Goal: Information Seeking & Learning: Check status

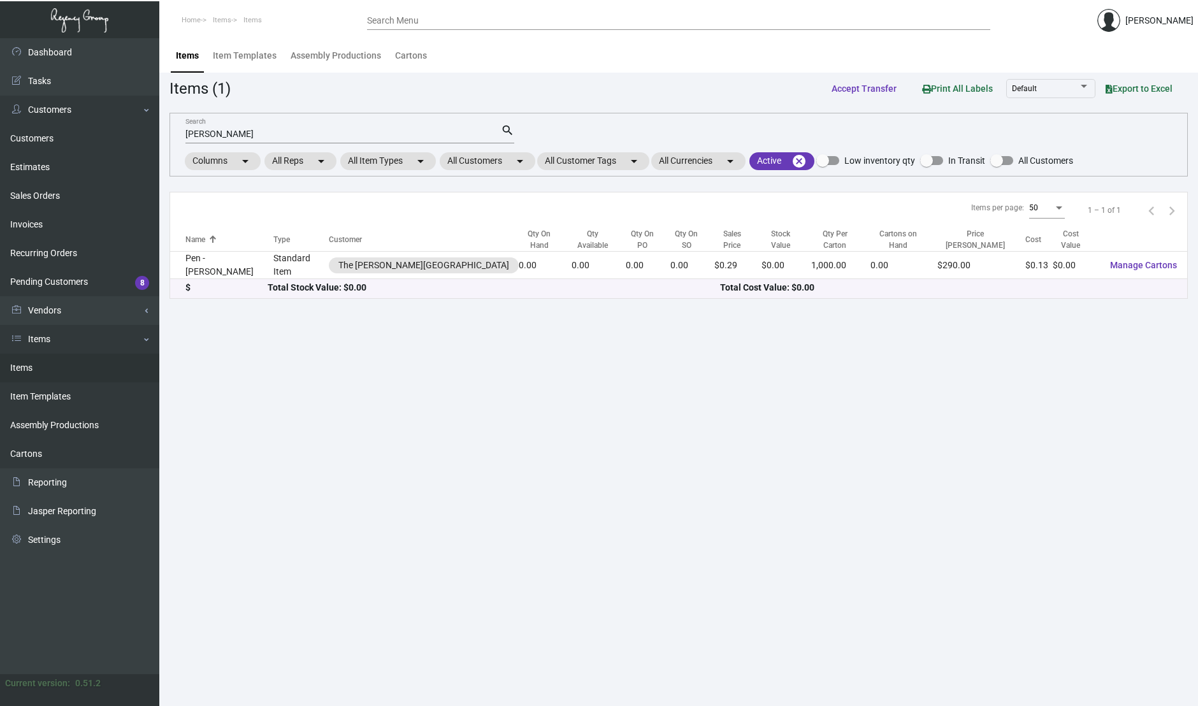
click at [34, 365] on link "Items" at bounding box center [79, 368] width 159 height 29
click at [478, 155] on mat-chip "All Customers arrow_drop_down" at bounding box center [488, 161] width 96 height 18
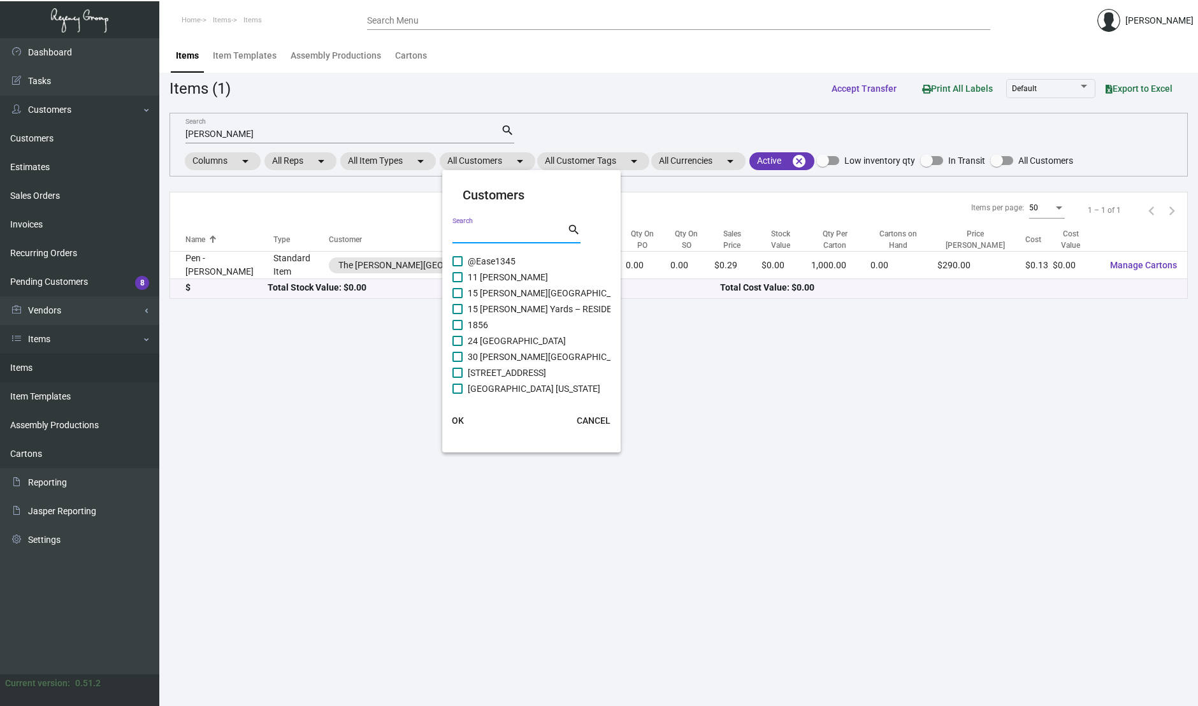
click at [490, 234] on input "Search" at bounding box center [509, 234] width 115 height 10
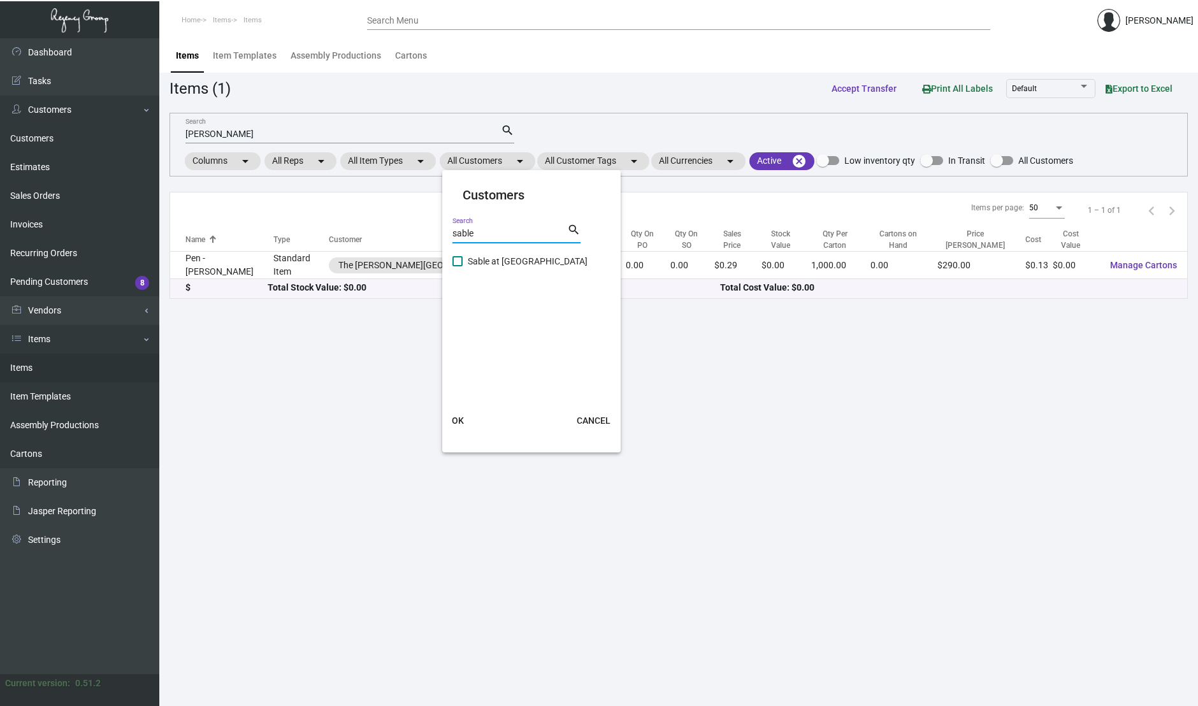
type input "sable"
click at [506, 255] on span "Sable at [GEOGRAPHIC_DATA]" at bounding box center [528, 261] width 120 height 15
click at [457, 266] on input "Sable at [GEOGRAPHIC_DATA]" at bounding box center [457, 266] width 1 height 1
checkbox input "true"
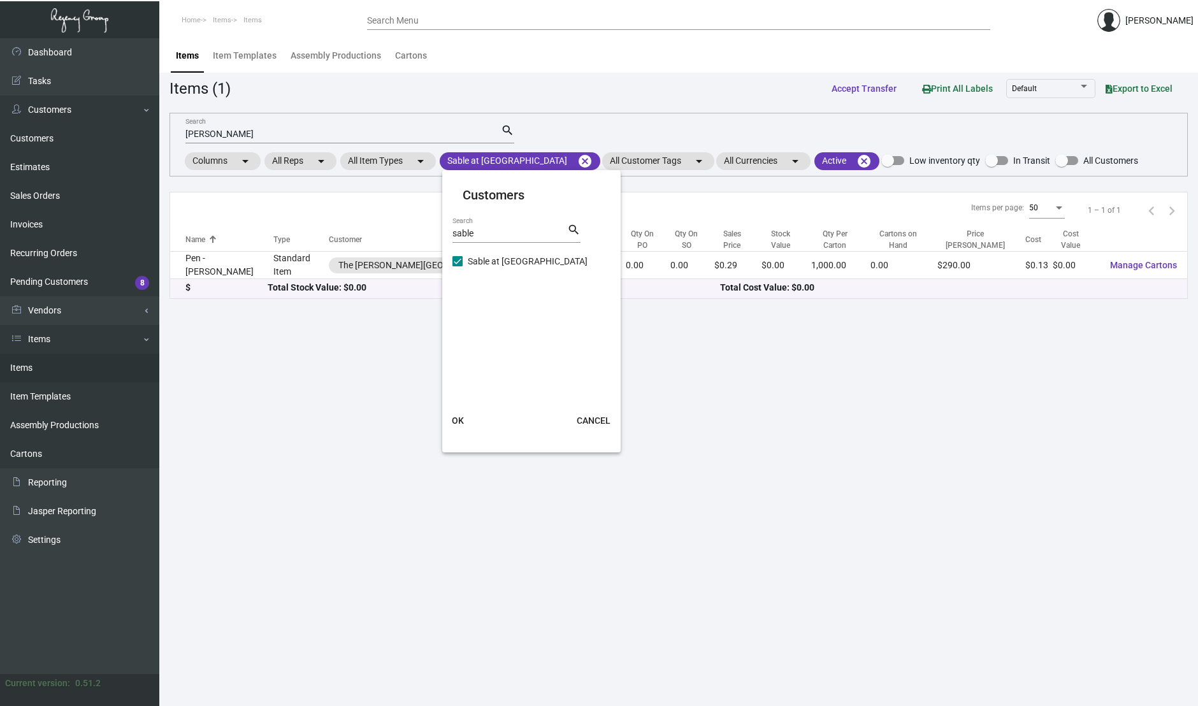
click at [311, 130] on div at bounding box center [599, 353] width 1198 height 706
click at [311, 130] on input "[PERSON_NAME]" at bounding box center [342, 134] width 315 height 10
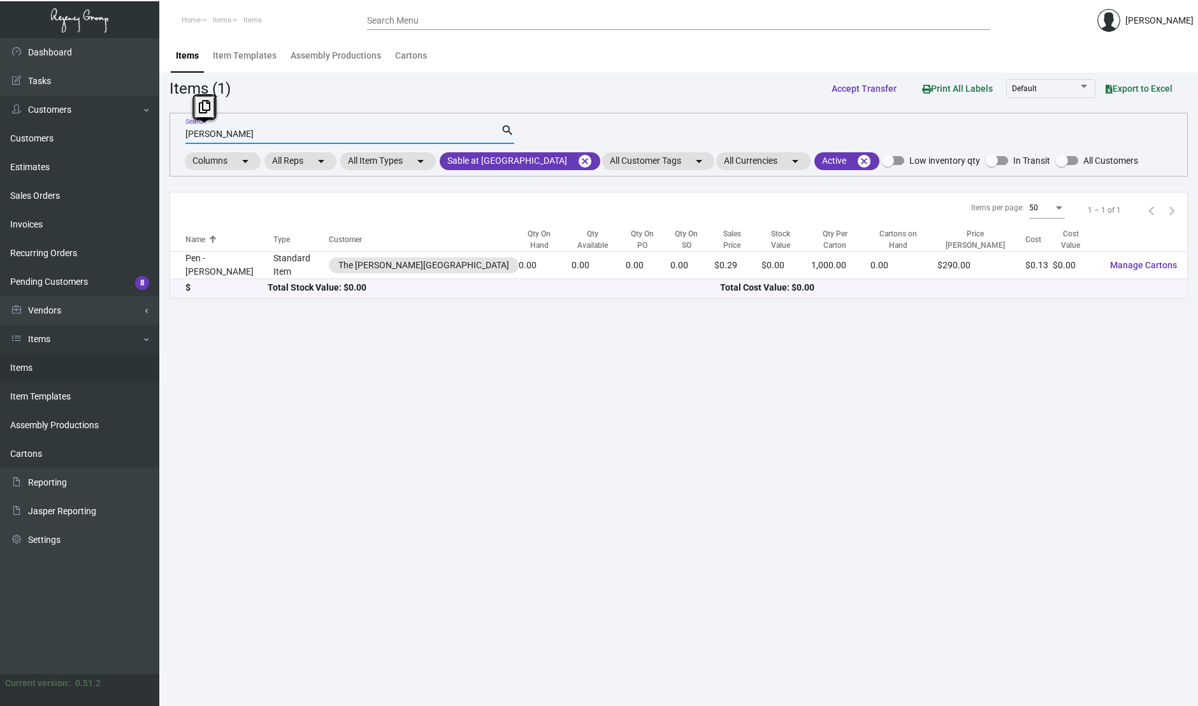
click at [310, 130] on input "[PERSON_NAME]" at bounding box center [342, 134] width 315 height 10
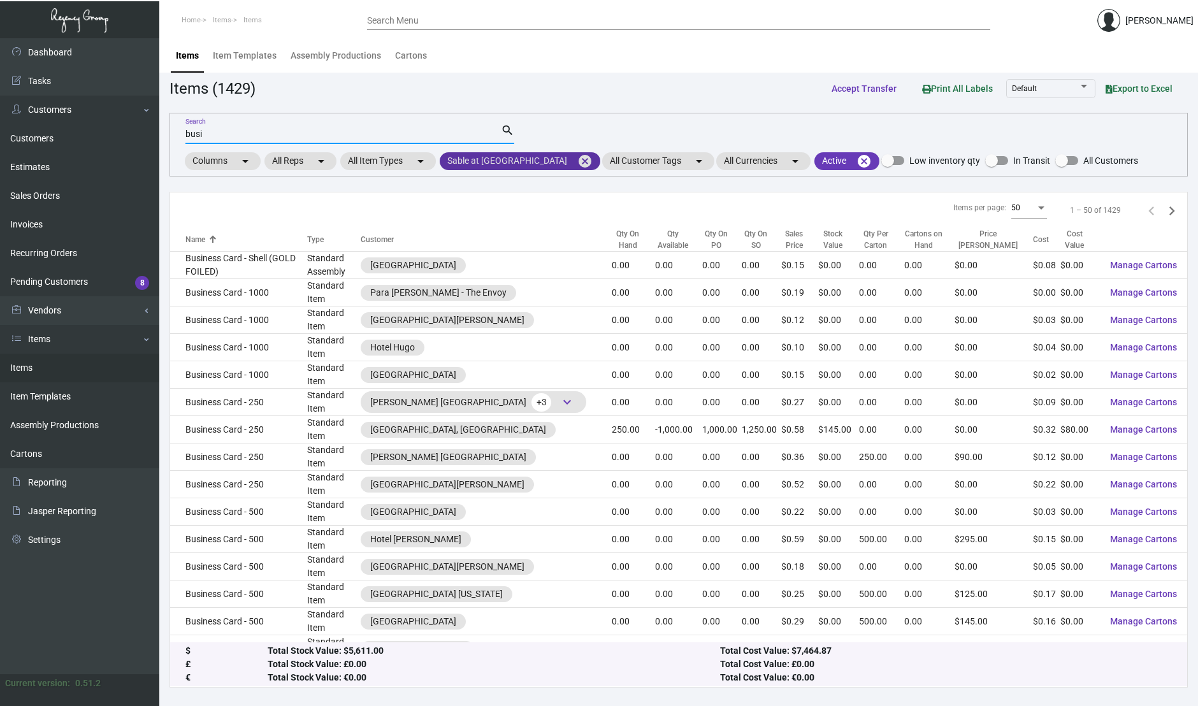
type input "busi"
click at [505, 156] on mat-chip "Sable at [GEOGRAPHIC_DATA] cancel" at bounding box center [520, 161] width 161 height 18
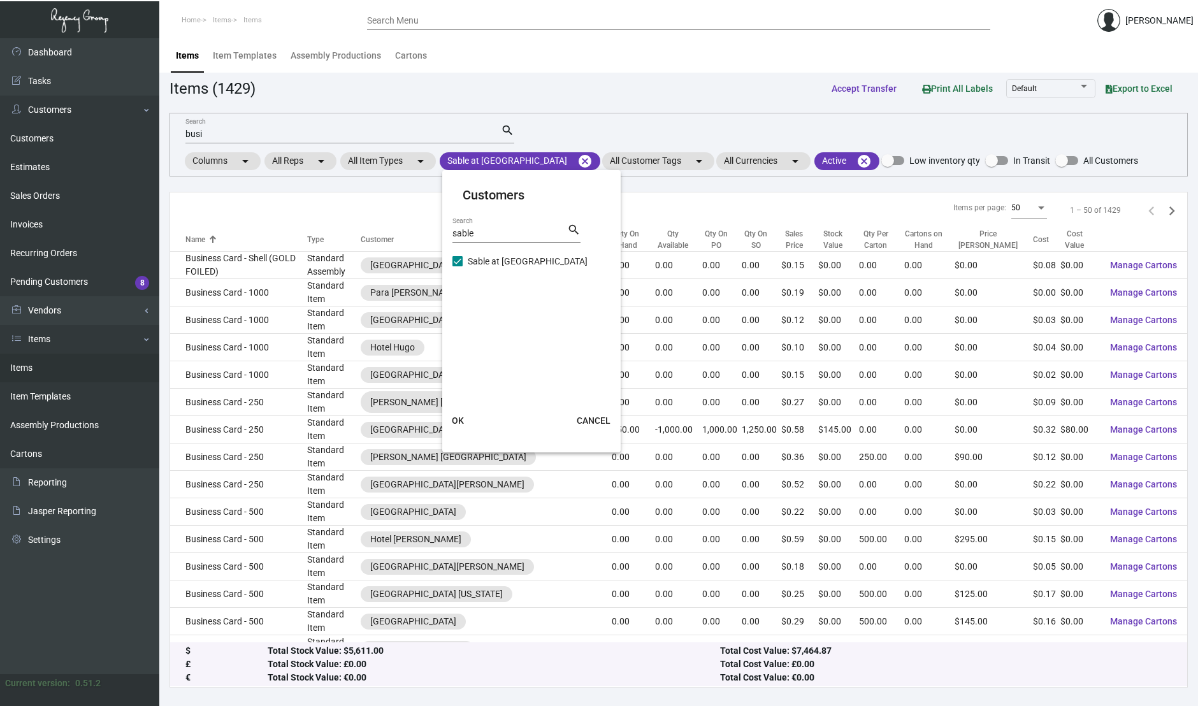
click at [461, 421] on span "OK" at bounding box center [458, 420] width 12 height 10
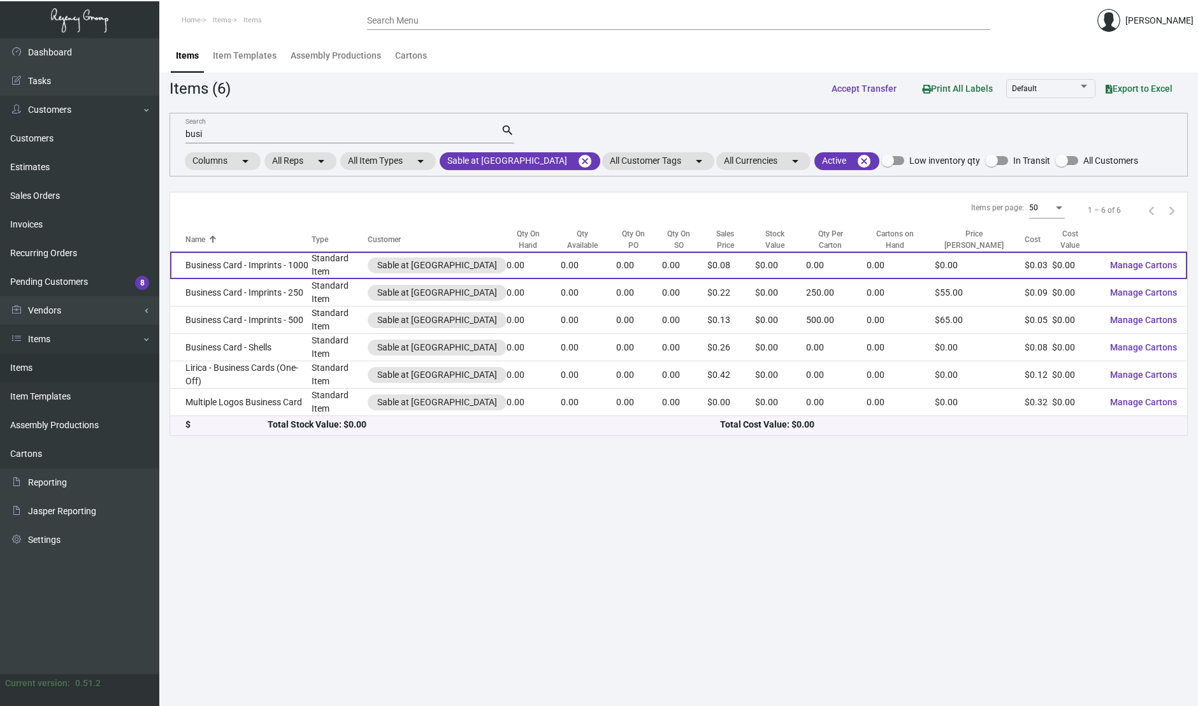
click at [240, 261] on td "Business Card - Imprints - 1000" at bounding box center [240, 265] width 141 height 27
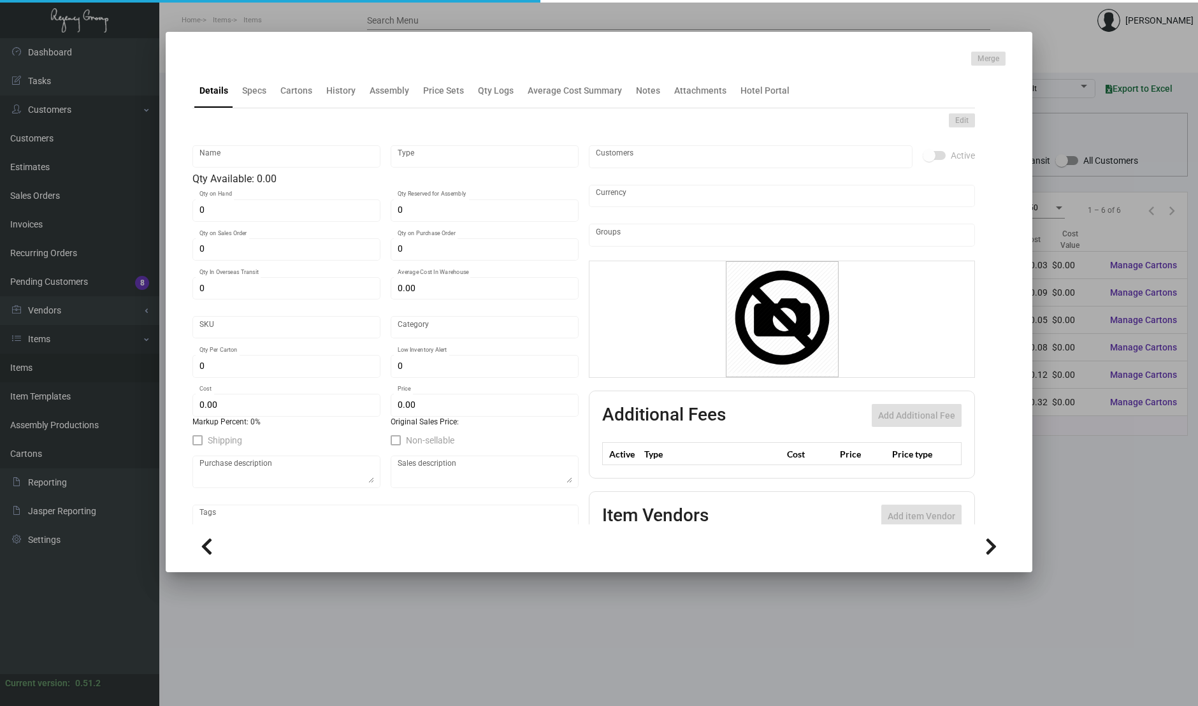
type input "Business Card - Imprints - 1000"
type input "Standard Item"
type input "$ 0.00"
type input "SNP-Business Card-87"
type input "Standard"
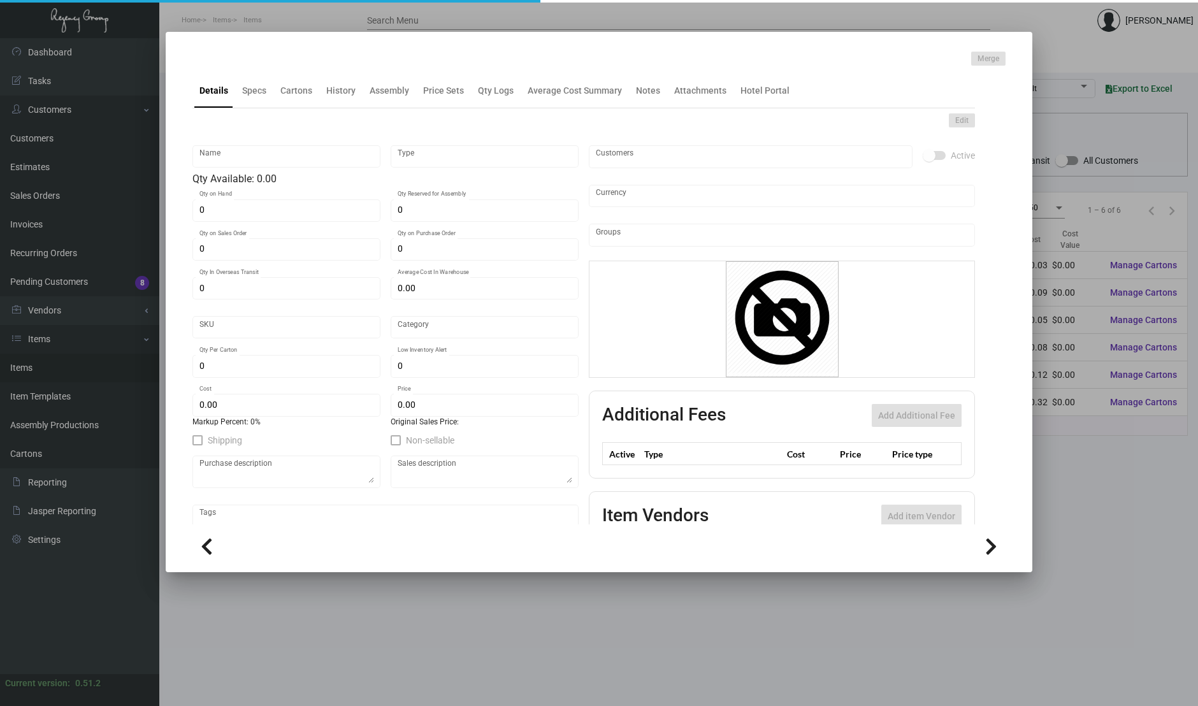
type input "$ 0.027"
type input "$ 0.075"
checkbox input "true"
type input "United States Dollar $"
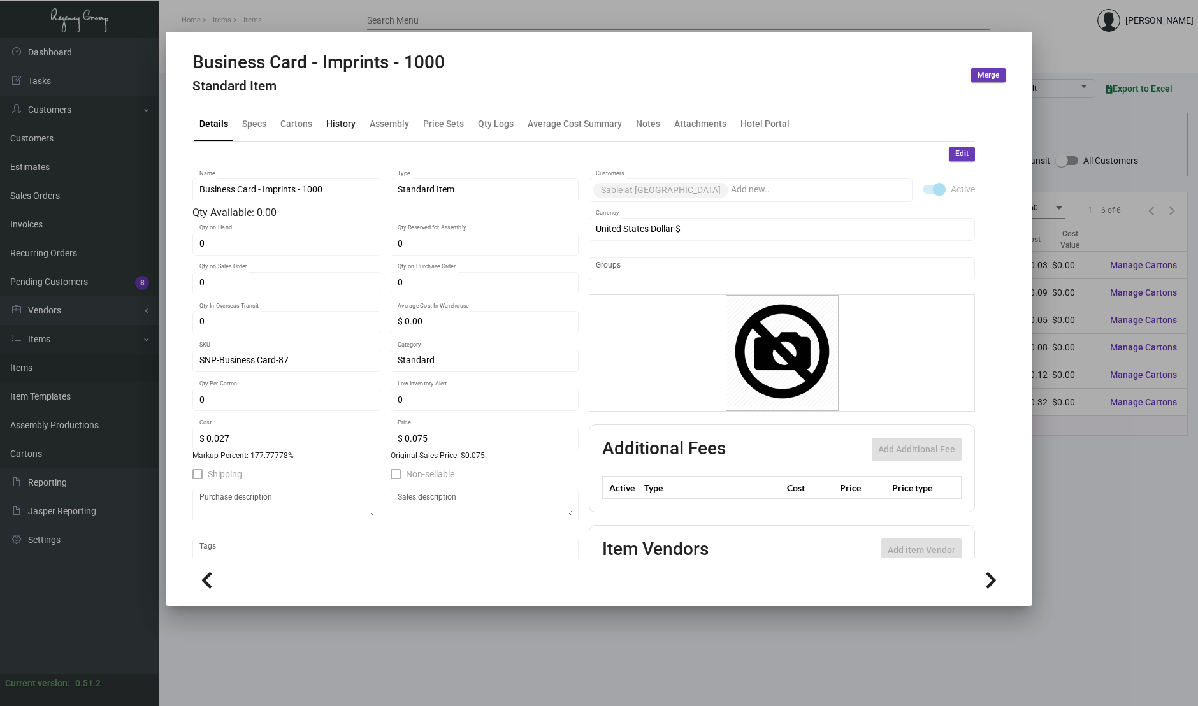
click at [340, 134] on div "History" at bounding box center [340, 124] width 39 height 31
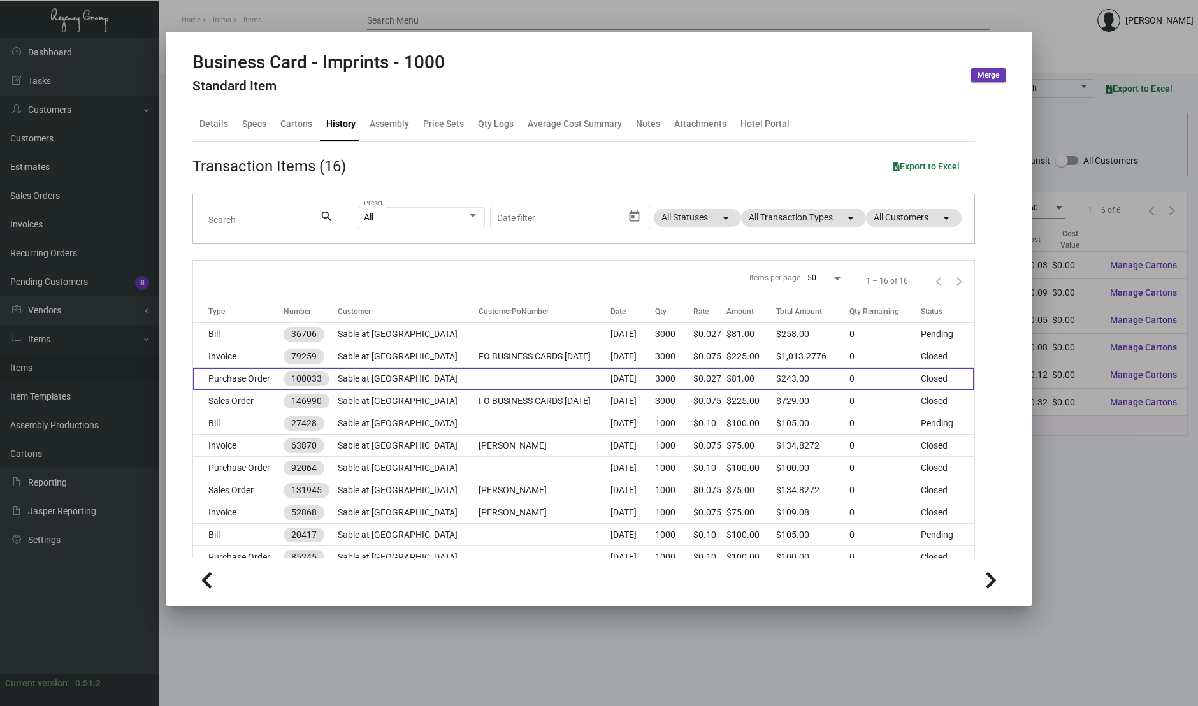
click at [385, 375] on td "Sable at [GEOGRAPHIC_DATA]" at bounding box center [408, 379] width 141 height 22
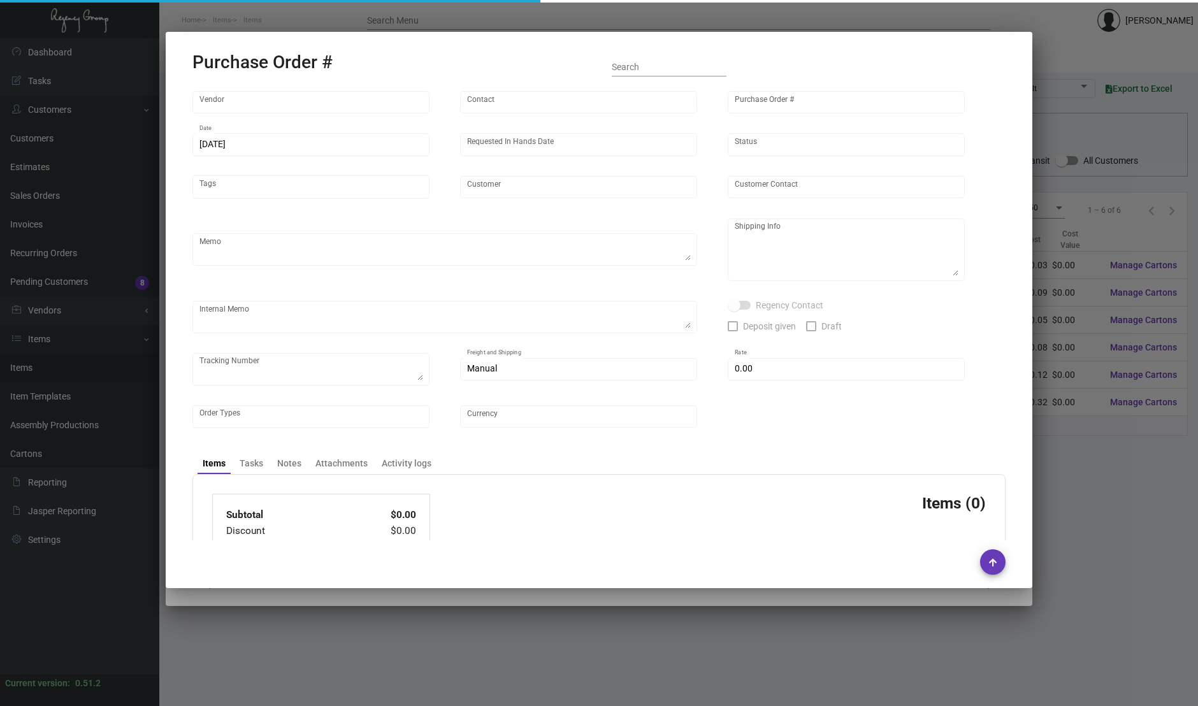
type input "[PERSON_NAME] Printing"
type input "[PERSON_NAME]"
type input "100033"
type input "[DATE]"
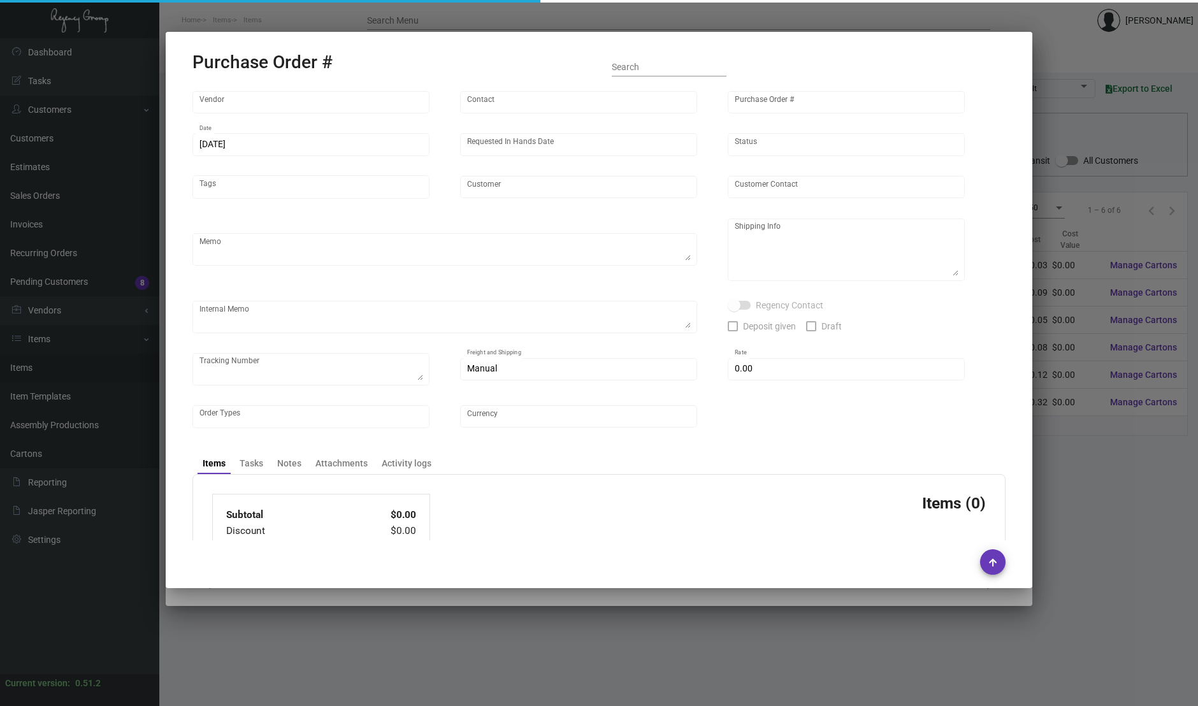
type input "Sable at [GEOGRAPHIC_DATA]"
type input "[PERSON_NAME]"
type textarea "Please expedite the production of this order."
type textarea "Sable at [GEOGRAPHIC_DATA][PERSON_NAME] [STREET_ADDRESS]"
type textarea "Next Day Ship this order please"
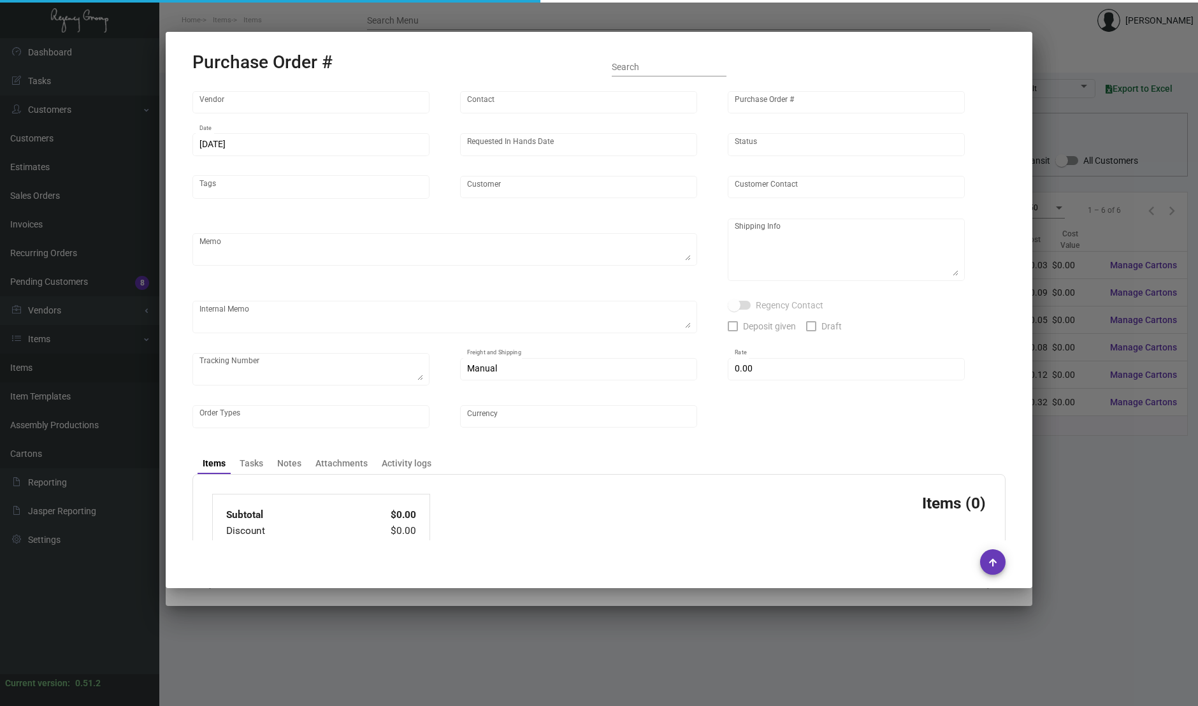
type input "$ 0.00"
type input "United States Dollar $"
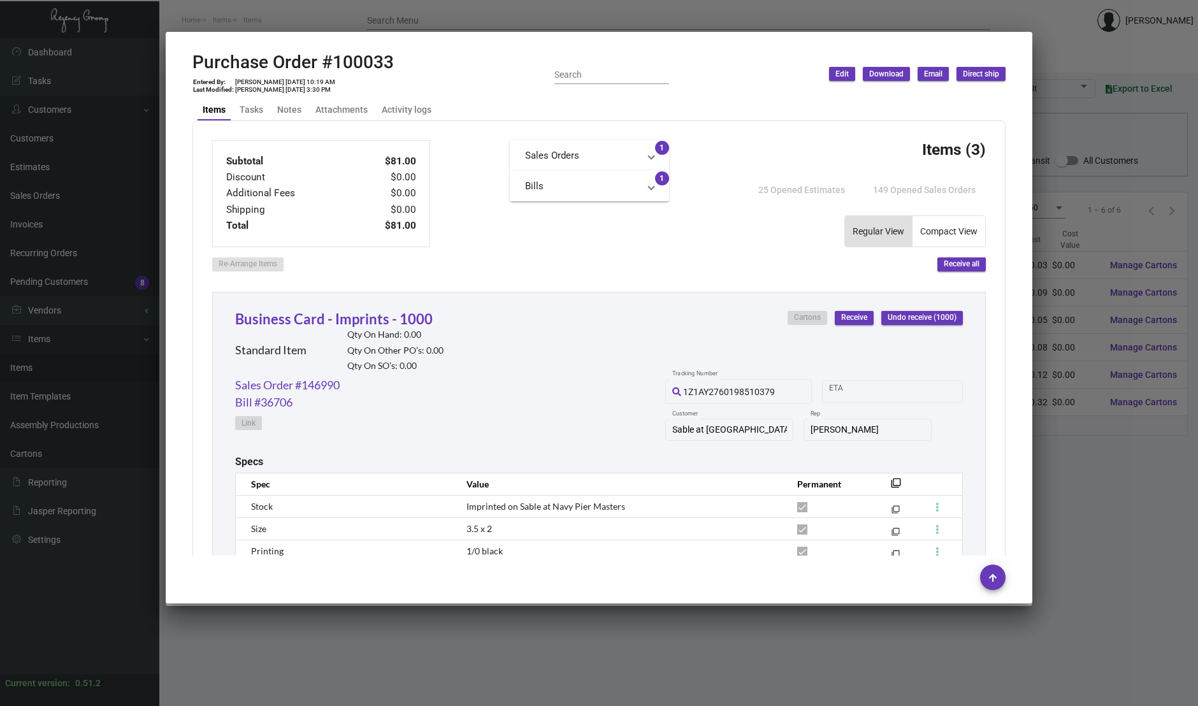
scroll to position [510, 0]
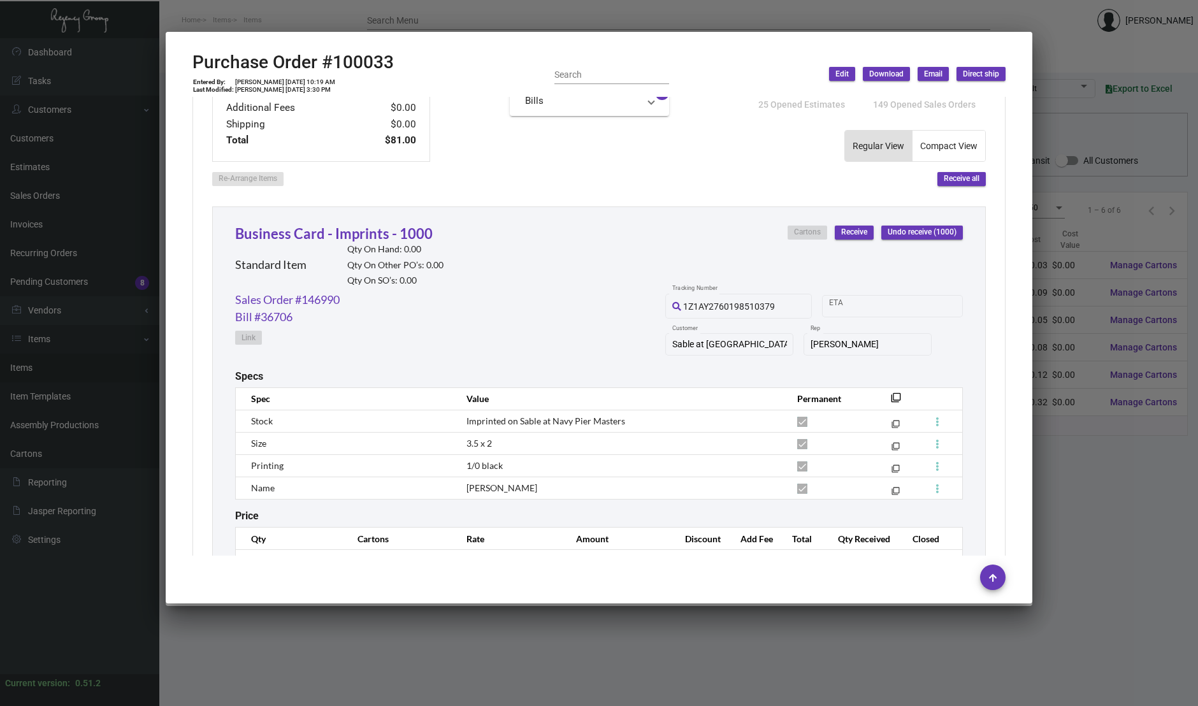
click at [121, 335] on div at bounding box center [599, 353] width 1198 height 706
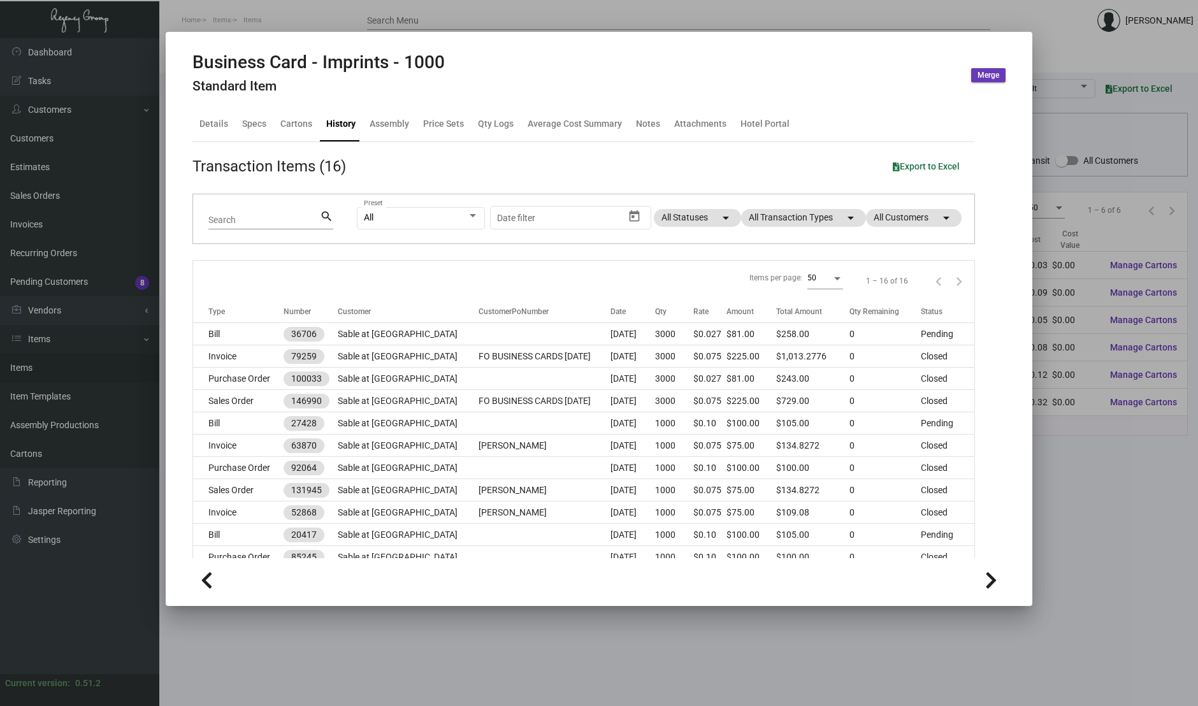
click at [105, 383] on div at bounding box center [599, 353] width 1198 height 706
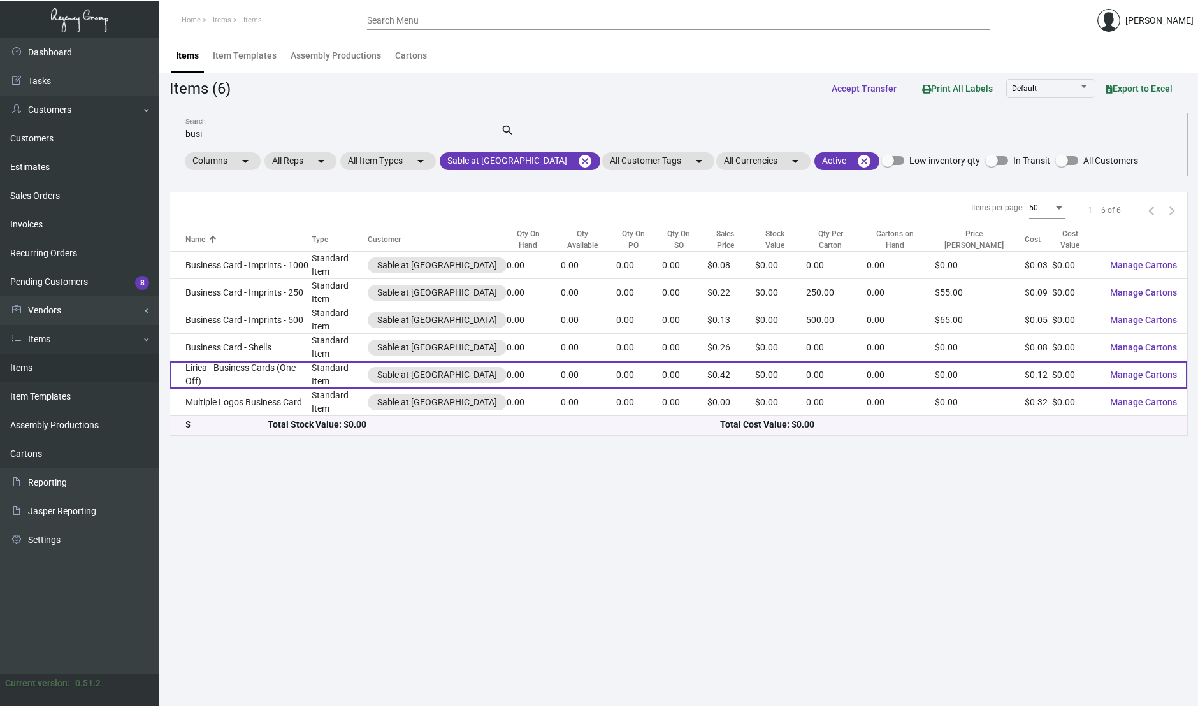
click at [297, 361] on td "Lirica - Business Cards (One-Off)" at bounding box center [240, 374] width 141 height 27
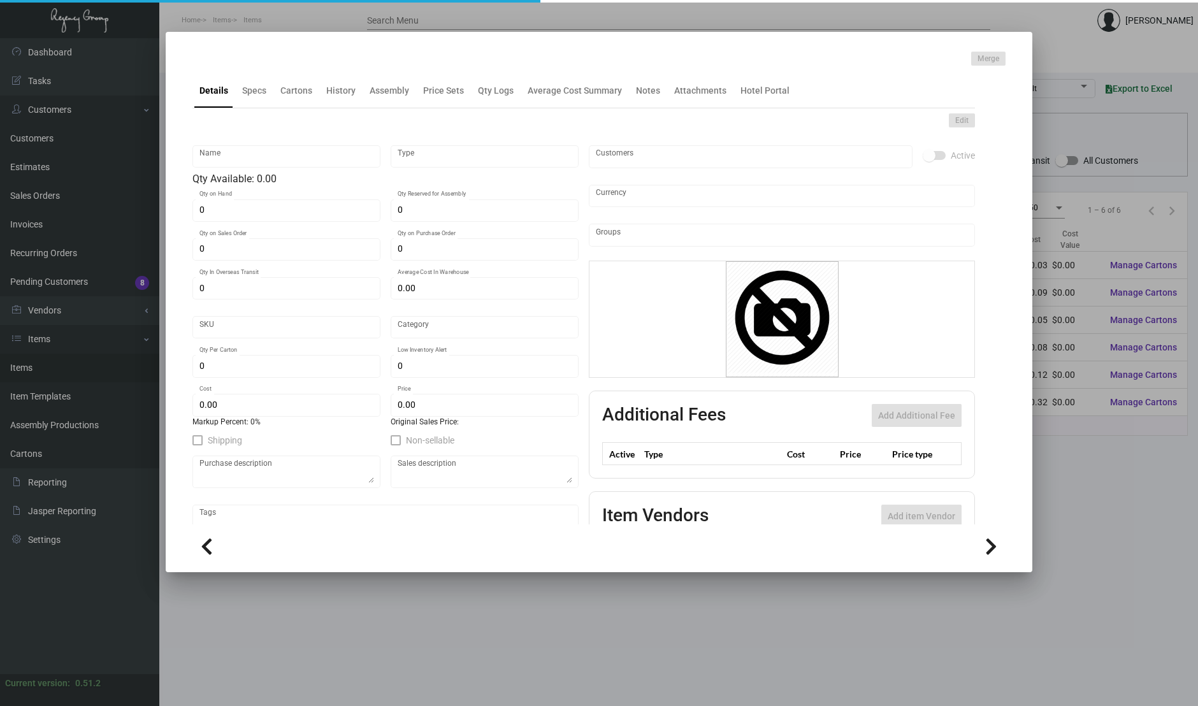
type input "Lirica - Business Cards (One-Off)"
type input "Standard Item"
type input "$ 0.00"
type input "Standard"
type input "$ 0.116"
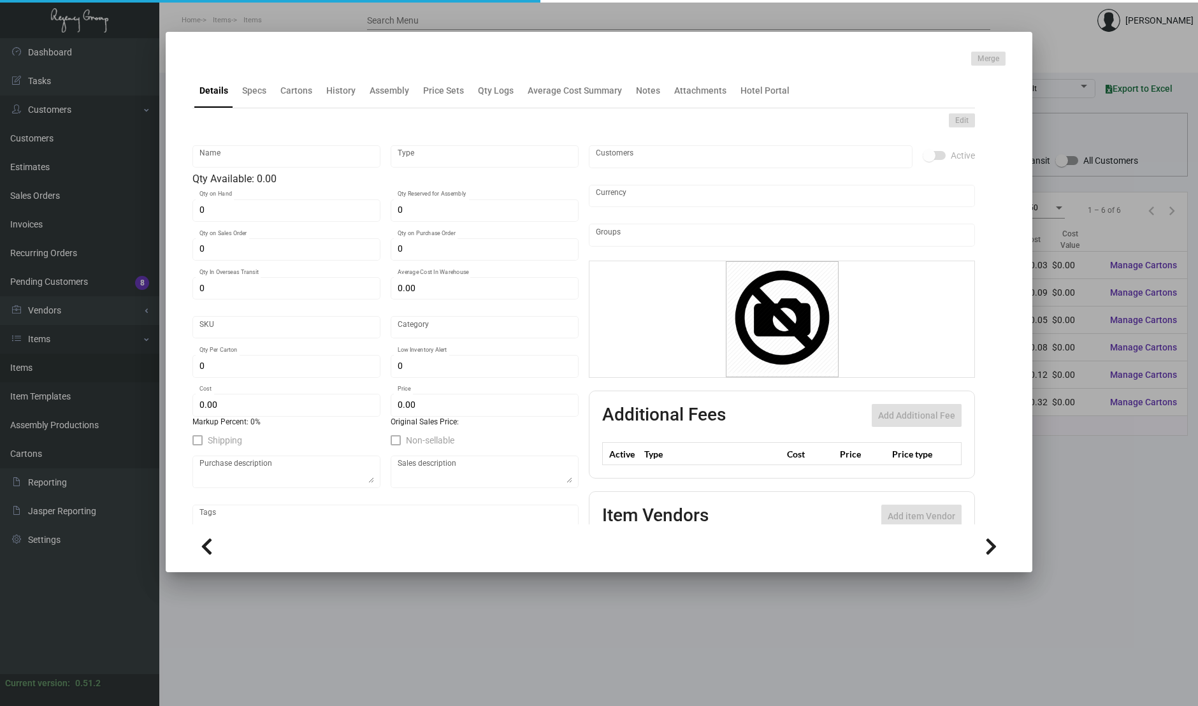
type input "$ 0.42"
checkbox input "true"
type input "United States Dollar $"
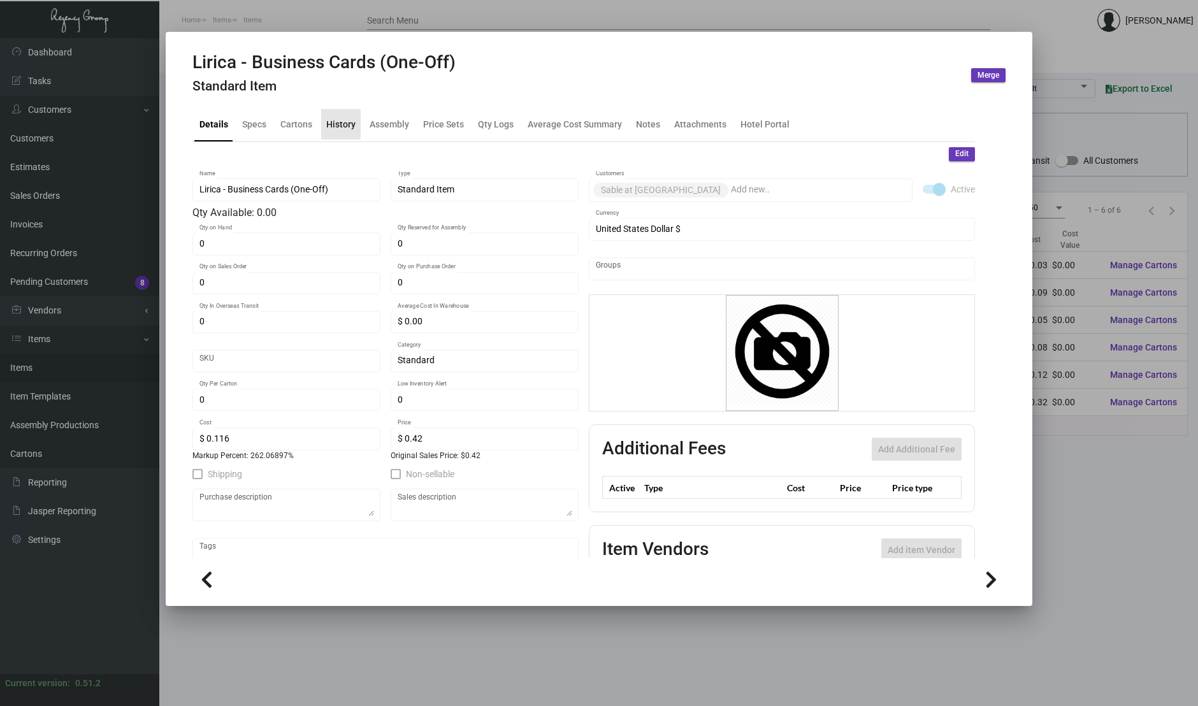
click at [332, 122] on div "History" at bounding box center [340, 123] width 29 height 13
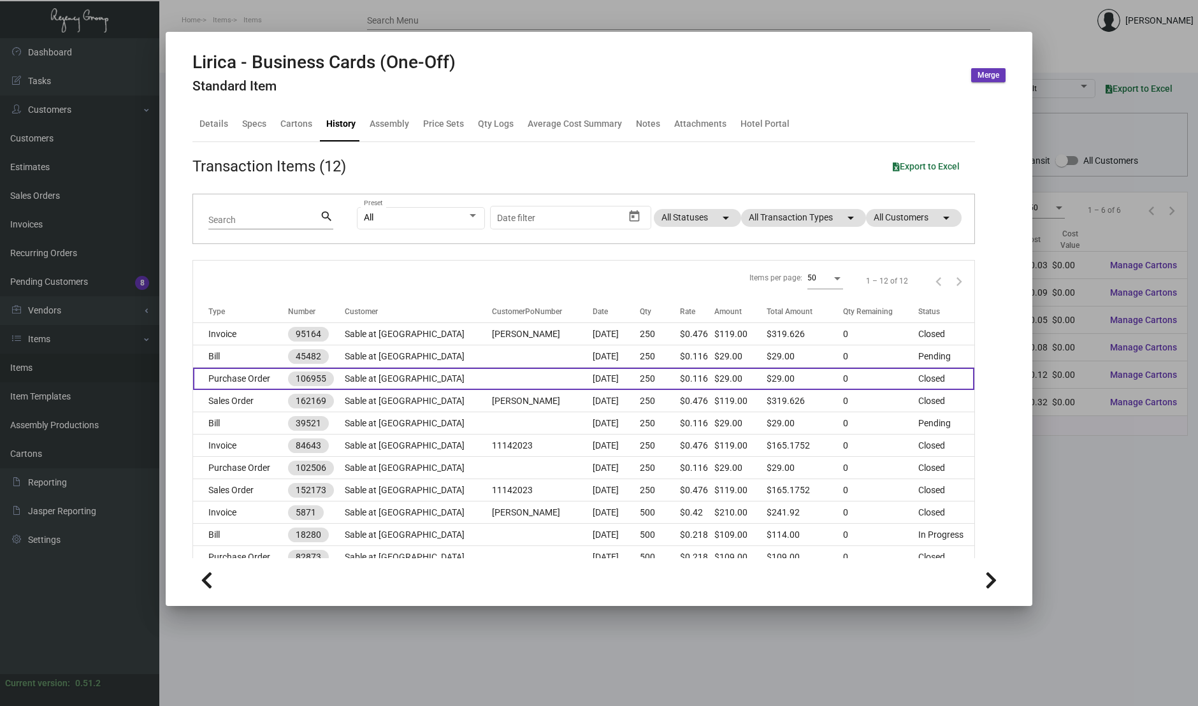
click at [492, 378] on td at bounding box center [542, 379] width 101 height 22
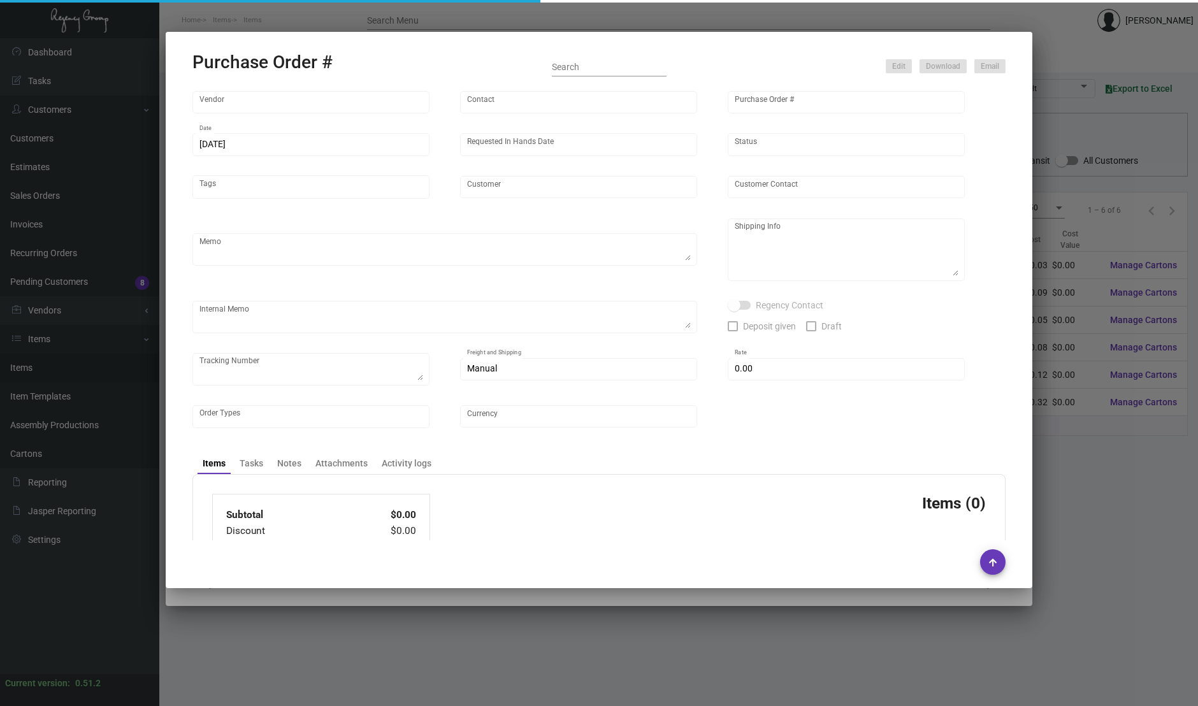
type input "BCT [US_STATE]"
type input "[PERSON_NAME]"
type input "106955"
type input "[DATE]"
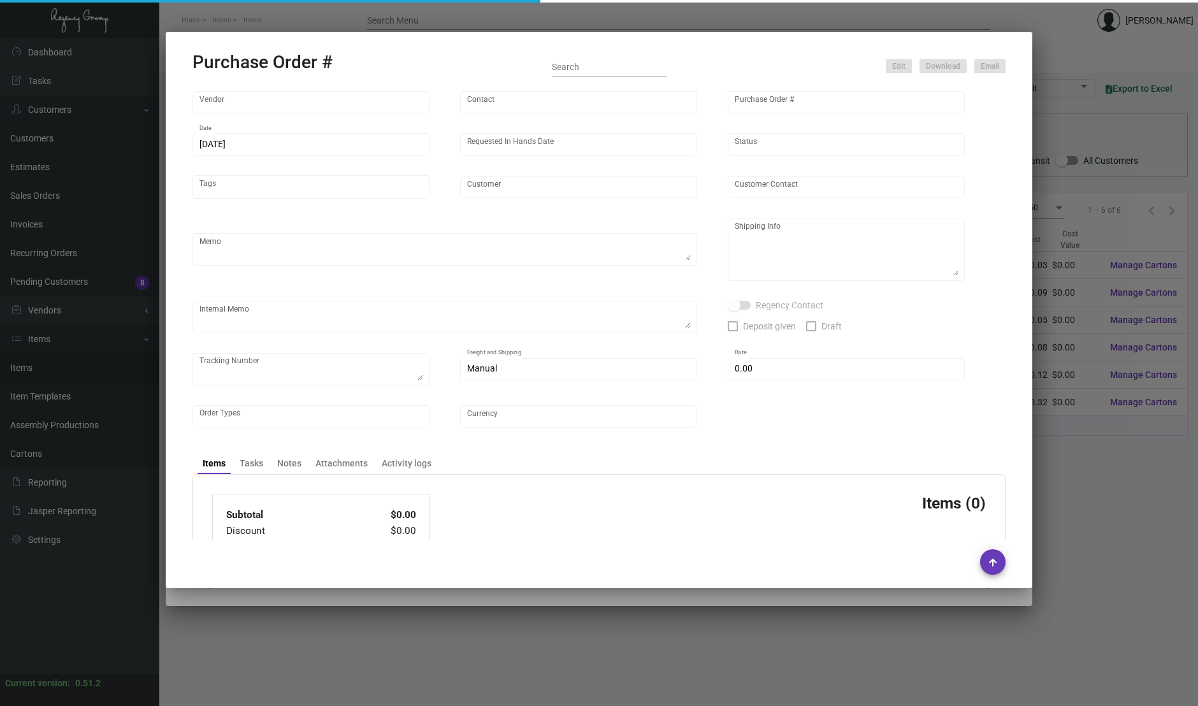
type input "Sable at [GEOGRAPHIC_DATA]"
type input "[PERSON_NAME]"
type textarea "When ready to ship, contact: [EMAIL_ADDRESS][DOMAIN_NAME] for all shipments UPS…"
type textarea "Sable at [GEOGRAPHIC_DATA] - [PERSON_NAME] [STREET_ADDRESS]"
type input "$ 0.00"
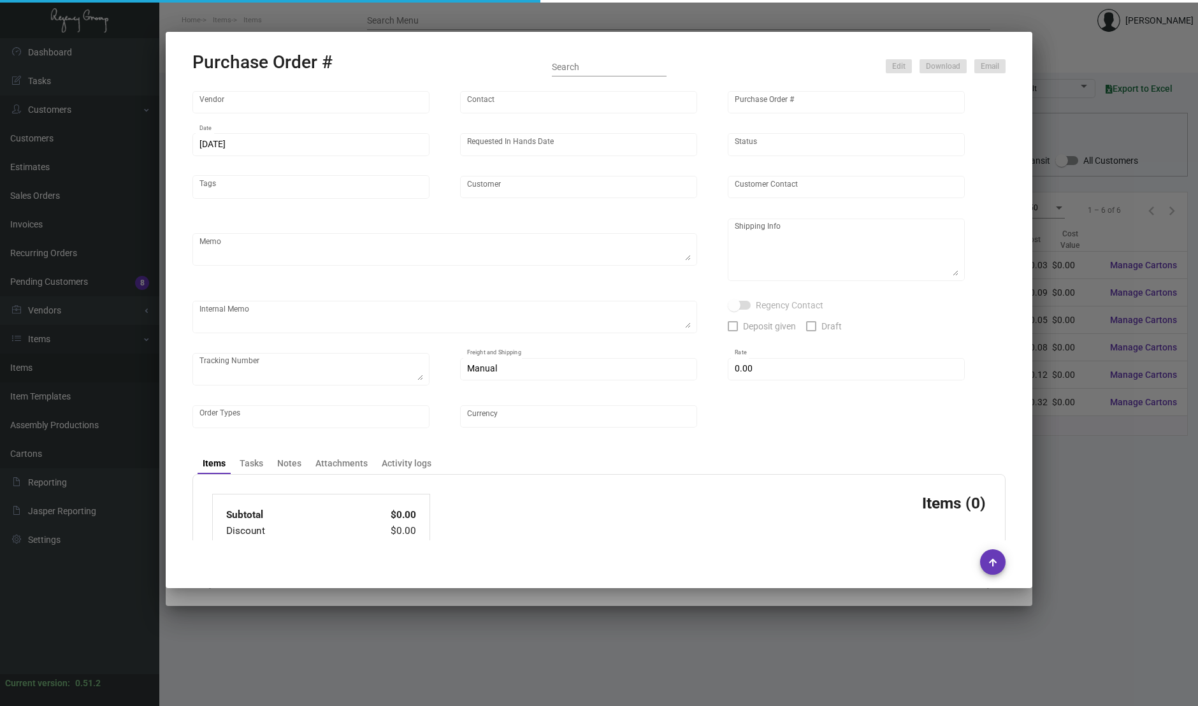
type input "United States Dollar $"
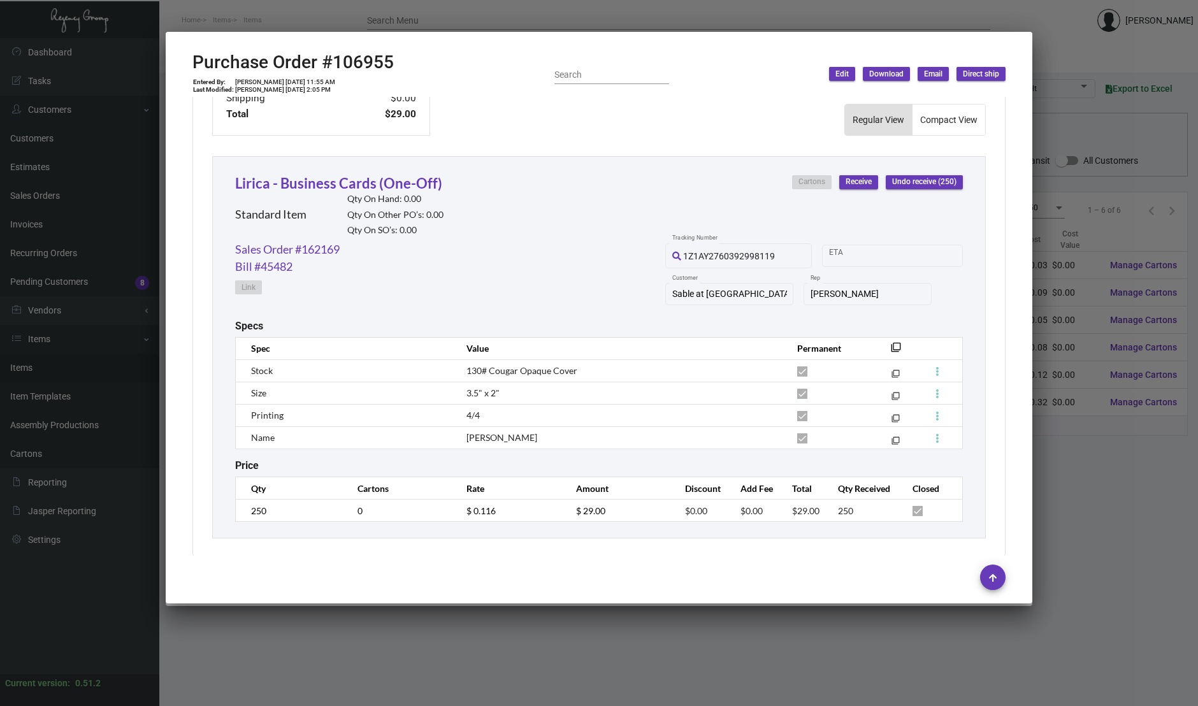
scroll to position [549, 0]
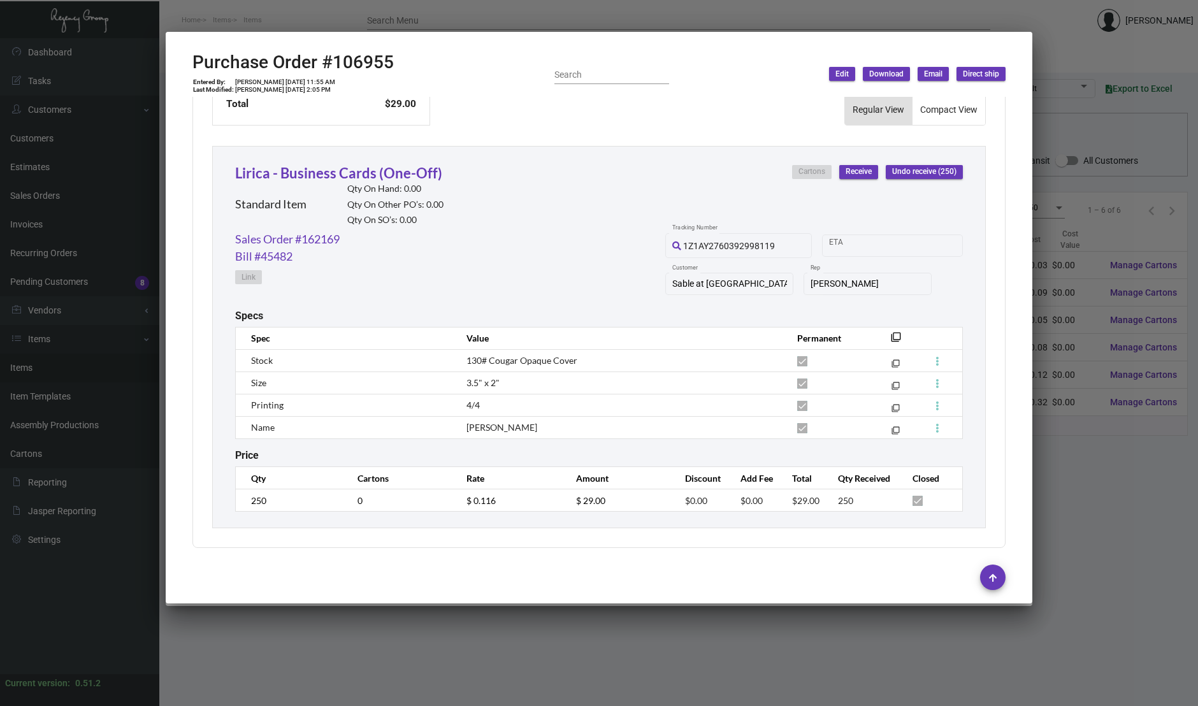
click at [494, 429] on span "[PERSON_NAME]" at bounding box center [501, 427] width 71 height 11
copy tr "[PERSON_NAME] filter_none"
click at [1122, 90] on div at bounding box center [599, 353] width 1198 height 706
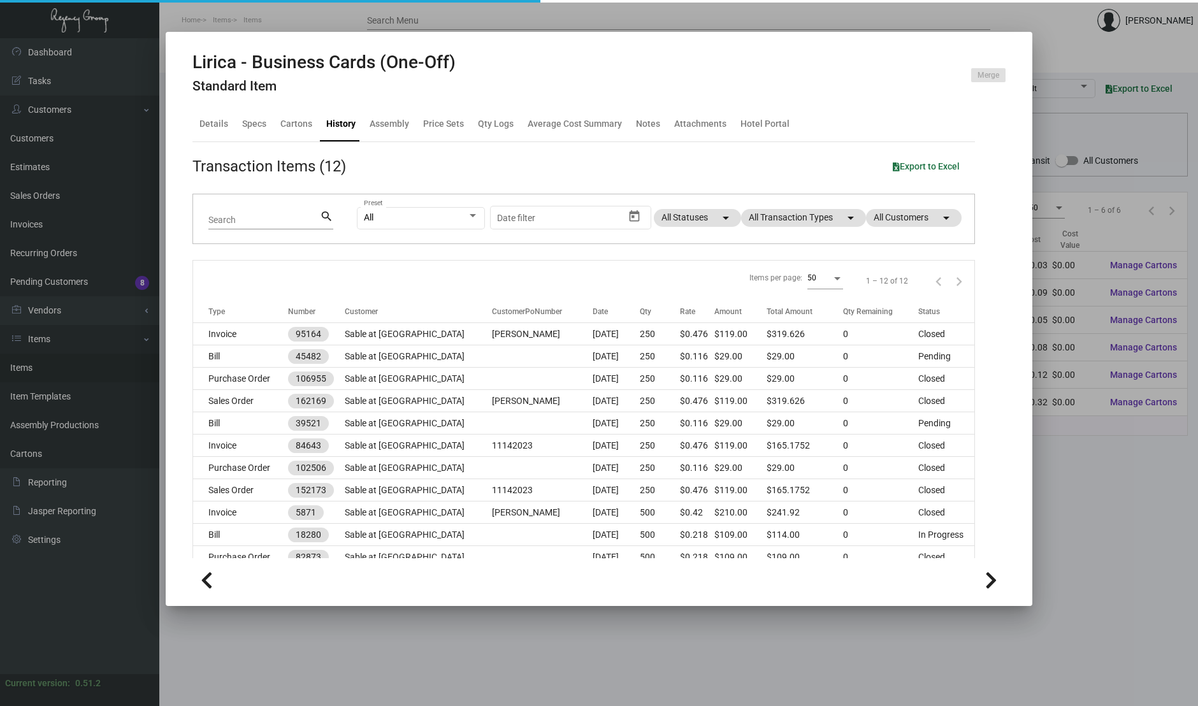
click at [452, 16] on div at bounding box center [599, 353] width 1198 height 706
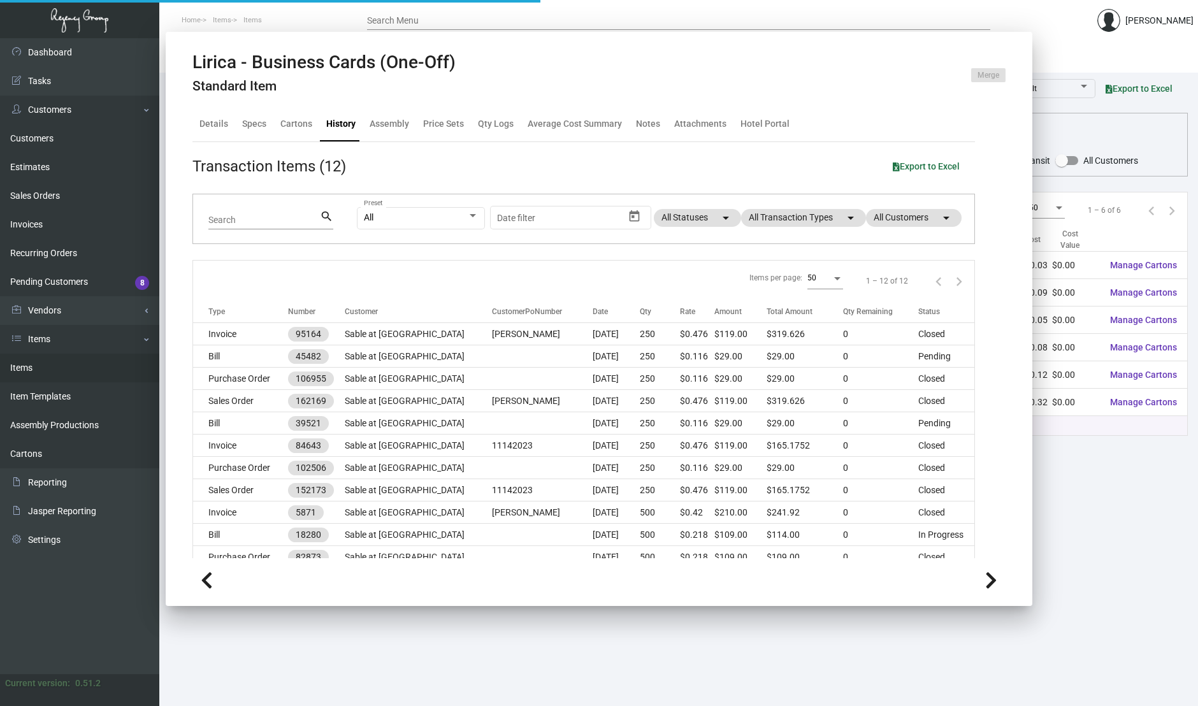
click at [444, 24] on input "Search Menu" at bounding box center [678, 21] width 623 height 10
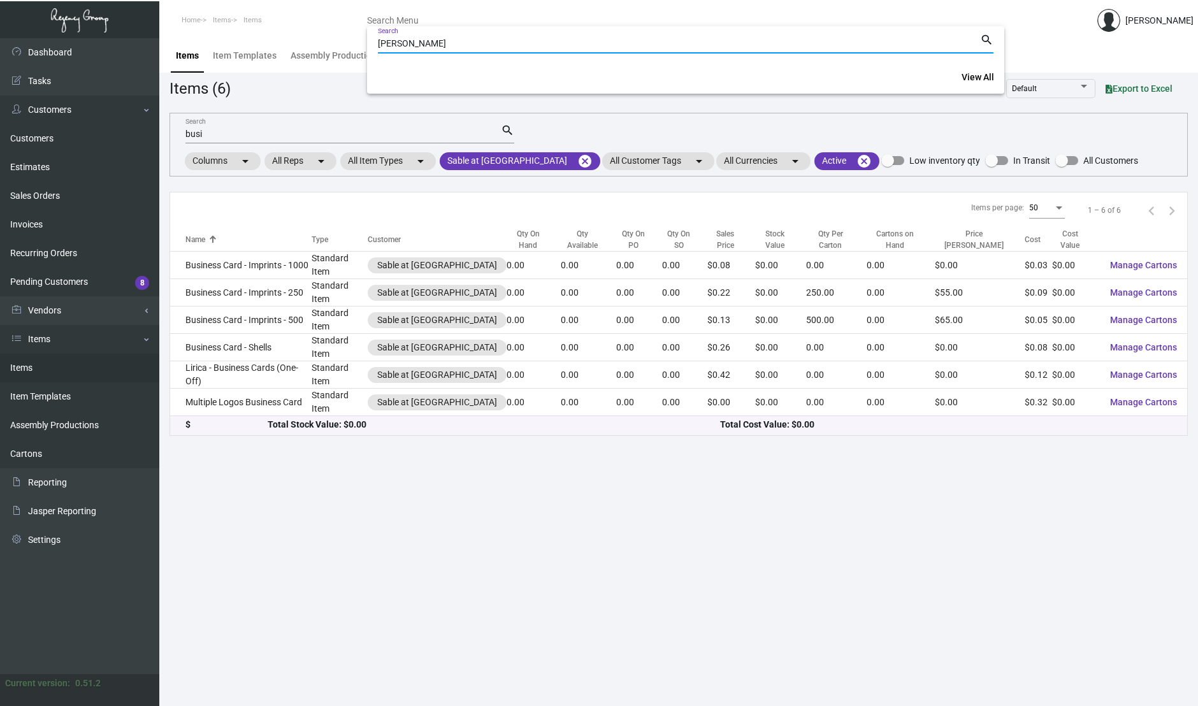
type input "[PERSON_NAME]"
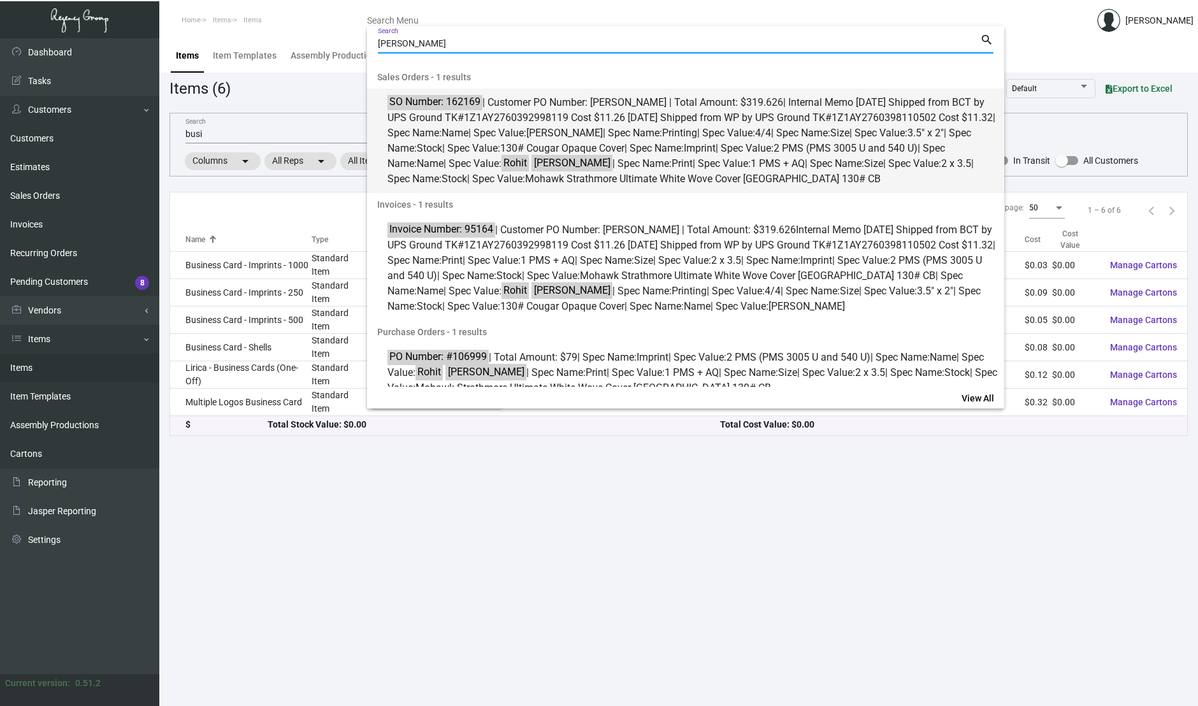
click at [659, 116] on span "SO Number: 162169 | Customer PO Number: [PERSON_NAME] | Total Amount: $319.626 …" at bounding box center [692, 141] width 610 height 92
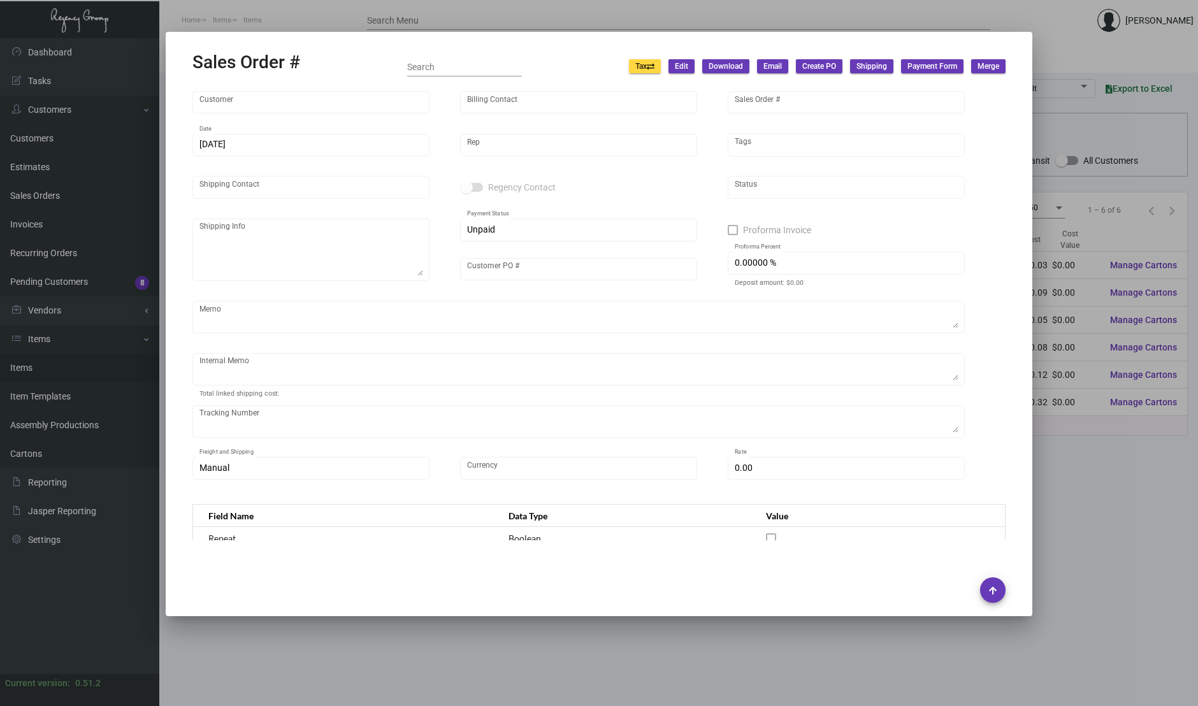
type input "Sable at [GEOGRAPHIC_DATA]"
type input "[PERSON_NAME]"
type input "162169"
type input "[DATE]"
type input "[PERSON_NAME]"
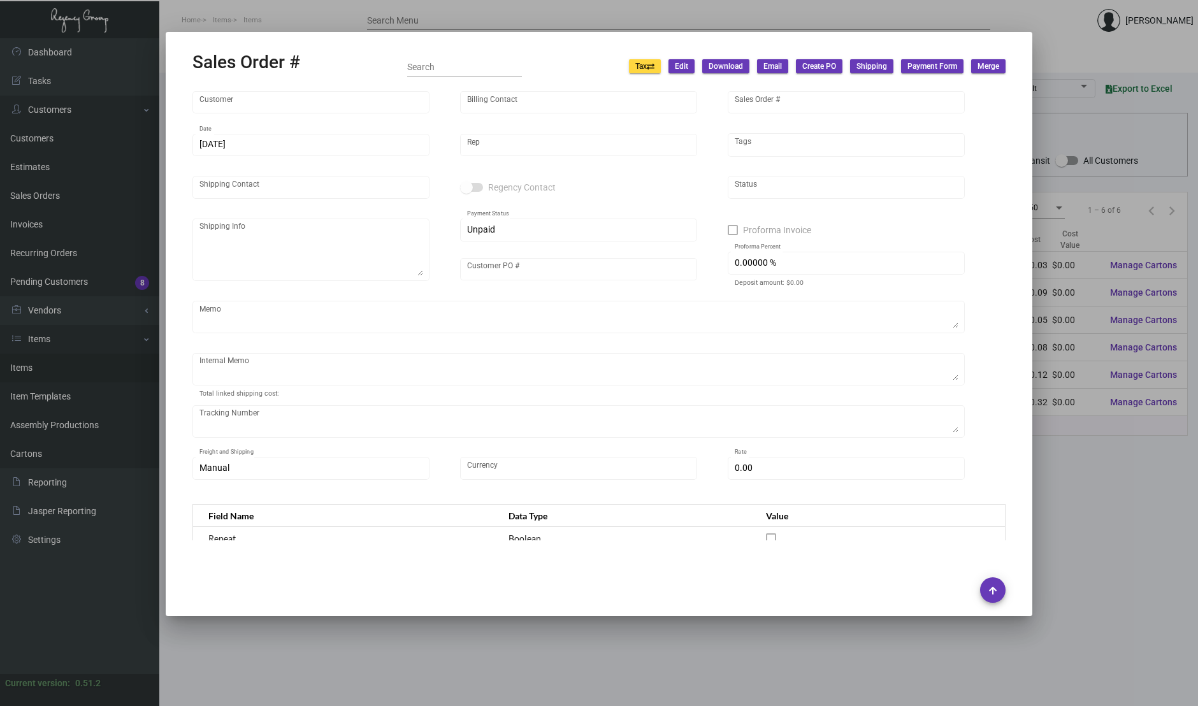
type input "[PERSON_NAME]"
type textarea "Sable at [GEOGRAPHIC_DATA] - Laurent Boisdron [STREET_ADDRESS]"
type input "[PERSON_NAME]"
type textarea "[DATE] Shipped from BCT by UPS Ground TK#1Z1AY2760392998119 Cost $11.26 [DATE] …"
type input "United States Dollar $"
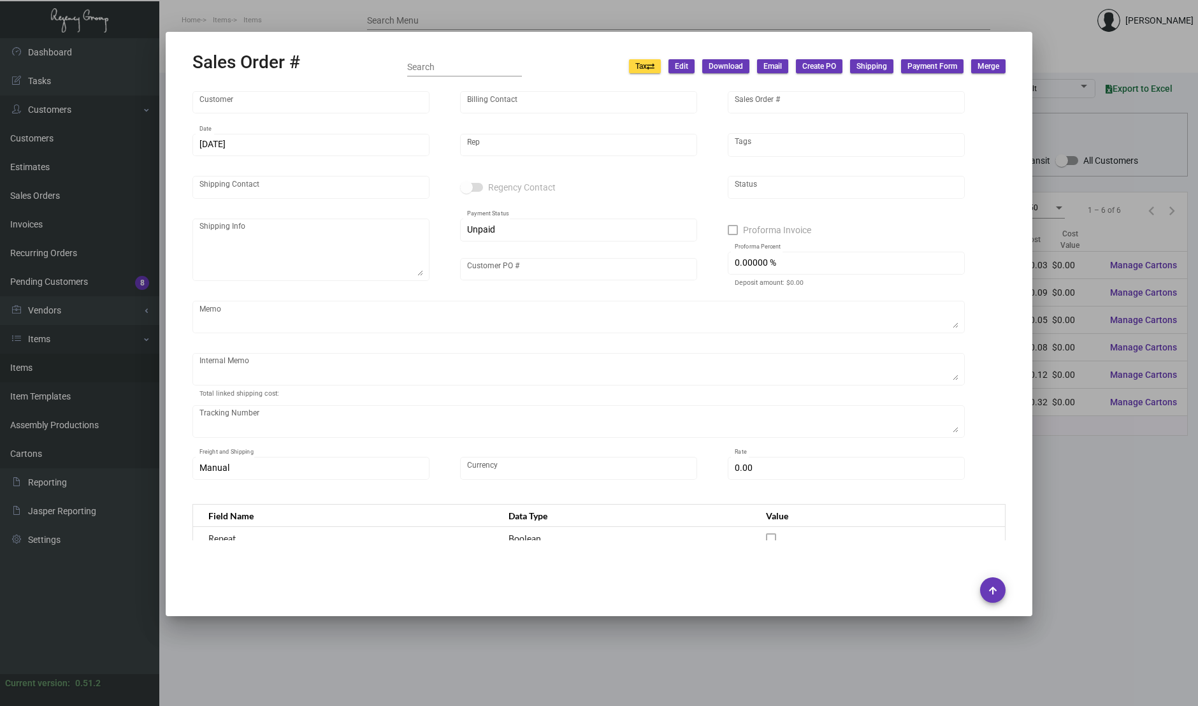
type input "$ 47.95"
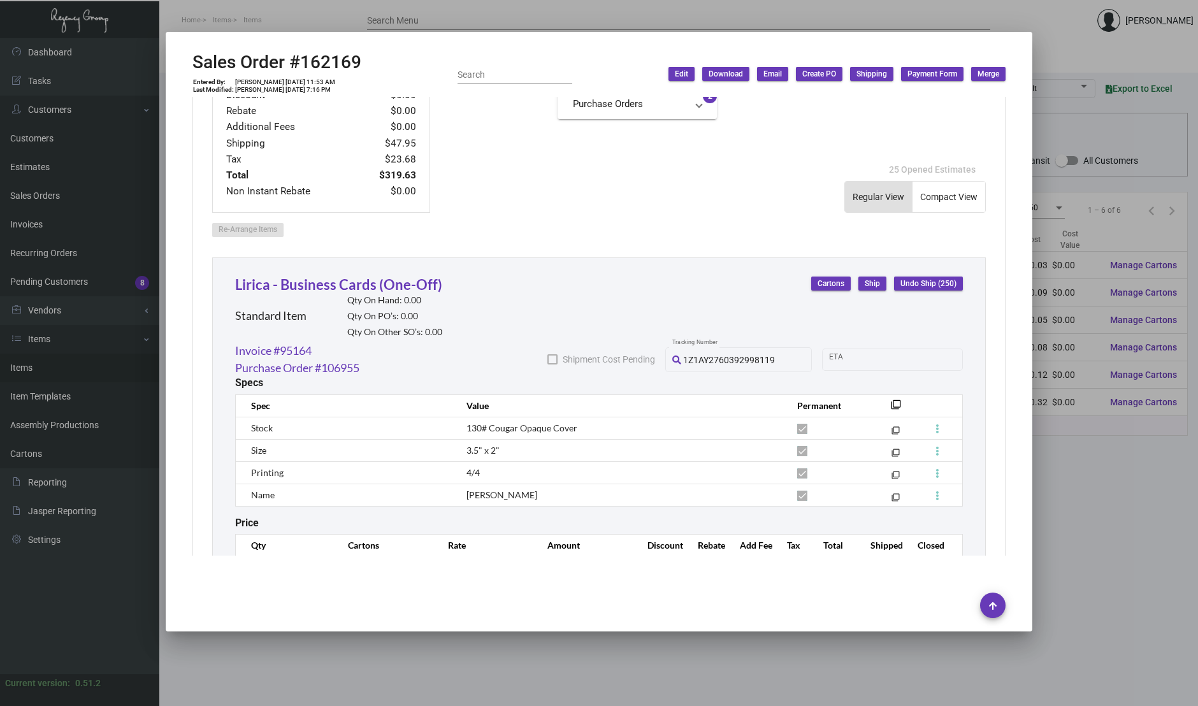
scroll to position [594, 0]
click at [338, 274] on link "Lirica - Business Cards (One-Off)" at bounding box center [338, 282] width 207 height 17
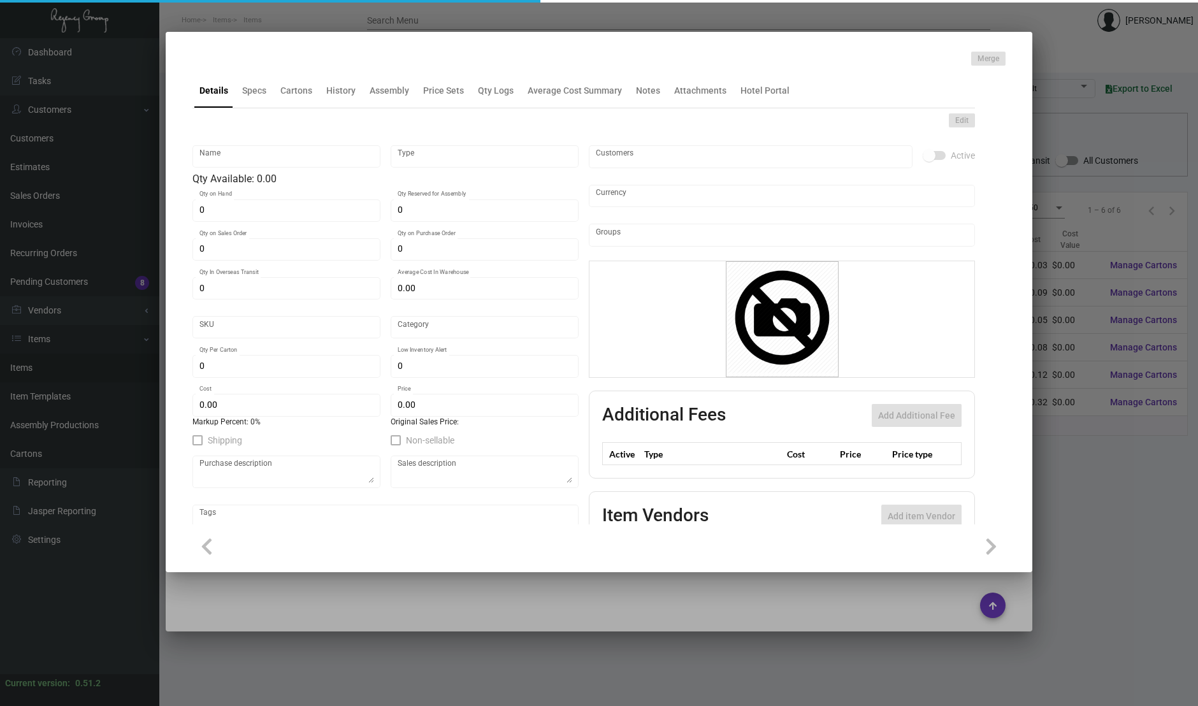
type input "Lirica - Business Cards (One-Off)"
type input "Standard Item"
type input "$ 0.00"
type input "Standard"
type input "$ 0.116"
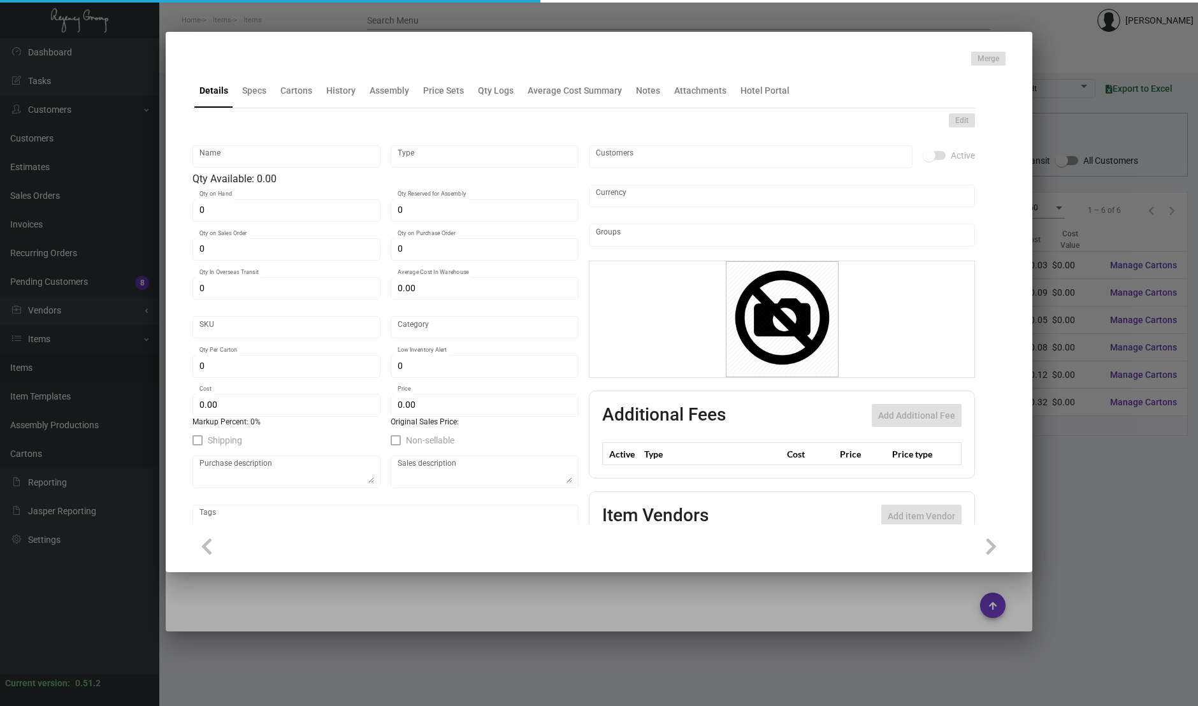
type input "$ 0.42"
checkbox input "true"
type input "United States Dollar $"
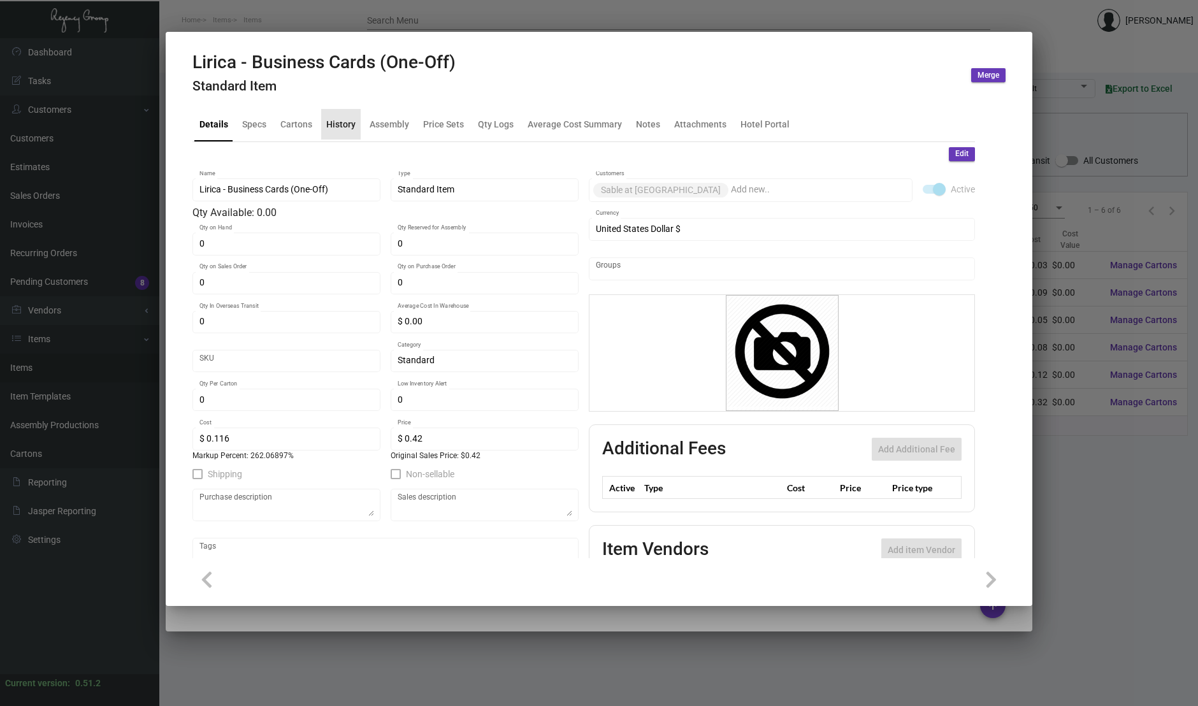
click at [342, 123] on div "History" at bounding box center [340, 123] width 29 height 13
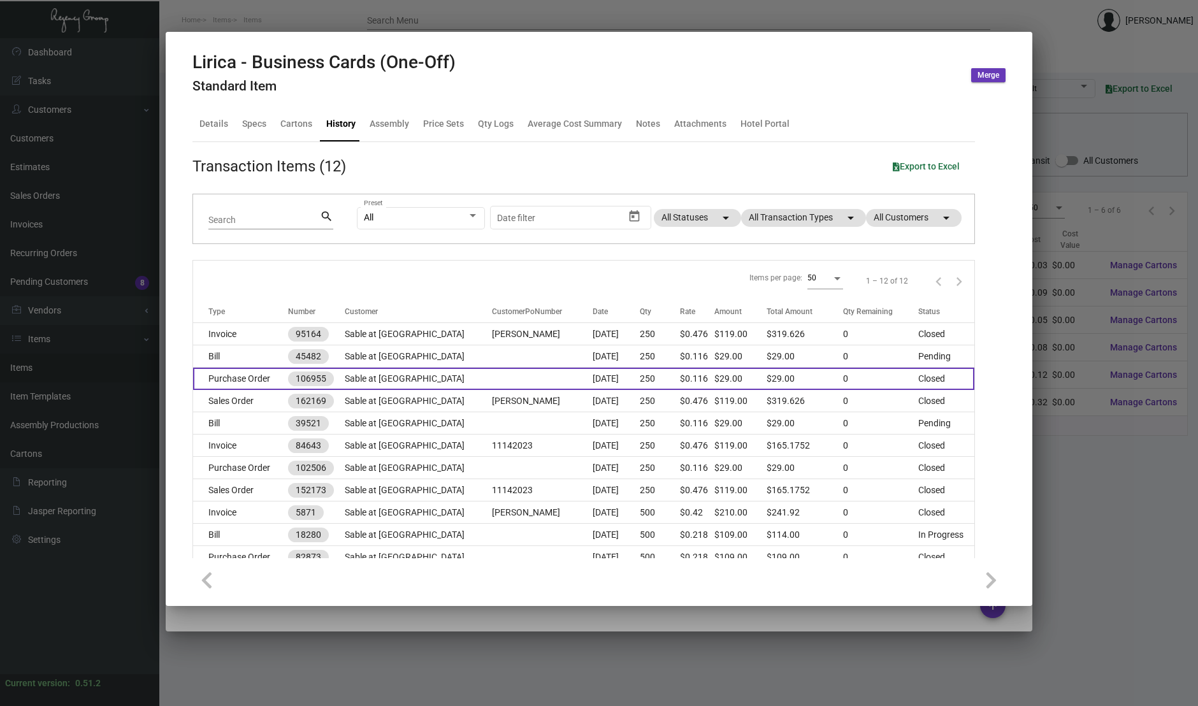
click at [494, 378] on td at bounding box center [542, 379] width 101 height 22
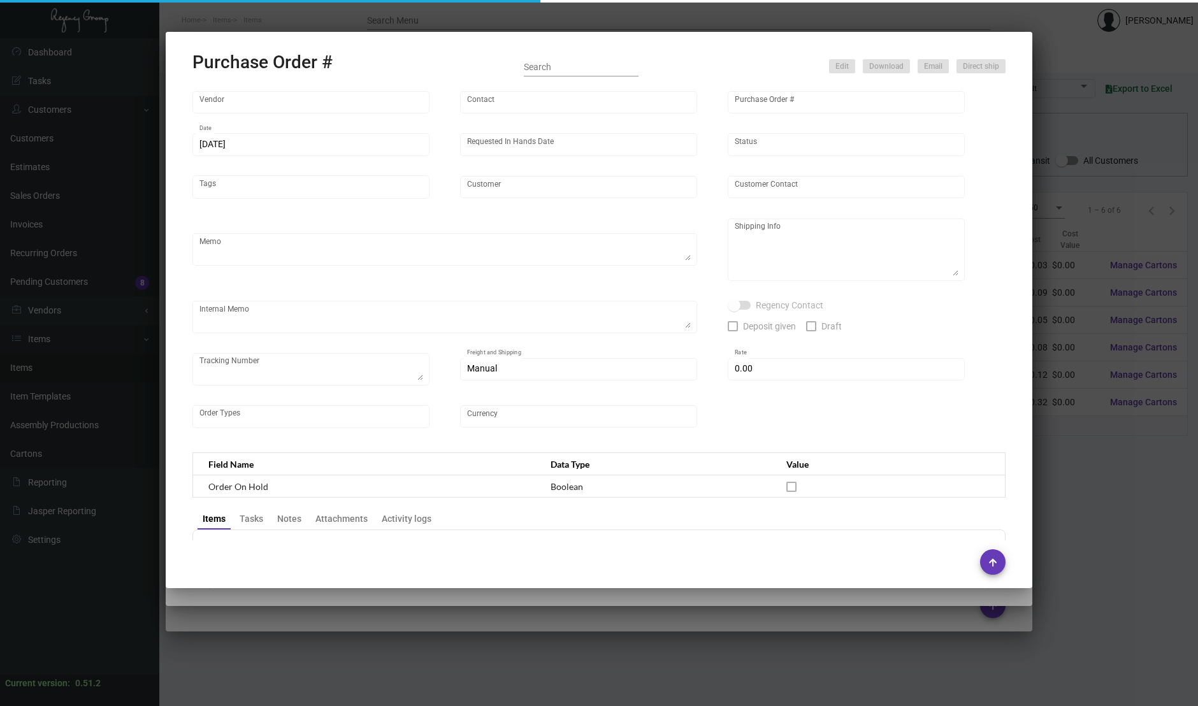
type input "BCT [US_STATE]"
type input "[PERSON_NAME]"
type input "106955"
type input "[DATE]"
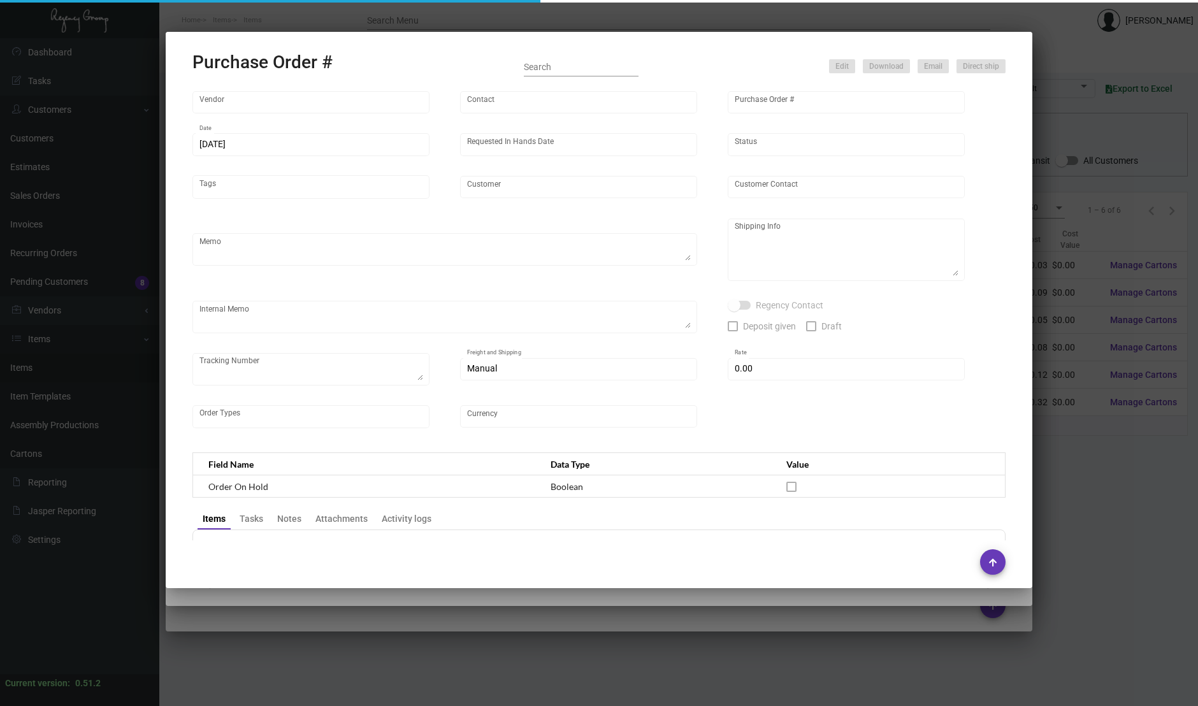
type input "Sable at [GEOGRAPHIC_DATA]"
type input "[PERSON_NAME]"
type textarea "When ready to ship, contact: [EMAIL_ADDRESS][DOMAIN_NAME] for all shipments UPS…"
type textarea "Sable at [GEOGRAPHIC_DATA] - [PERSON_NAME] [STREET_ADDRESS]"
type input "$ 0.00"
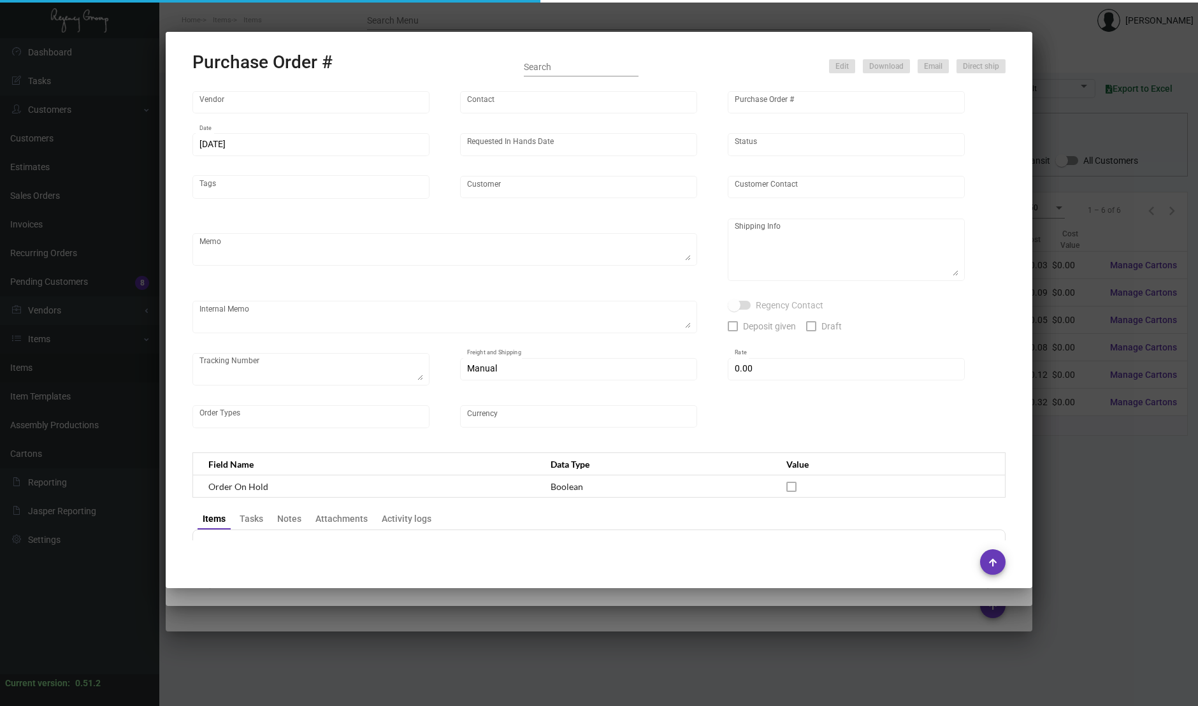
type input "United States Dollar $"
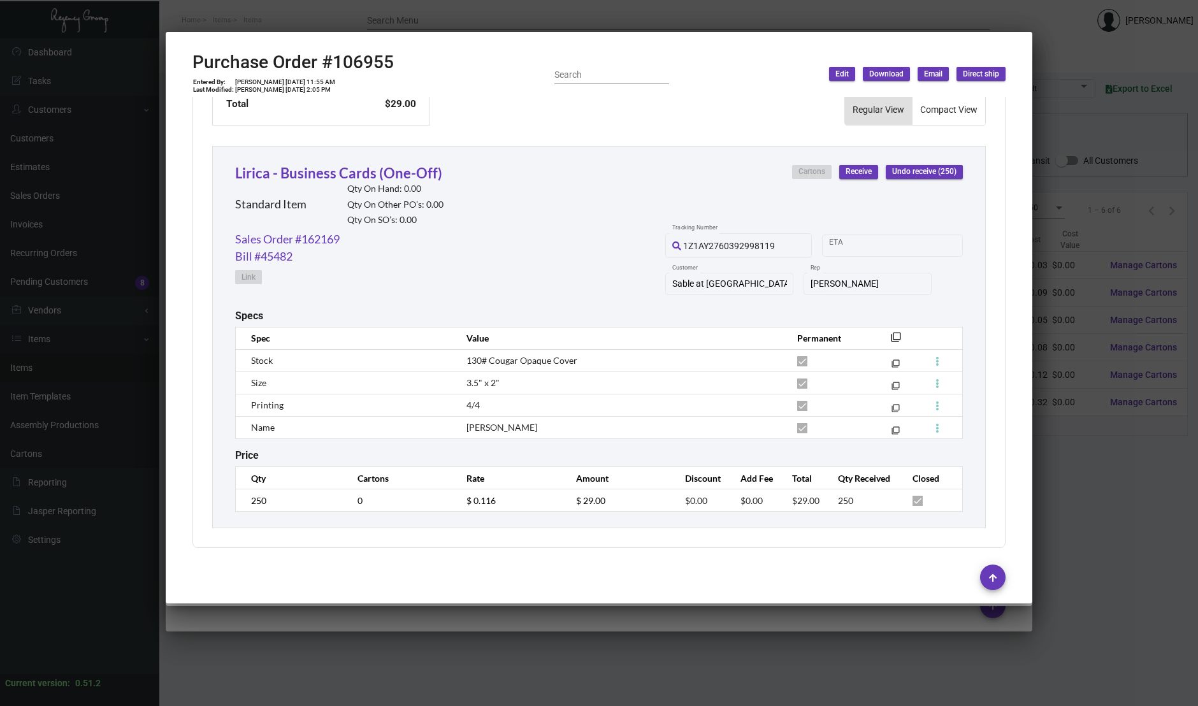
scroll to position [549, 0]
click at [380, 64] on h2 "Purchase Order #106955" at bounding box center [292, 63] width 201 height 22
copy h2 "106955"
click at [891, 336] on mat-icon "filter_none" at bounding box center [896, 341] width 10 height 10
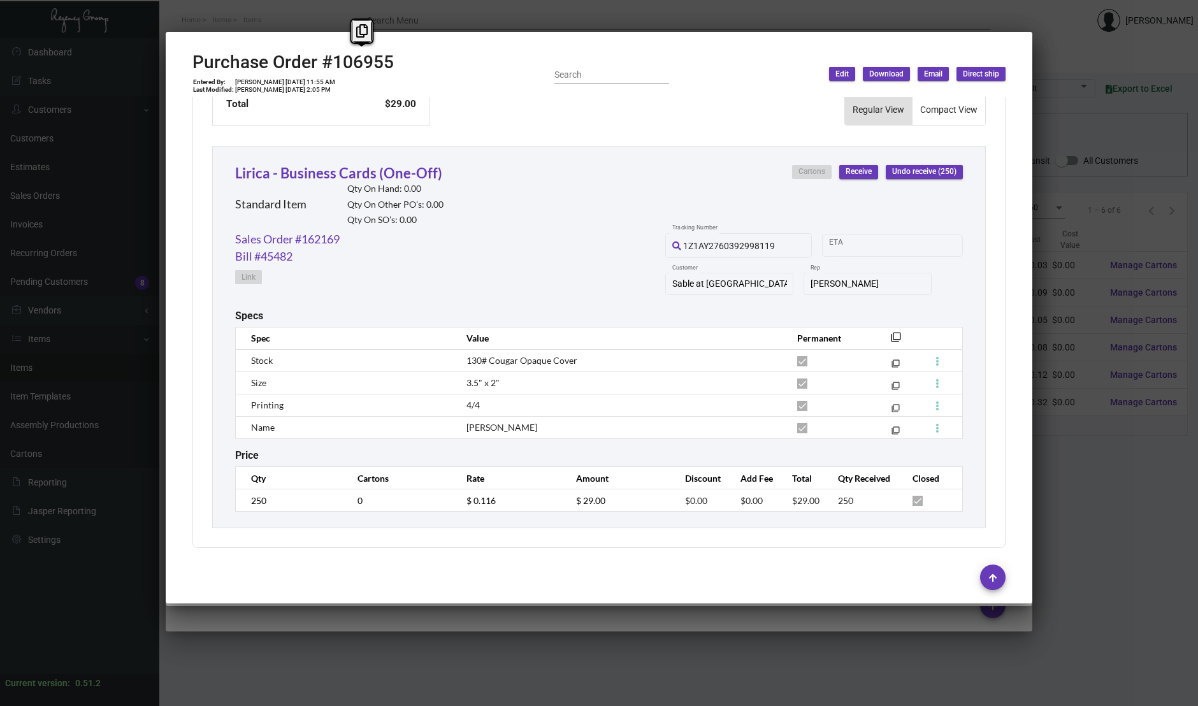
click at [1087, 368] on div at bounding box center [599, 353] width 1198 height 706
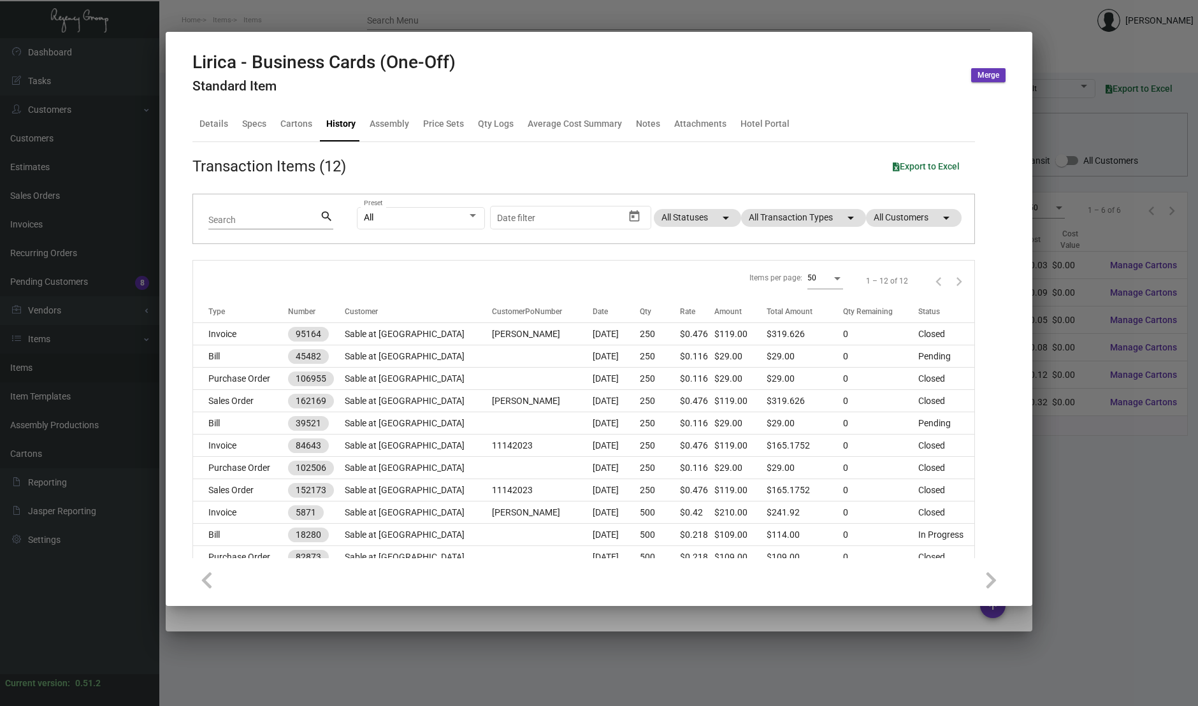
click at [135, 343] on div at bounding box center [599, 353] width 1198 height 706
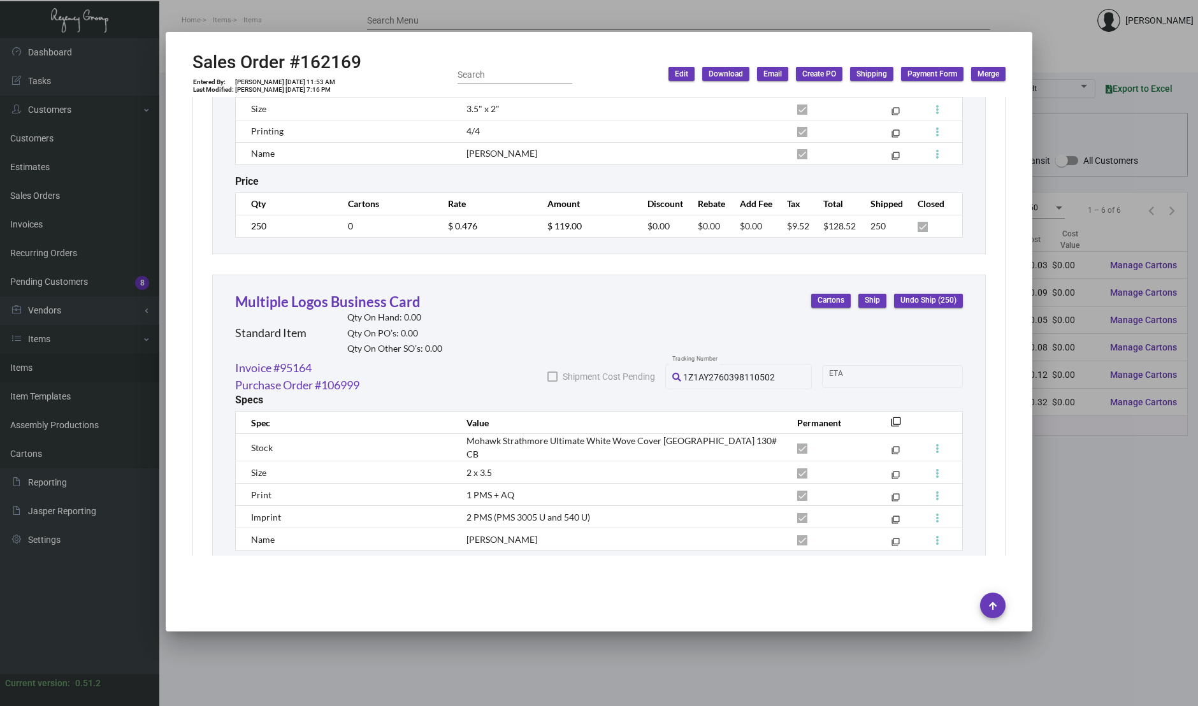
scroll to position [1028, 0]
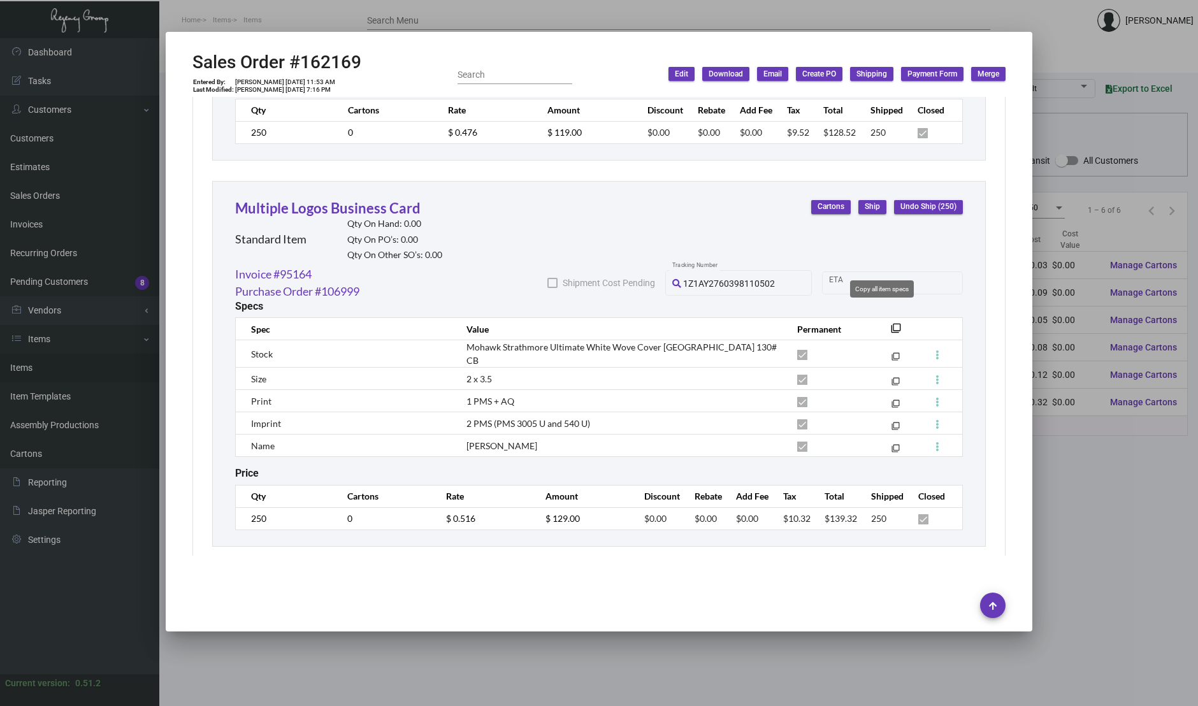
click at [890, 318] on th "filter_none" at bounding box center [892, 329] width 42 height 22
click at [891, 327] on mat-icon "filter_none" at bounding box center [896, 332] width 10 height 10
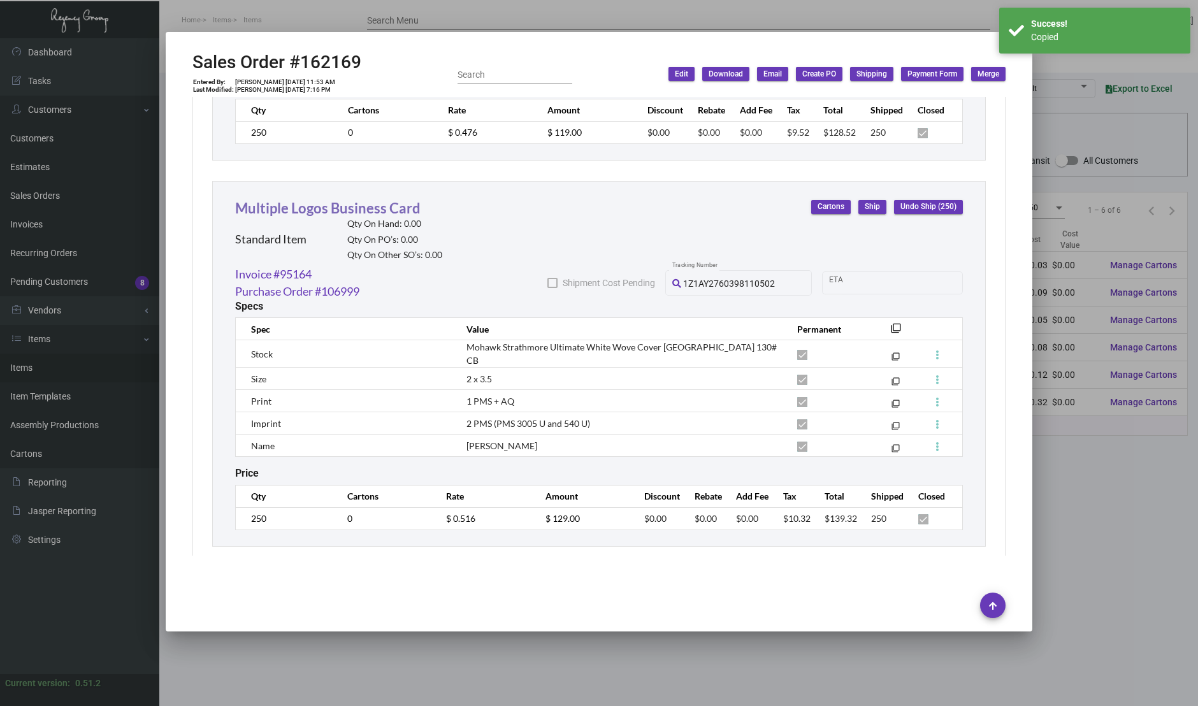
click at [385, 199] on link "Multiple Logos Business Card" at bounding box center [327, 207] width 185 height 17
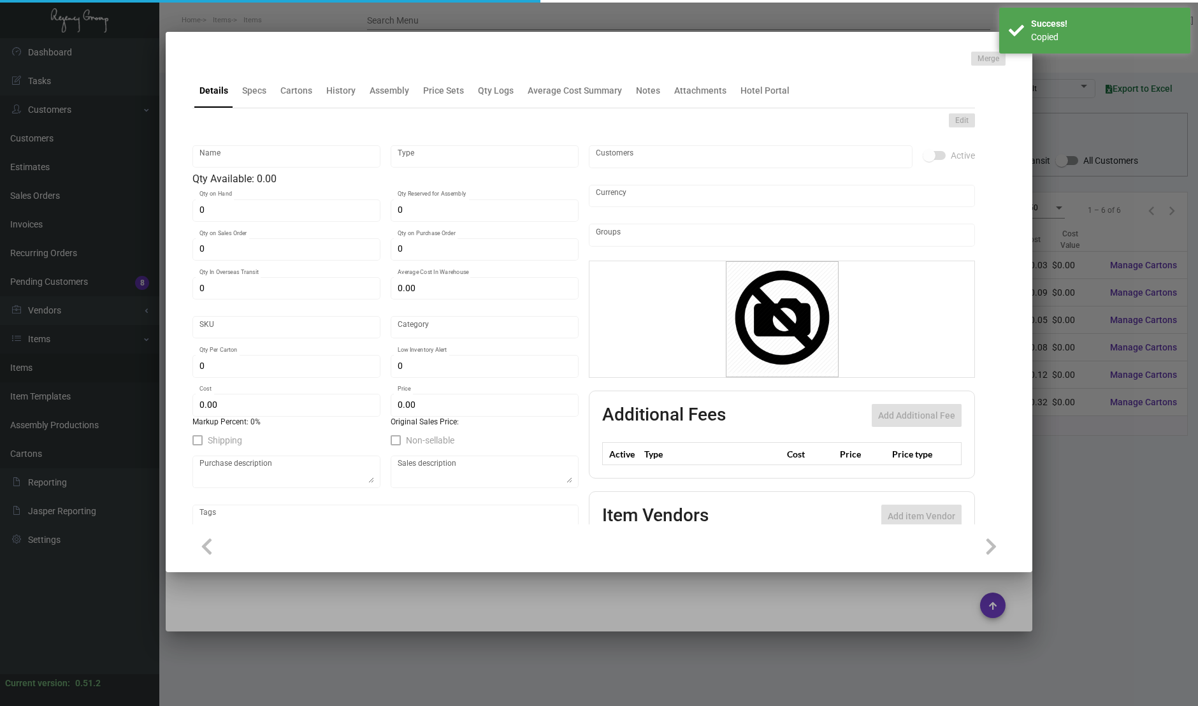
type input "Multiple Logos Business Card"
type input "Standard Item"
type input "$ 0.00"
type input "Standard"
type input "$ 0.316"
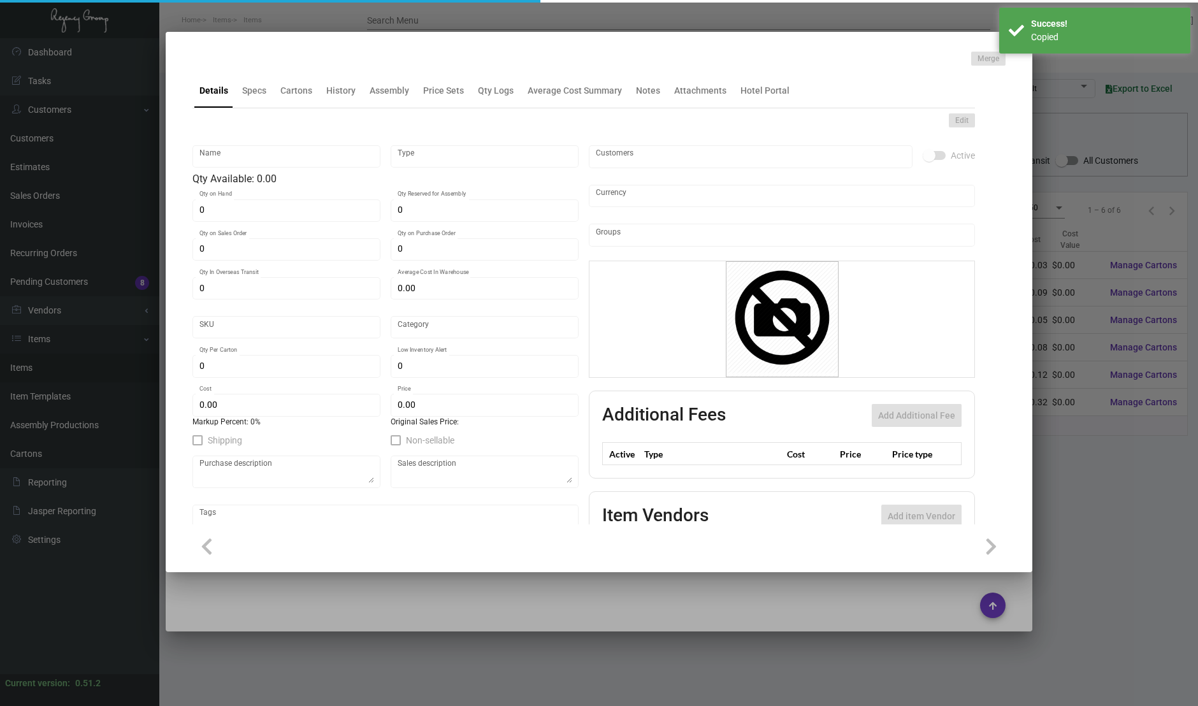
type input "$ 0.00"
checkbox input "true"
type input "United States Dollar $"
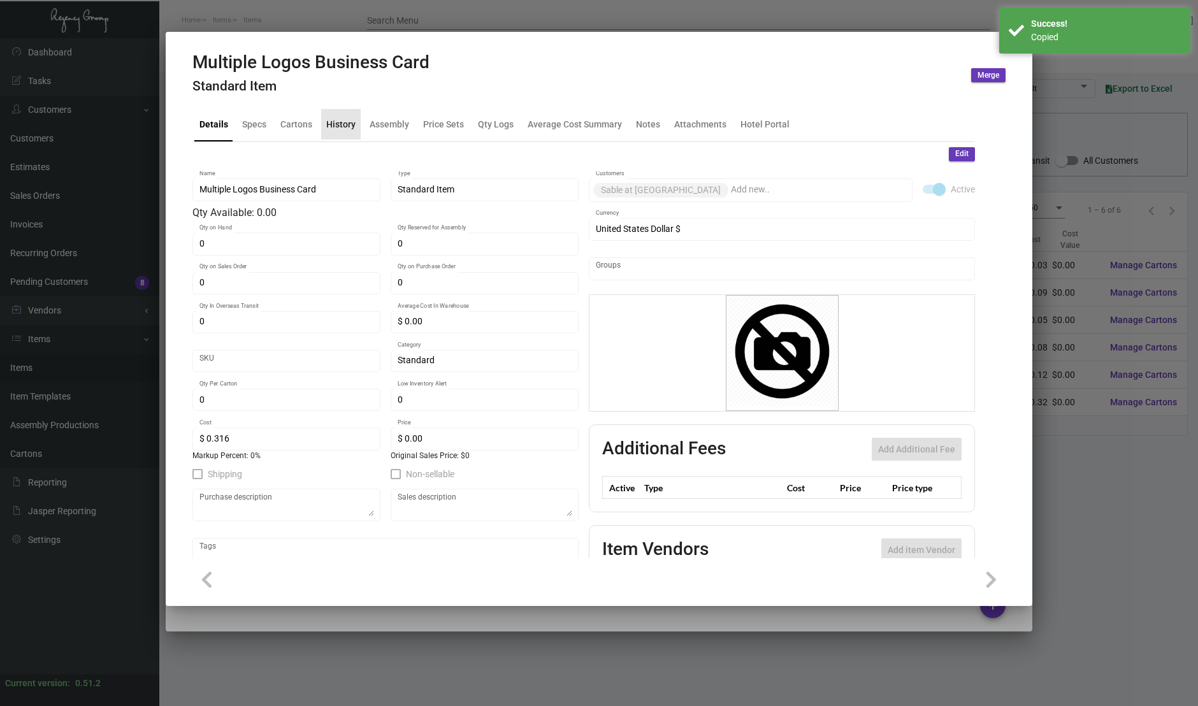
click at [339, 111] on div "History" at bounding box center [340, 124] width 39 height 31
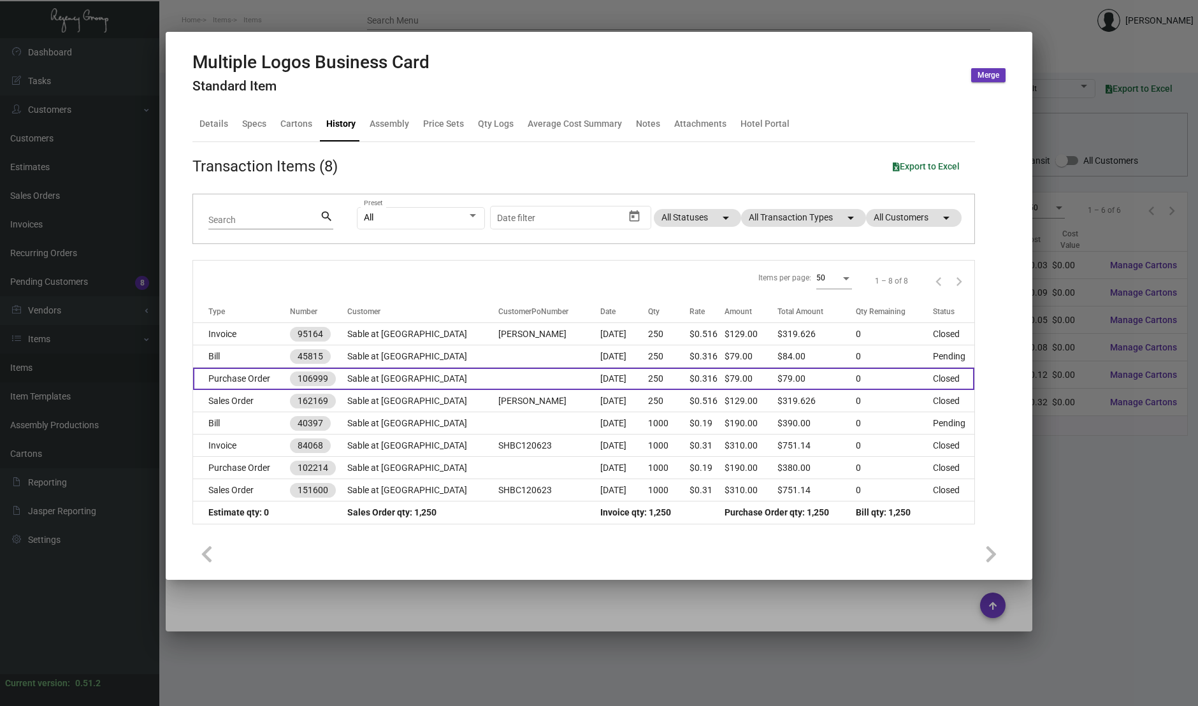
click at [518, 378] on td at bounding box center [549, 379] width 103 height 22
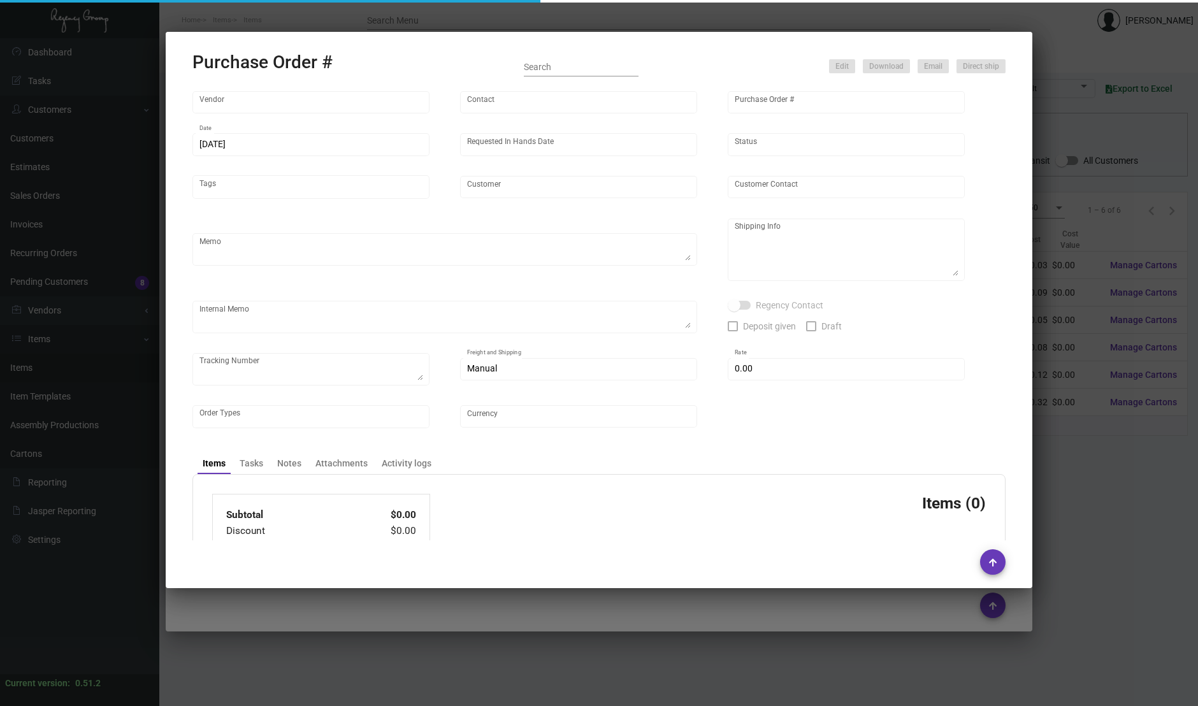
type input "[PERSON_NAME] Printing"
type input "[PERSON_NAME]"
type input "106999"
type input "[DATE]"
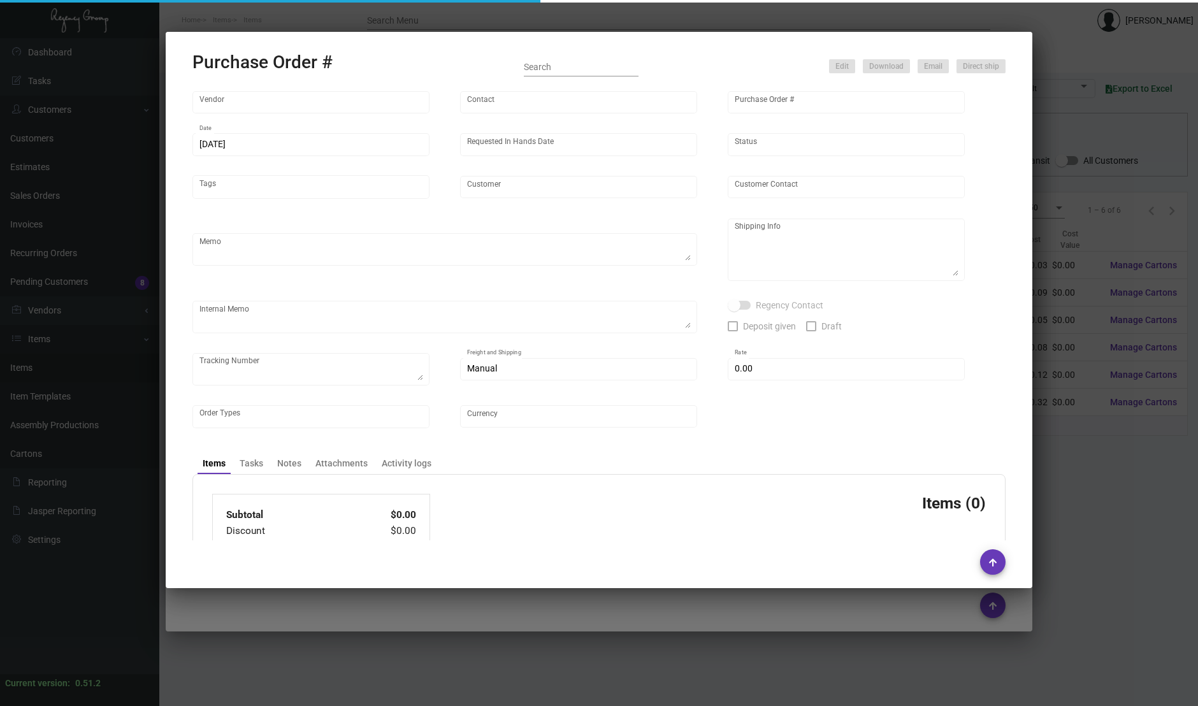
type input "Sable at [GEOGRAPHIC_DATA]"
type input "[PERSON_NAME]"
type textarea "Please rush the production of this order.When ready to ship, contact: [EMAIL_AD…"
type textarea "Sable at [GEOGRAPHIC_DATA] - [PERSON_NAME] [STREET_ADDRESS]"
type input "$ 0.00"
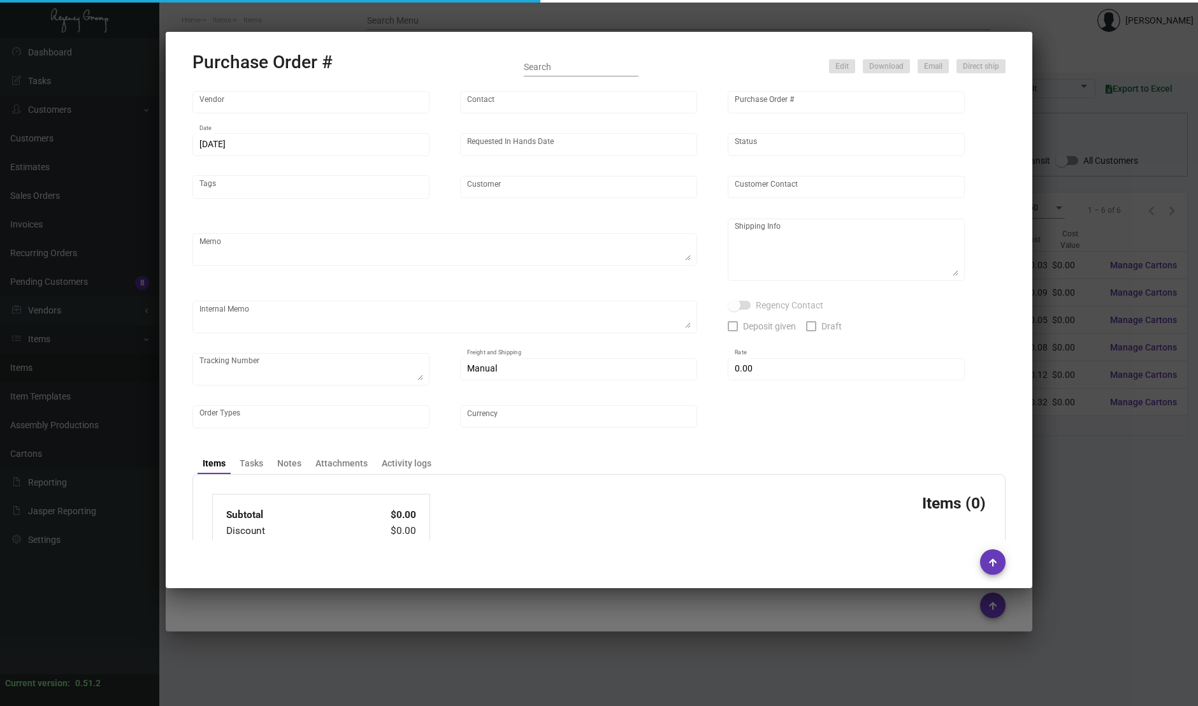
type input "United States Dollar $"
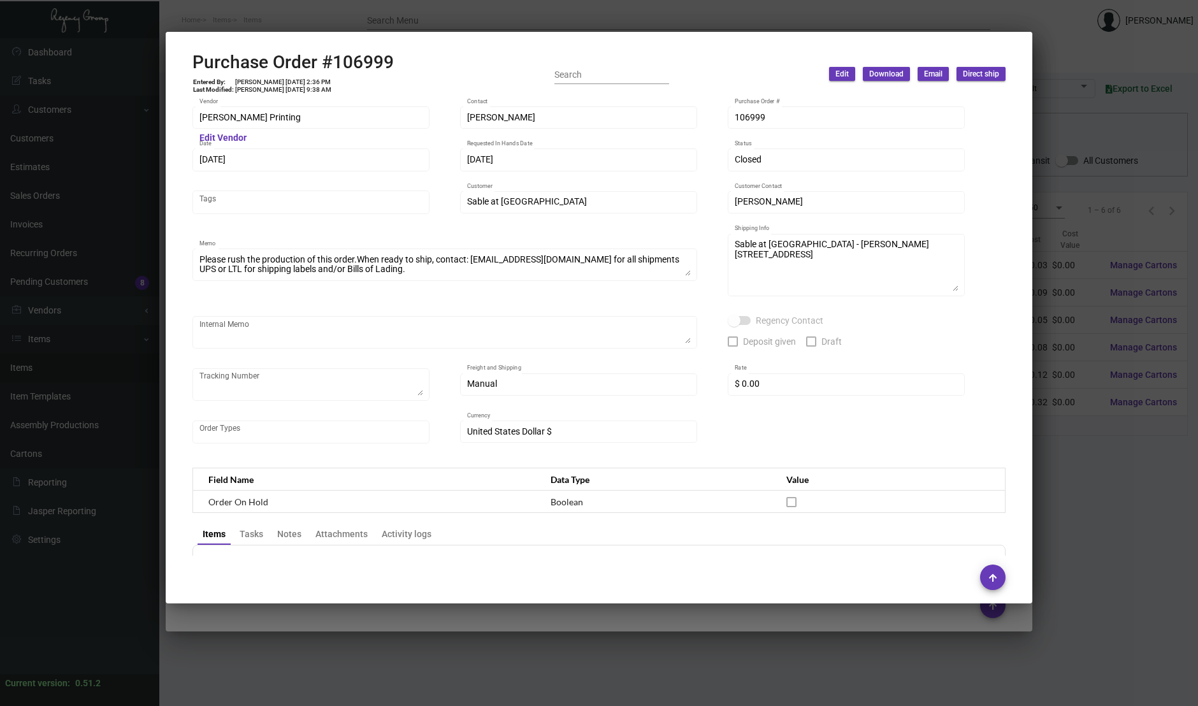
click at [375, 69] on h2 "Purchase Order #106999" at bounding box center [292, 63] width 201 height 22
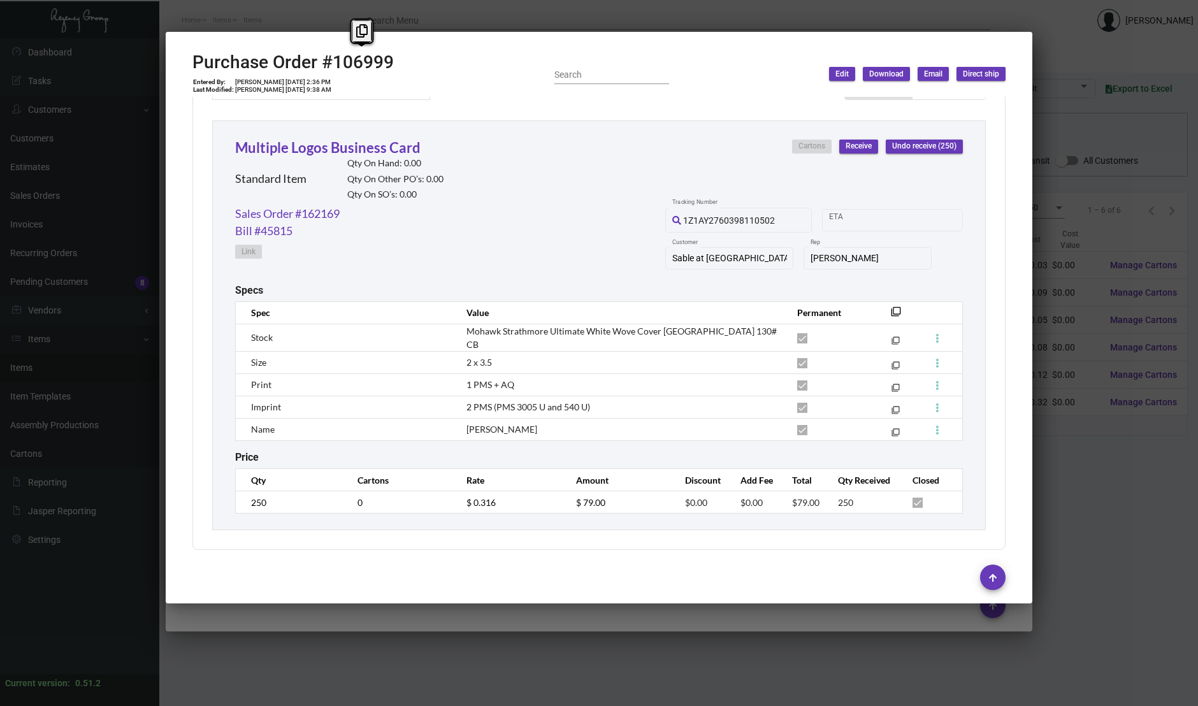
scroll to position [147, 0]
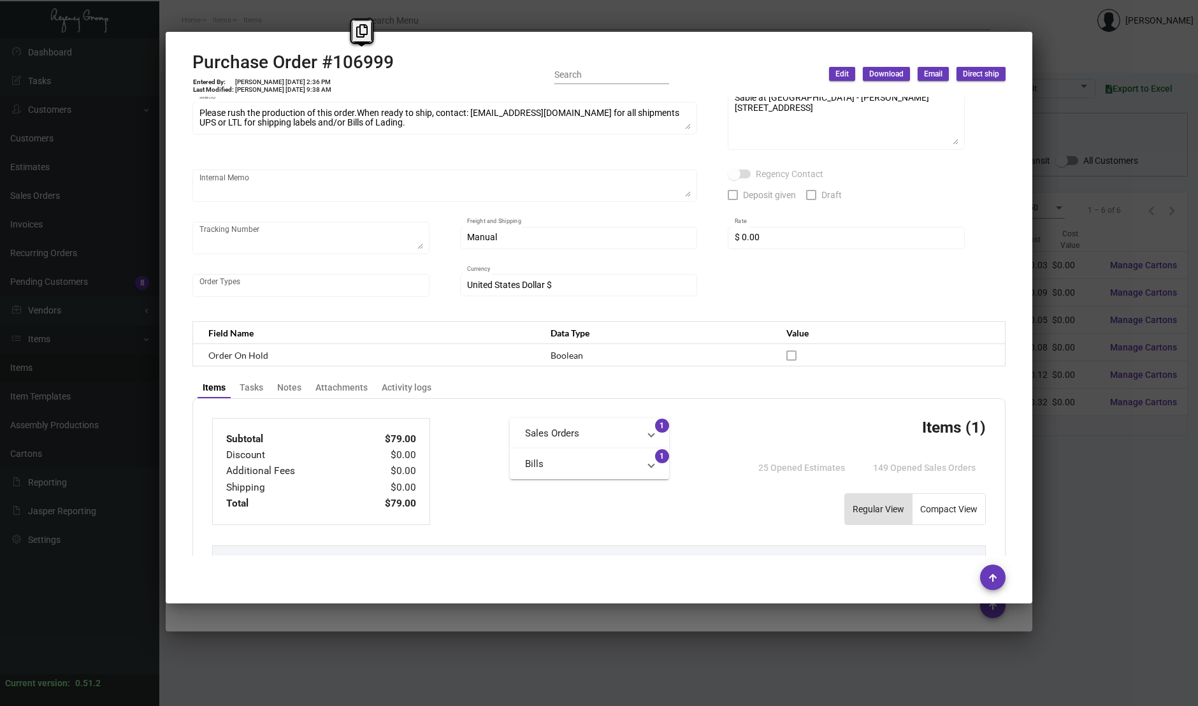
click at [385, 59] on h2 "Purchase Order #106999" at bounding box center [292, 63] width 201 height 22
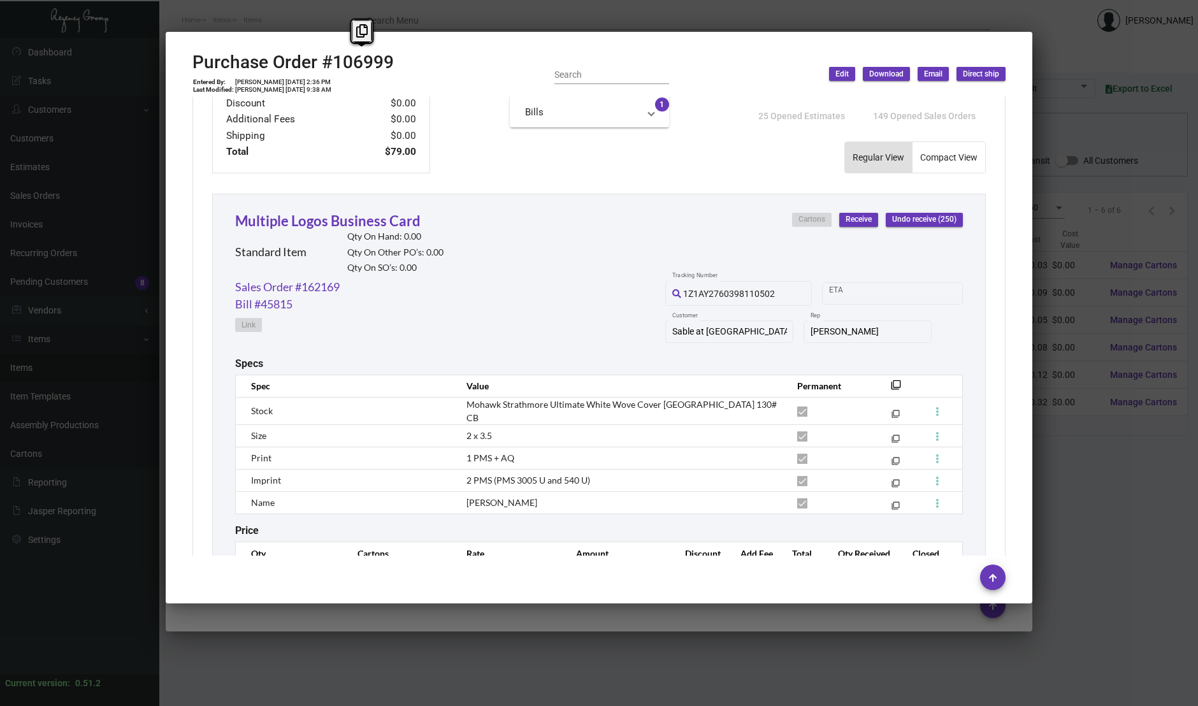
scroll to position [571, 0]
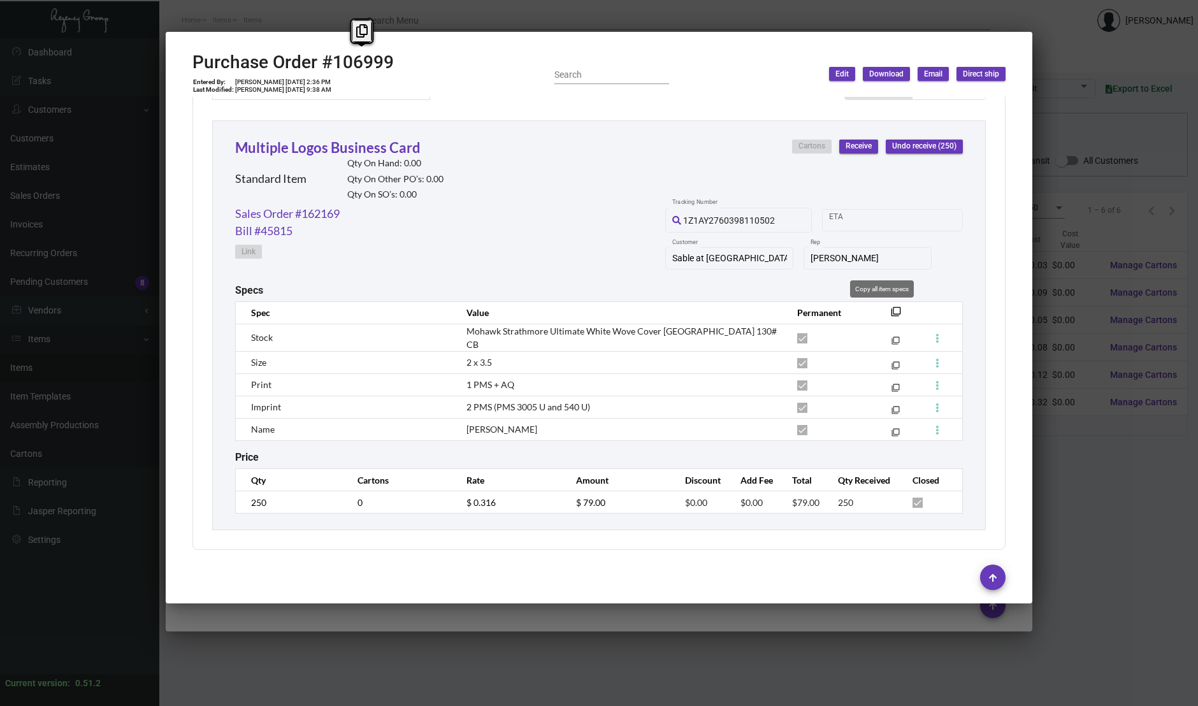
click at [891, 312] on mat-icon "filter_none" at bounding box center [896, 315] width 10 height 10
click at [361, 65] on h2 "Purchase Order #106999" at bounding box center [292, 63] width 201 height 22
copy h2 "106999"
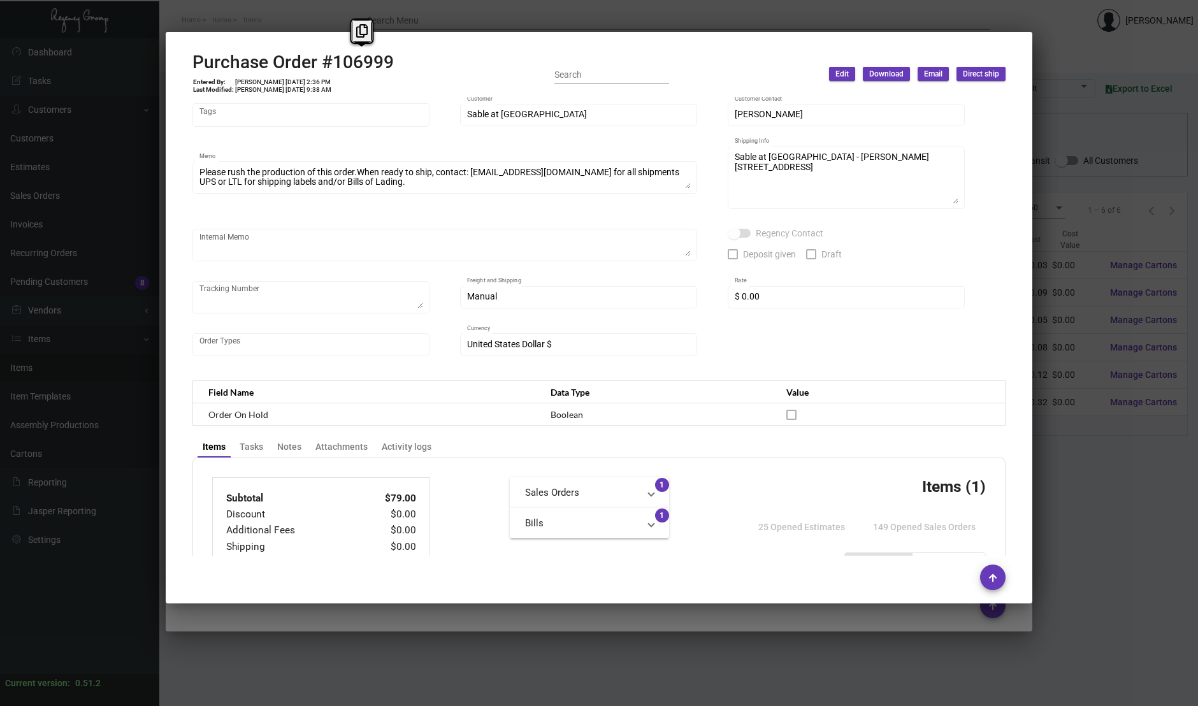
scroll to position [0, 0]
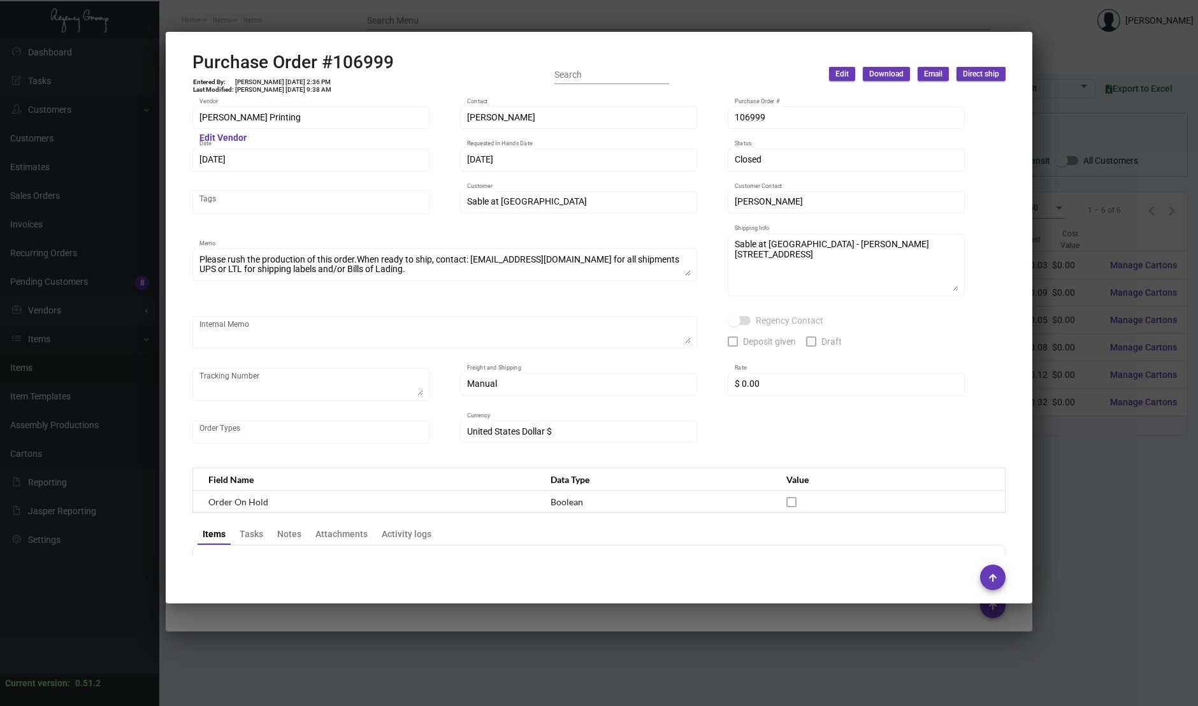
click at [264, 123] on div "[PERSON_NAME] Printing Vendor" at bounding box center [311, 116] width 224 height 25
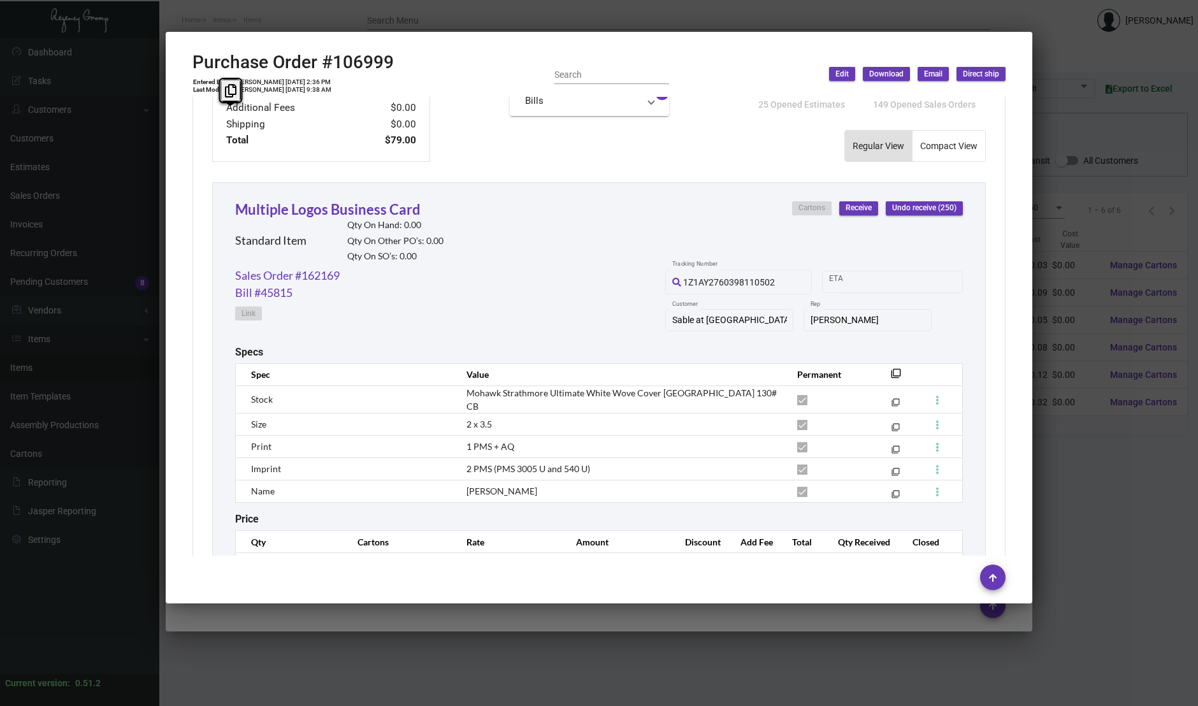
scroll to position [571, 0]
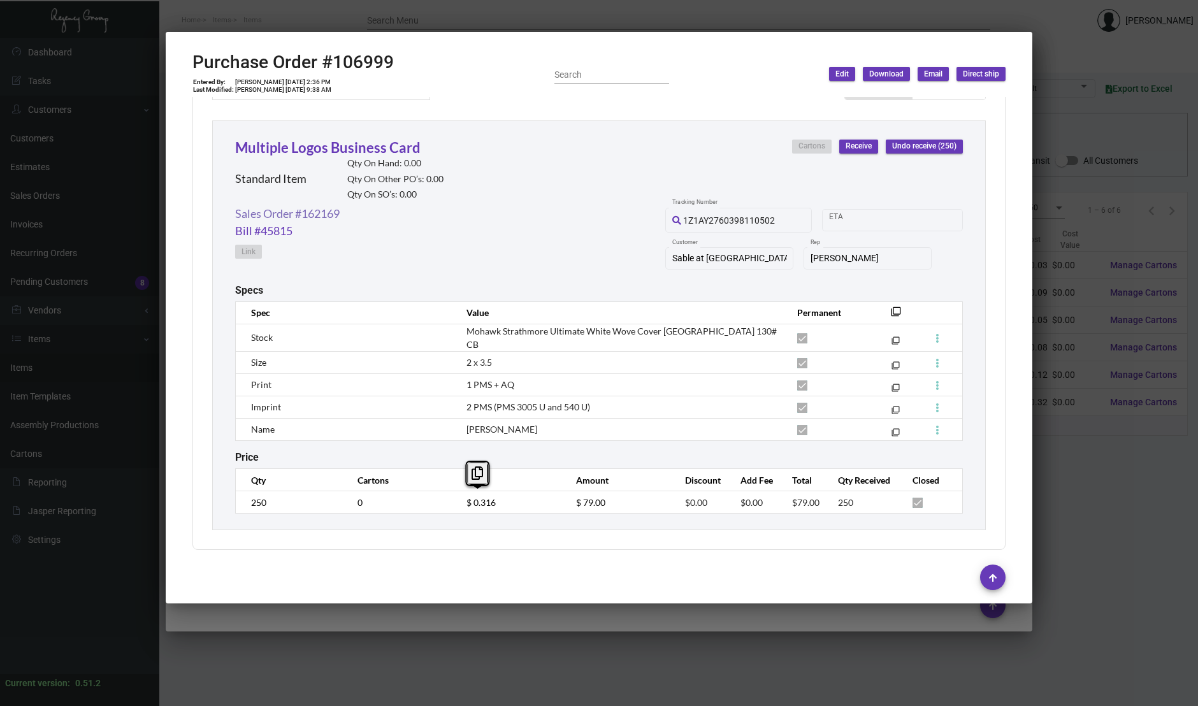
click at [322, 212] on link "Sales Order #162169" at bounding box center [287, 213] width 104 height 17
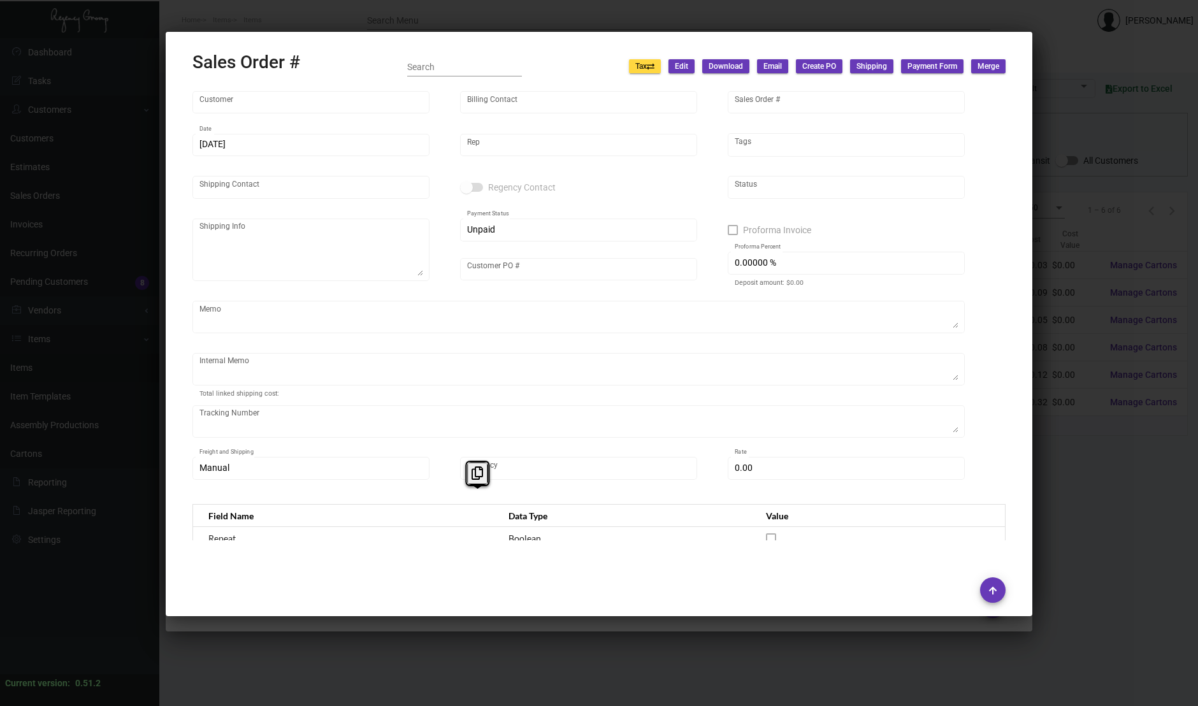
type input "Sable at [GEOGRAPHIC_DATA]"
type input "[PERSON_NAME]"
type input "162169"
type input "[DATE]"
type input "[PERSON_NAME]"
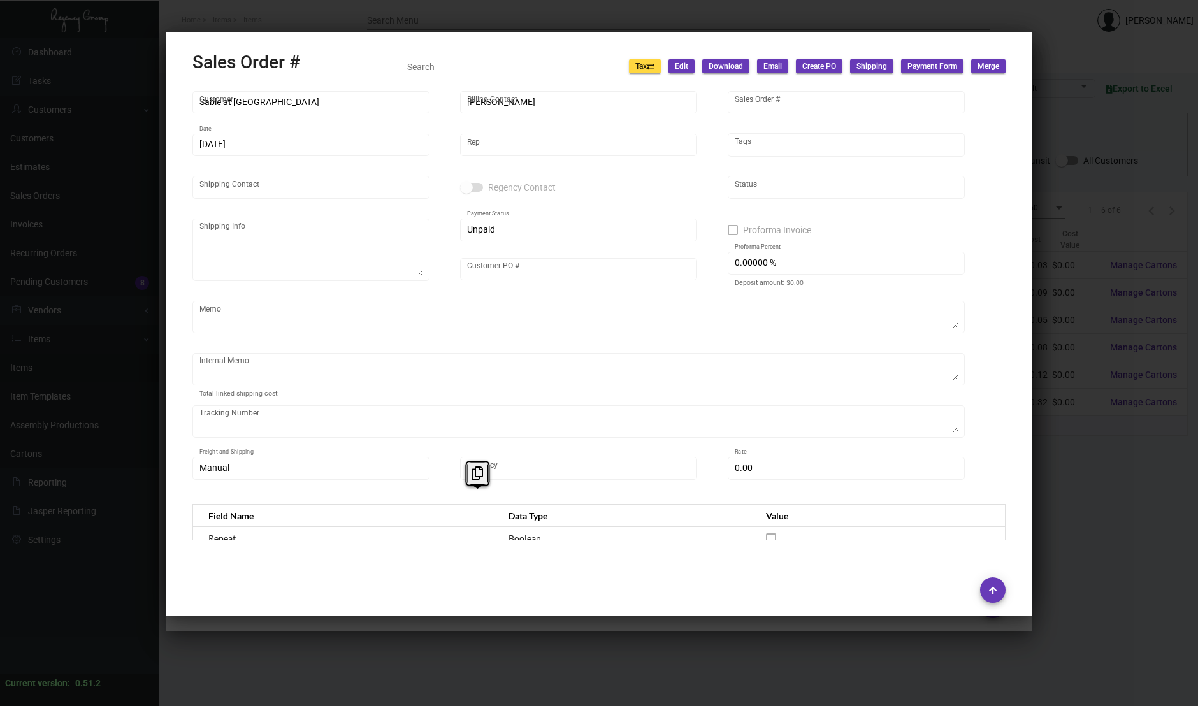
type input "[PERSON_NAME]"
type textarea "Sable at [GEOGRAPHIC_DATA] - Laurent Boisdron [STREET_ADDRESS]"
type input "[PERSON_NAME]"
type textarea "[DATE] Shipped from BCT by UPS Ground TK#1Z1AY2760392998119 Cost $11.26 [DATE] …"
type input "United States Dollar $"
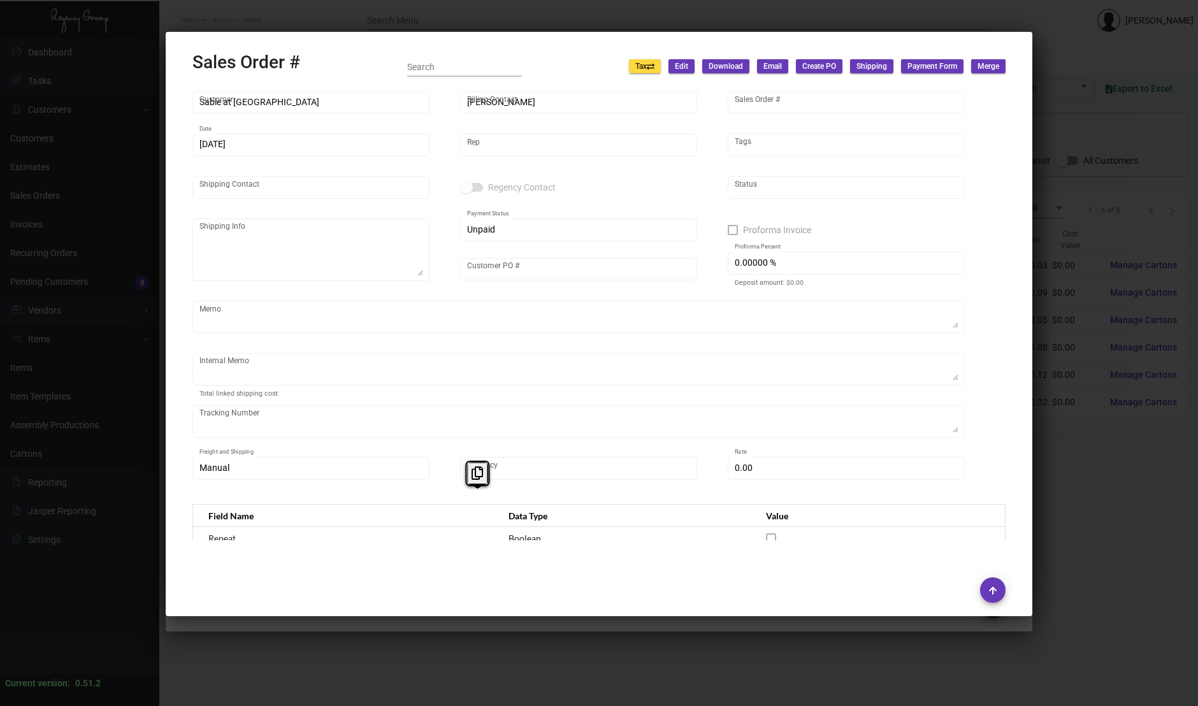
type input "$ 47.95"
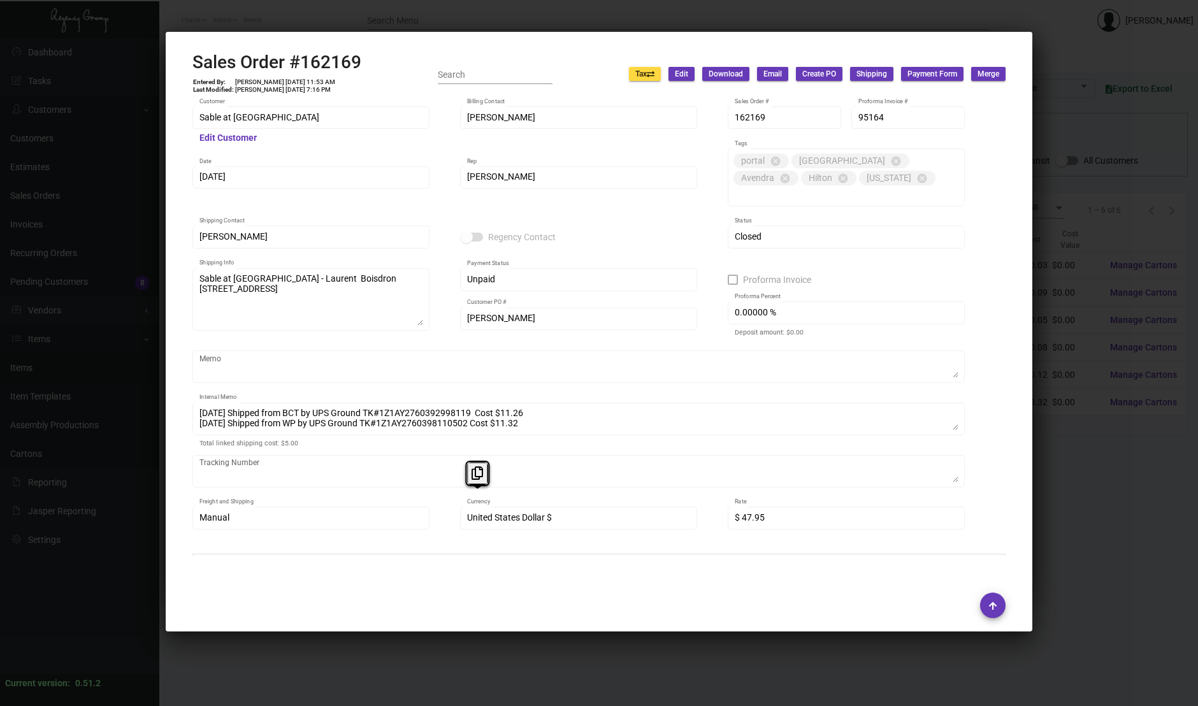
click at [340, 59] on h2 "Sales Order #162169" at bounding box center [276, 63] width 169 height 22
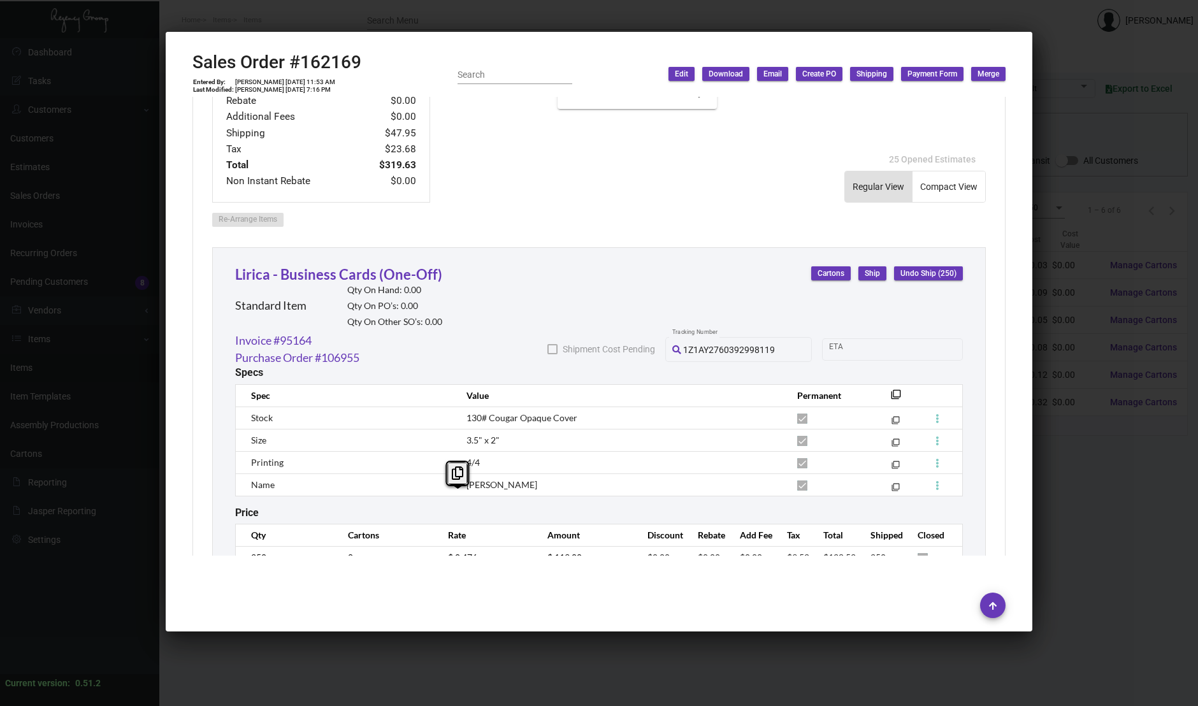
scroll to position [688, 0]
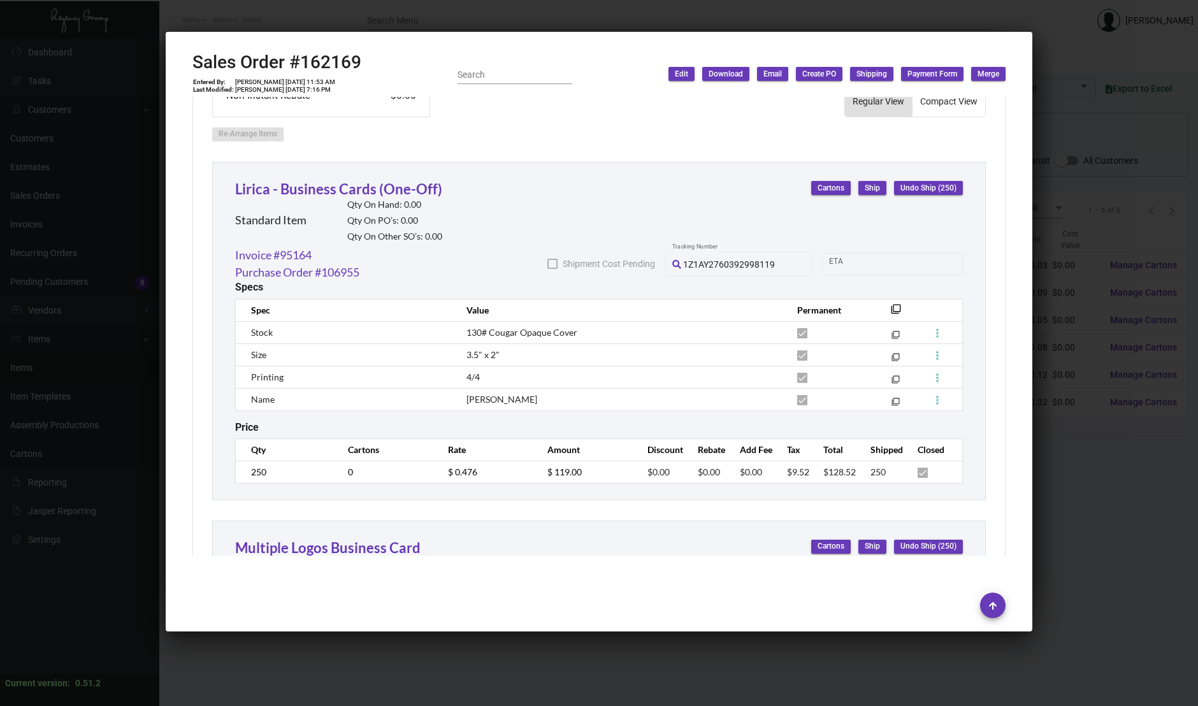
click at [1112, 207] on div at bounding box center [599, 353] width 1198 height 706
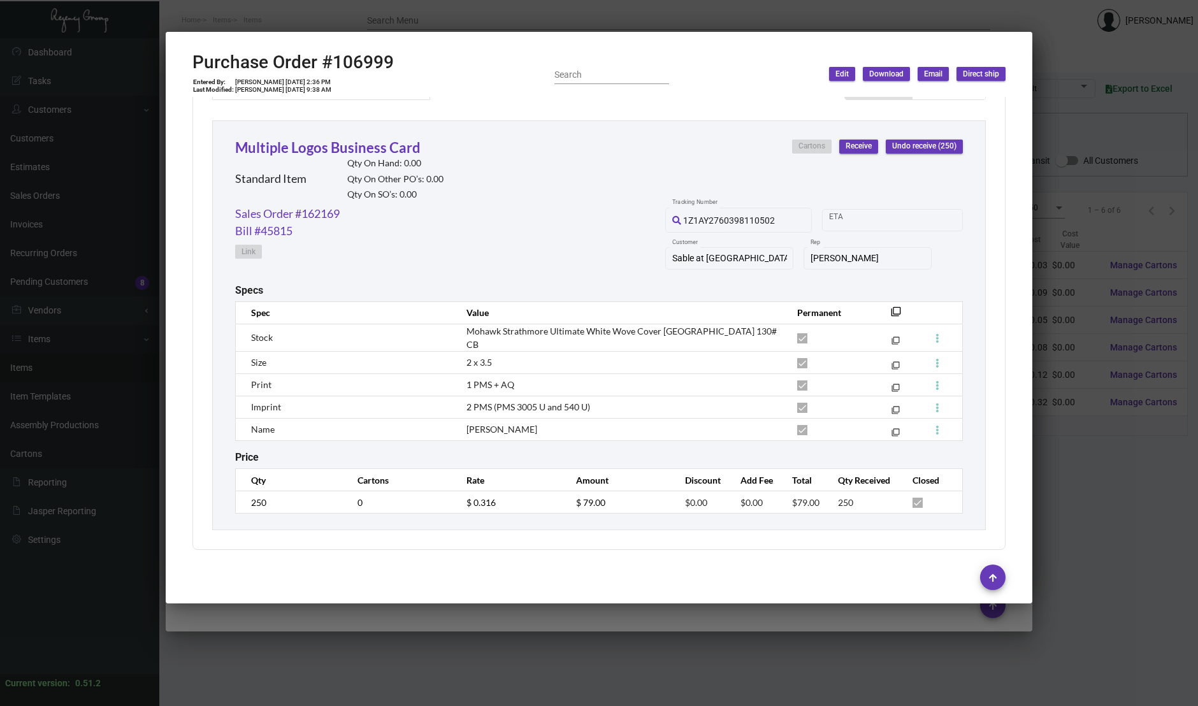
click at [457, 659] on div at bounding box center [599, 353] width 1198 height 706
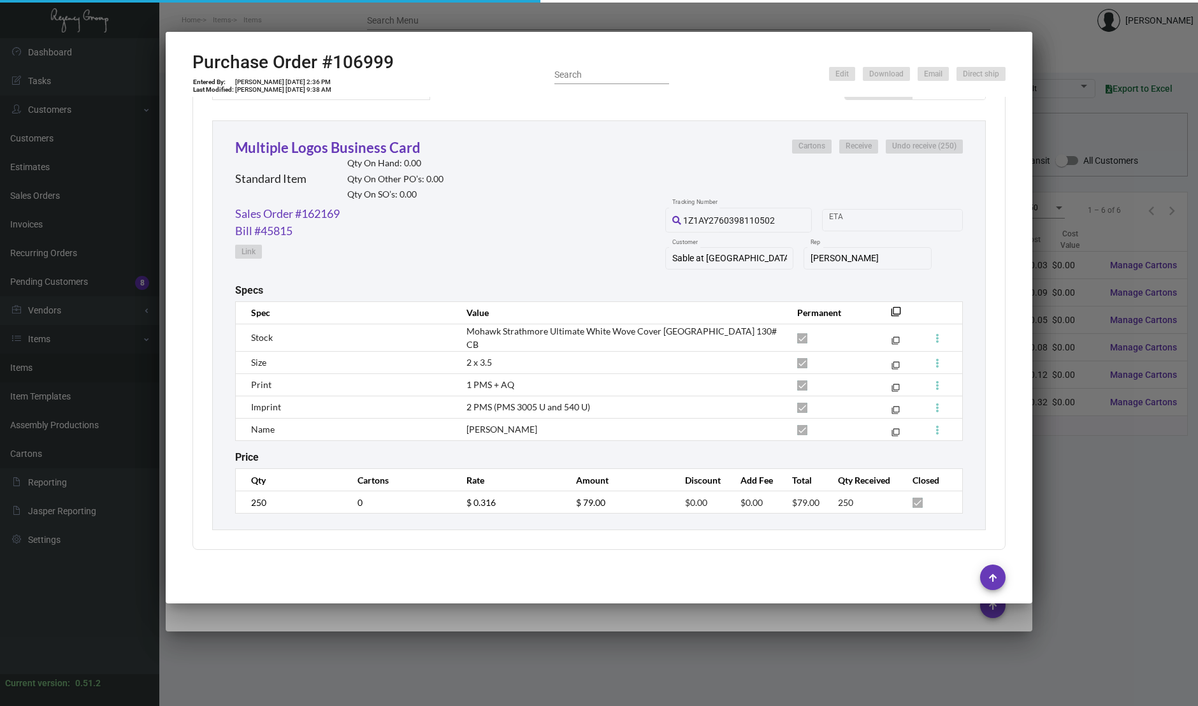
click at [457, 659] on div at bounding box center [599, 353] width 1198 height 706
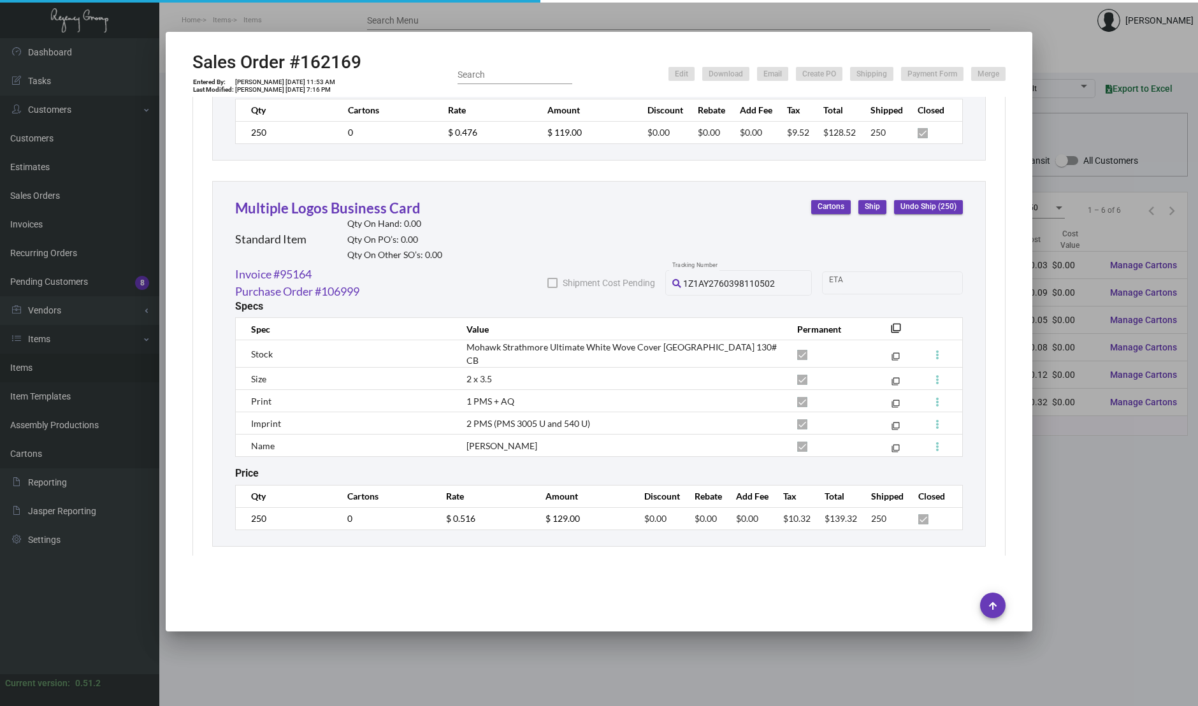
click at [457, 659] on div at bounding box center [599, 353] width 1198 height 706
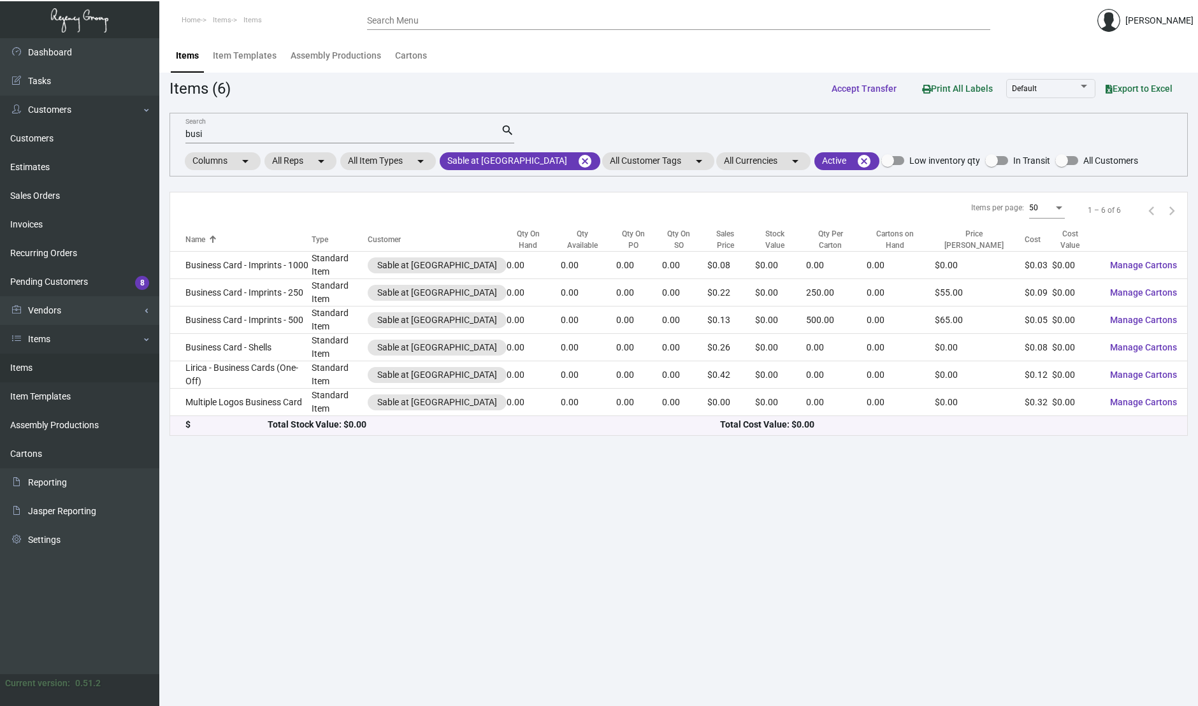
click at [457, 659] on main "Items Item Templates Assembly Productions Cartons Items (6) Accept Transfer Pri…" at bounding box center [678, 372] width 1038 height 668
click at [312, 571] on main "Items Item Templates Assembly Productions Cartons Items (6) Accept Transfer Pri…" at bounding box center [678, 372] width 1038 height 668
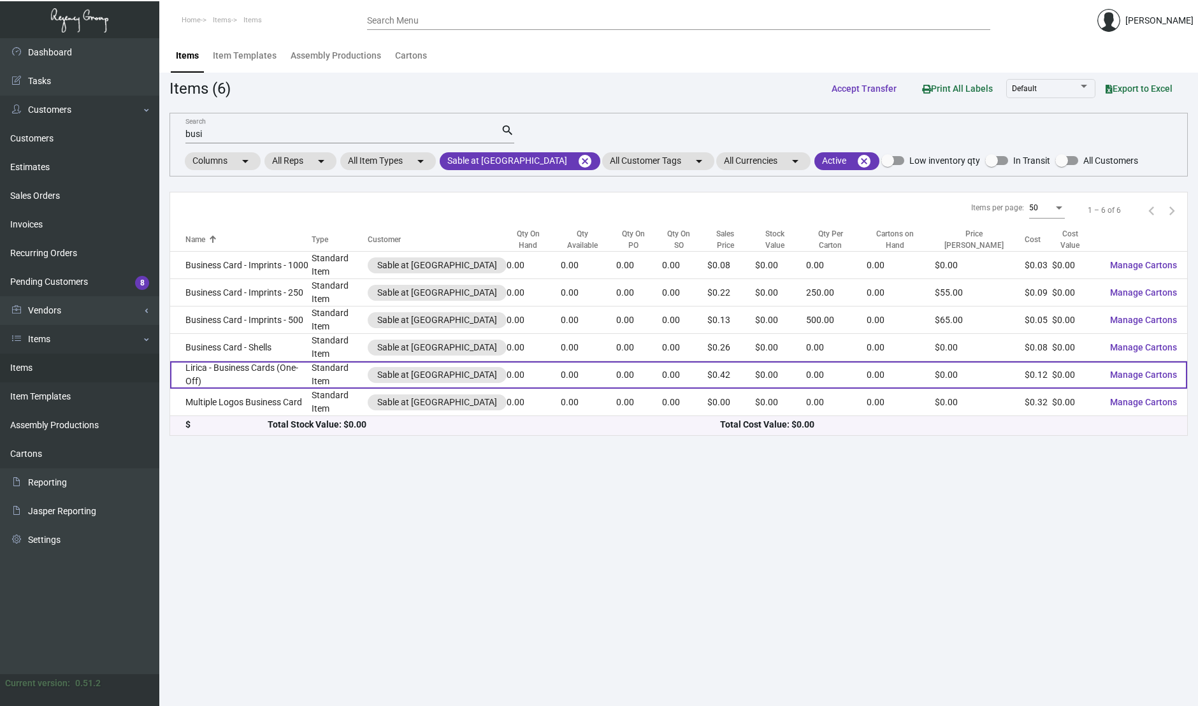
click at [266, 361] on td "Lirica - Business Cards (One-Off)" at bounding box center [240, 374] width 141 height 27
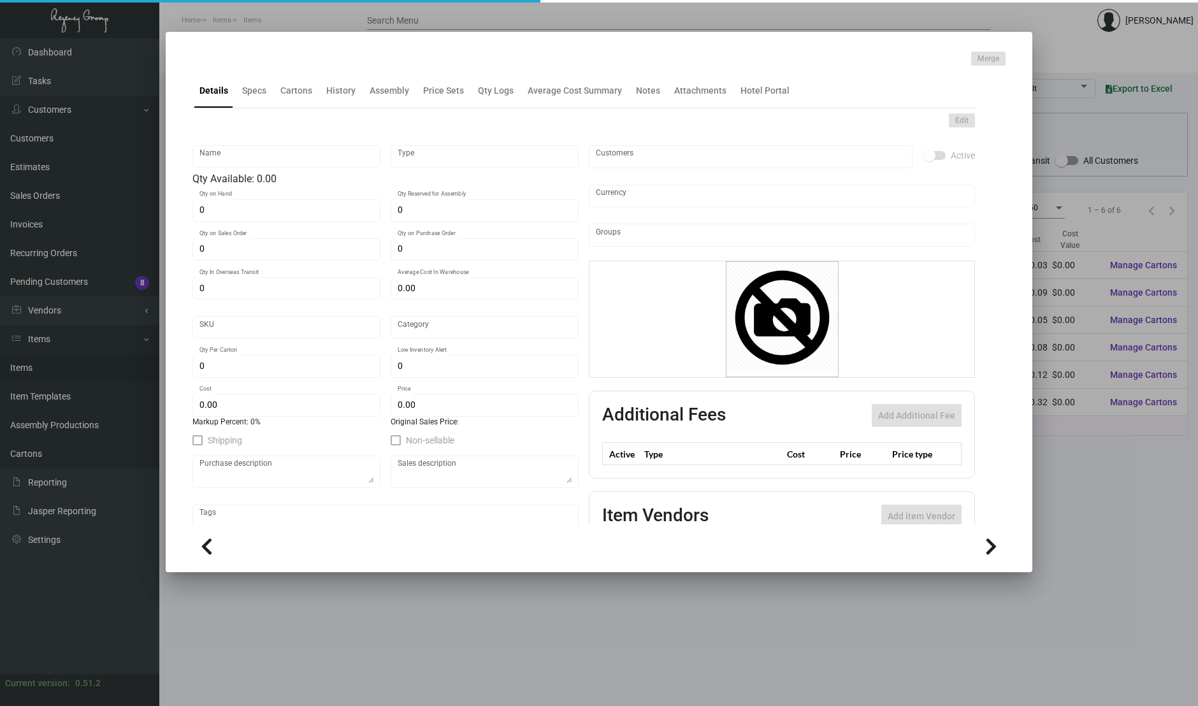
type input "Lirica - Business Cards (One-Off)"
type input "Standard Item"
type input "$ 0.00"
type input "Standard"
type input "$ 0.116"
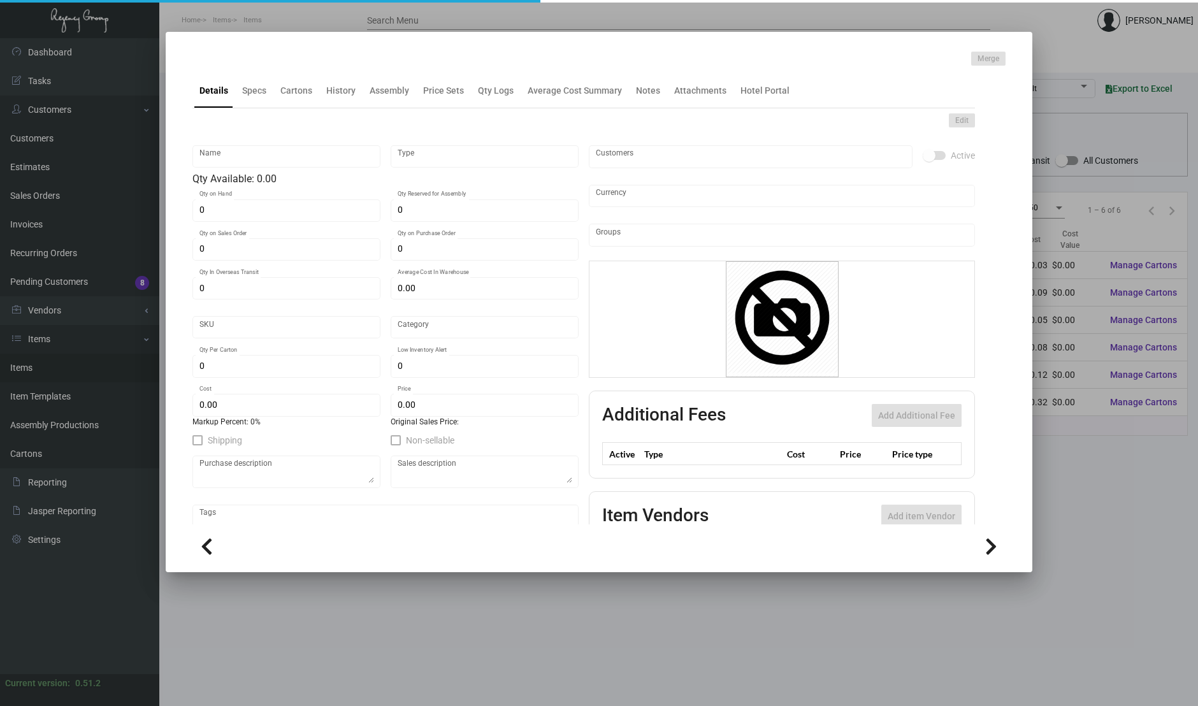
type input "$ 0.42"
checkbox input "true"
type input "United States Dollar $"
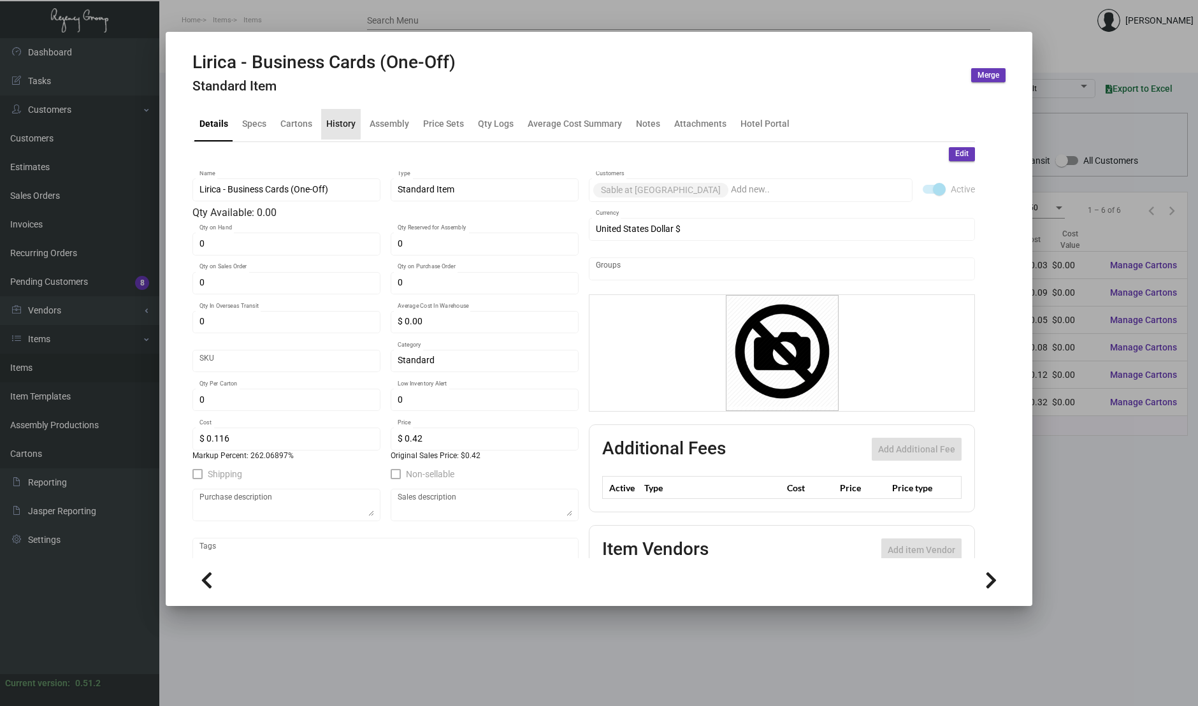
click at [338, 118] on div "History" at bounding box center [340, 123] width 29 height 13
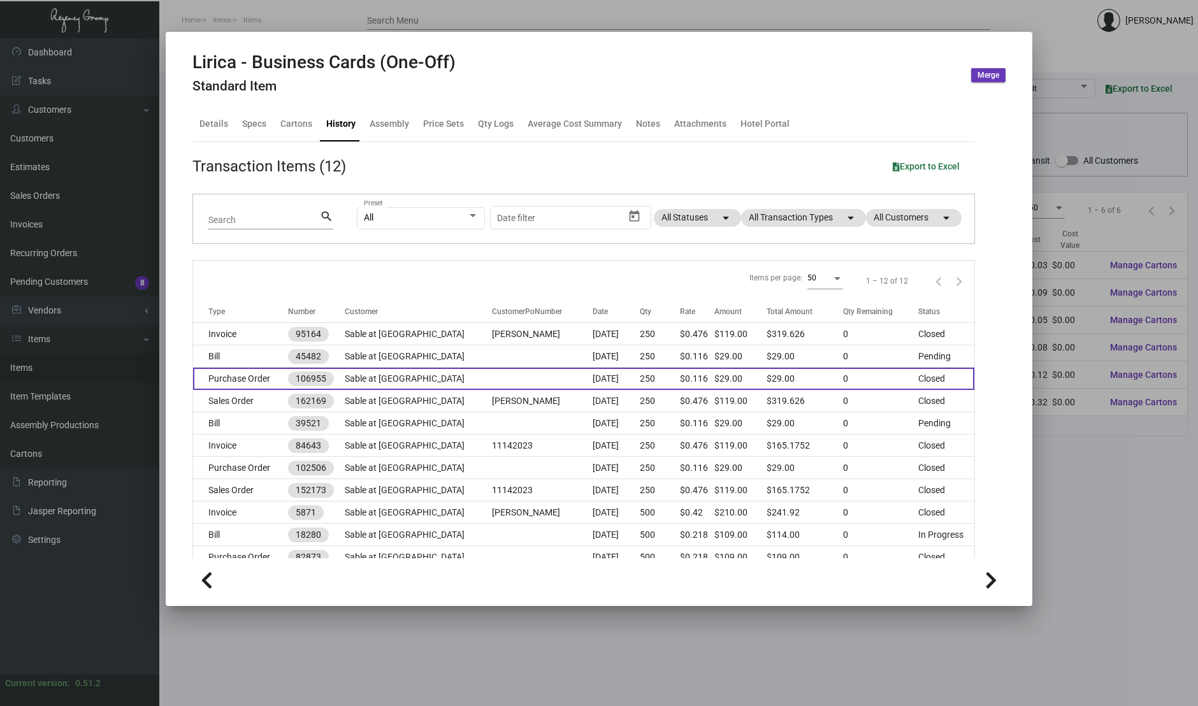
click at [513, 376] on td at bounding box center [542, 379] width 101 height 22
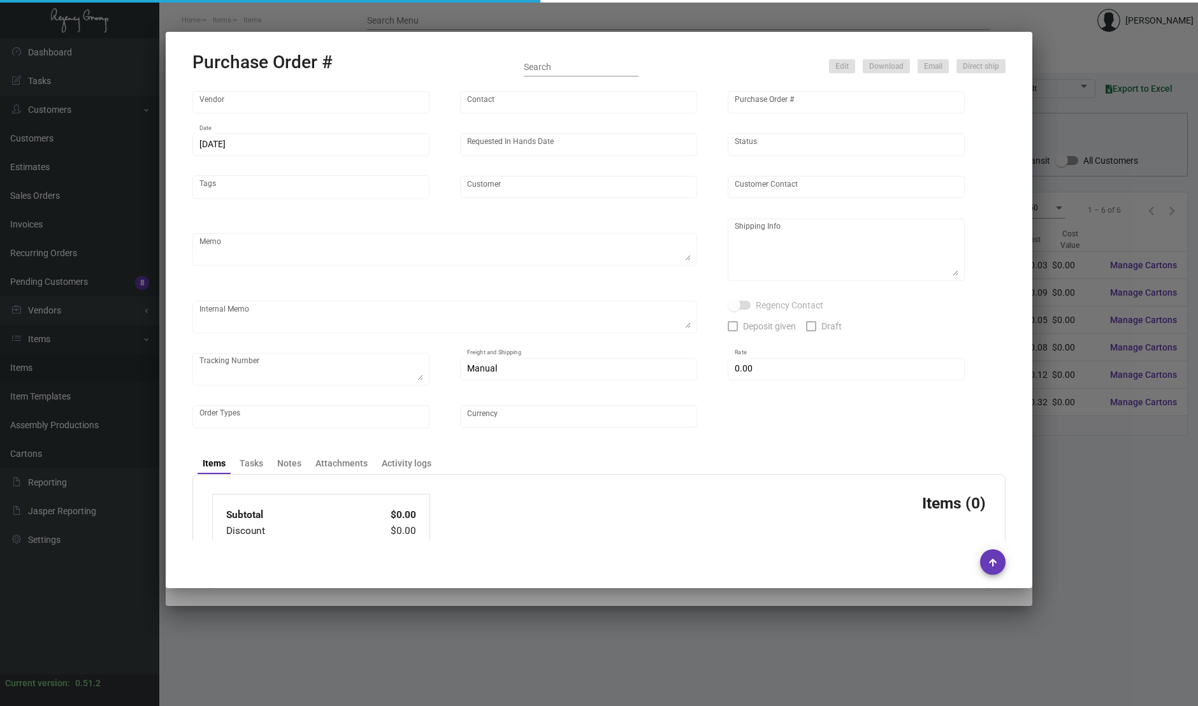
type input "BCT [US_STATE]"
type input "[PERSON_NAME]"
type input "106955"
type input "[DATE]"
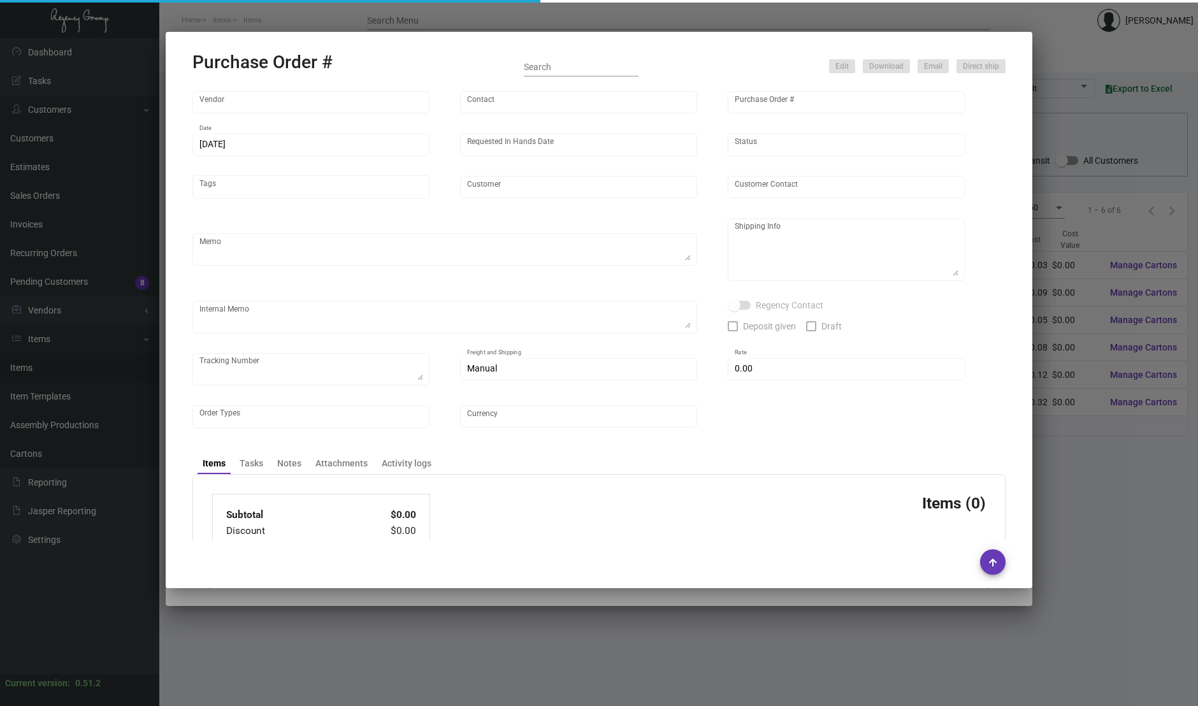
type input "Sable at [GEOGRAPHIC_DATA]"
type input "[PERSON_NAME]"
type textarea "When ready to ship, contact: [EMAIL_ADDRESS][DOMAIN_NAME] for all shipments UPS…"
type textarea "Sable at [GEOGRAPHIC_DATA] - [PERSON_NAME] [STREET_ADDRESS]"
type input "$ 0.00"
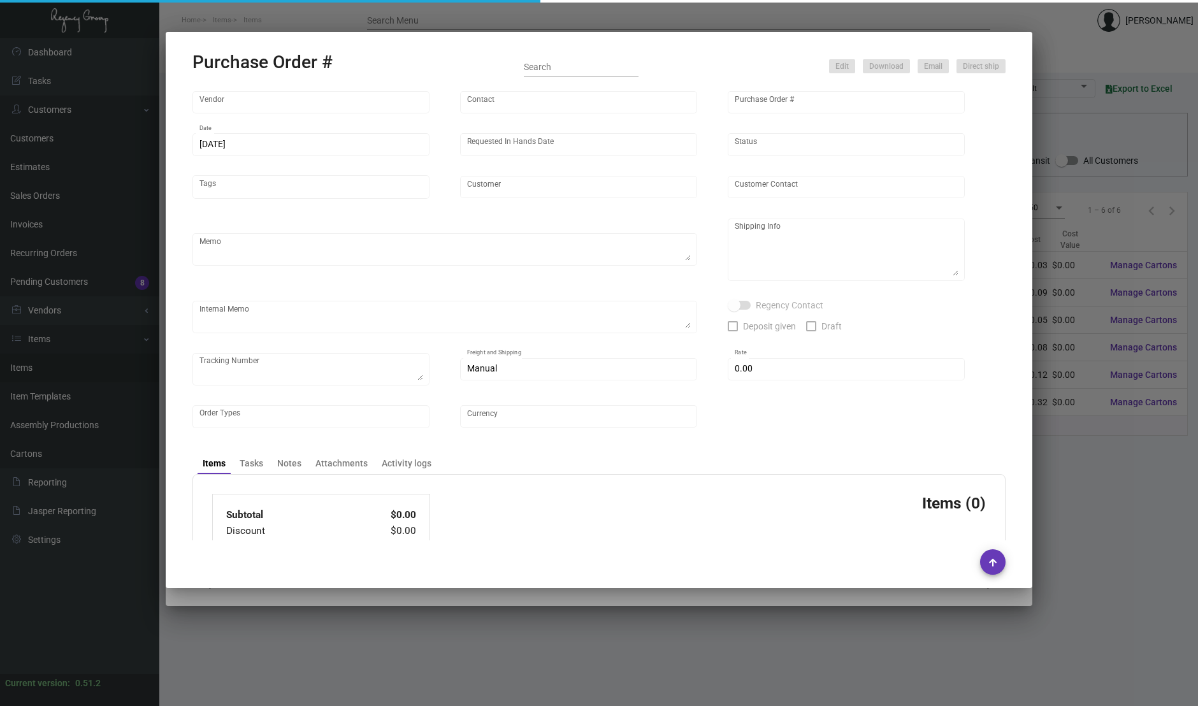
type input "United States Dollar $"
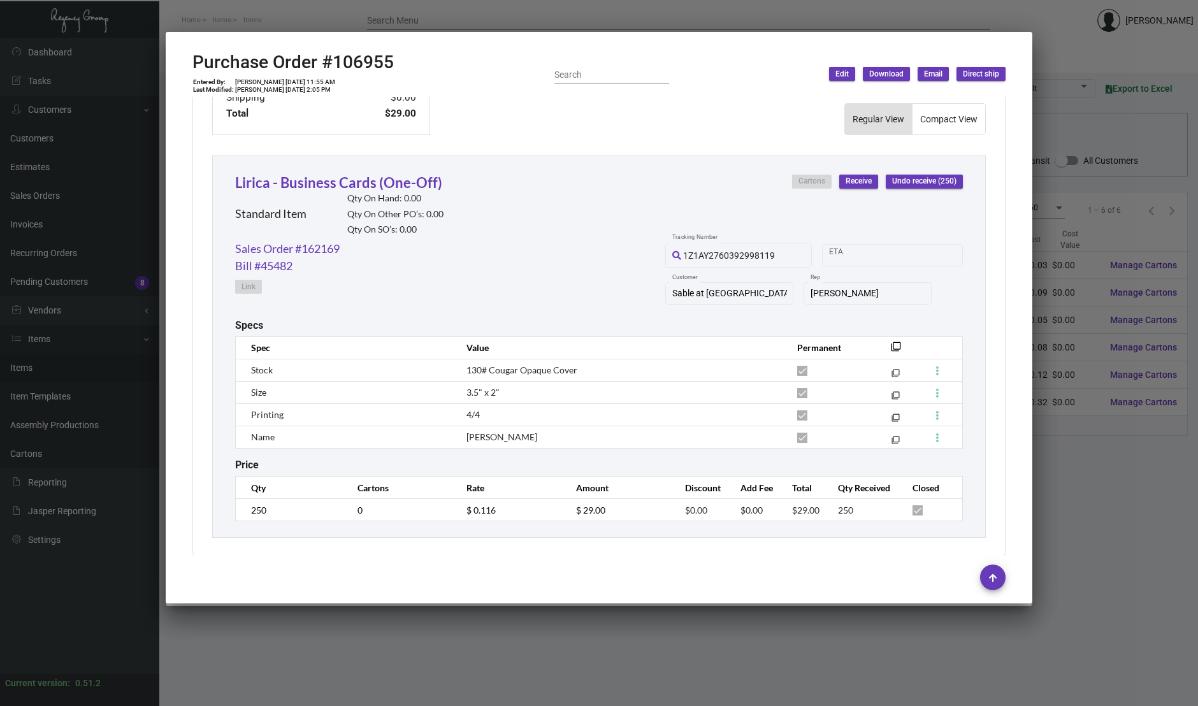
scroll to position [549, 0]
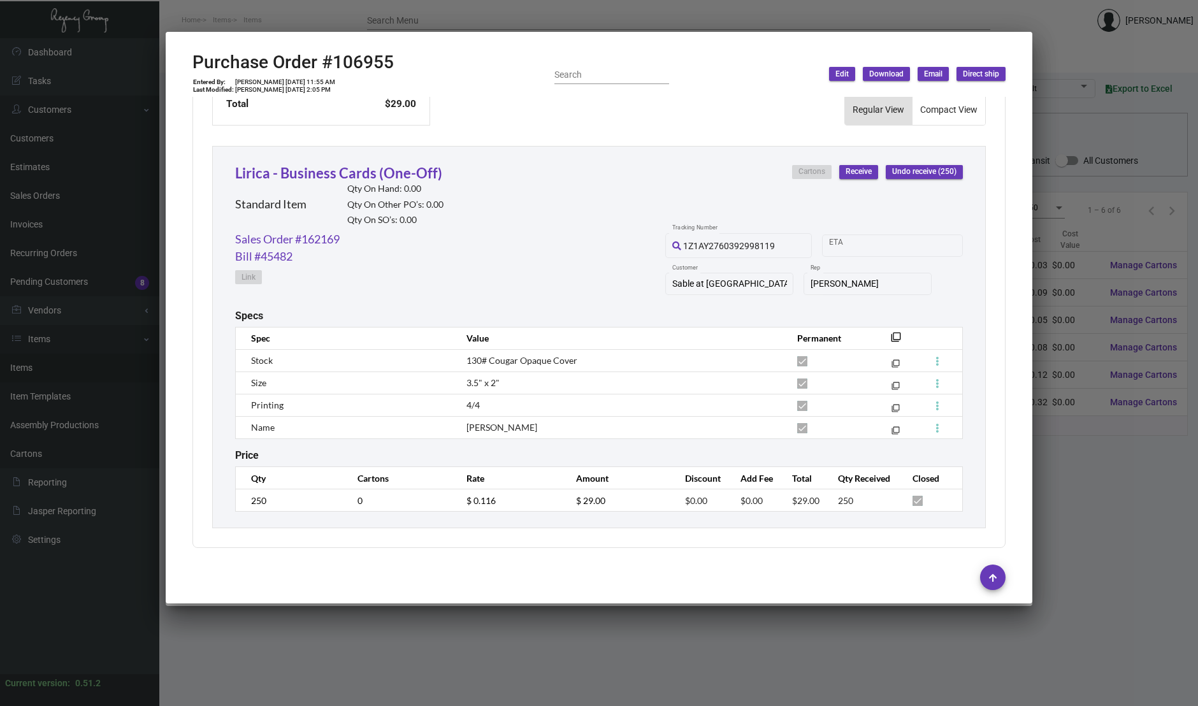
click at [378, 656] on div at bounding box center [599, 353] width 1198 height 706
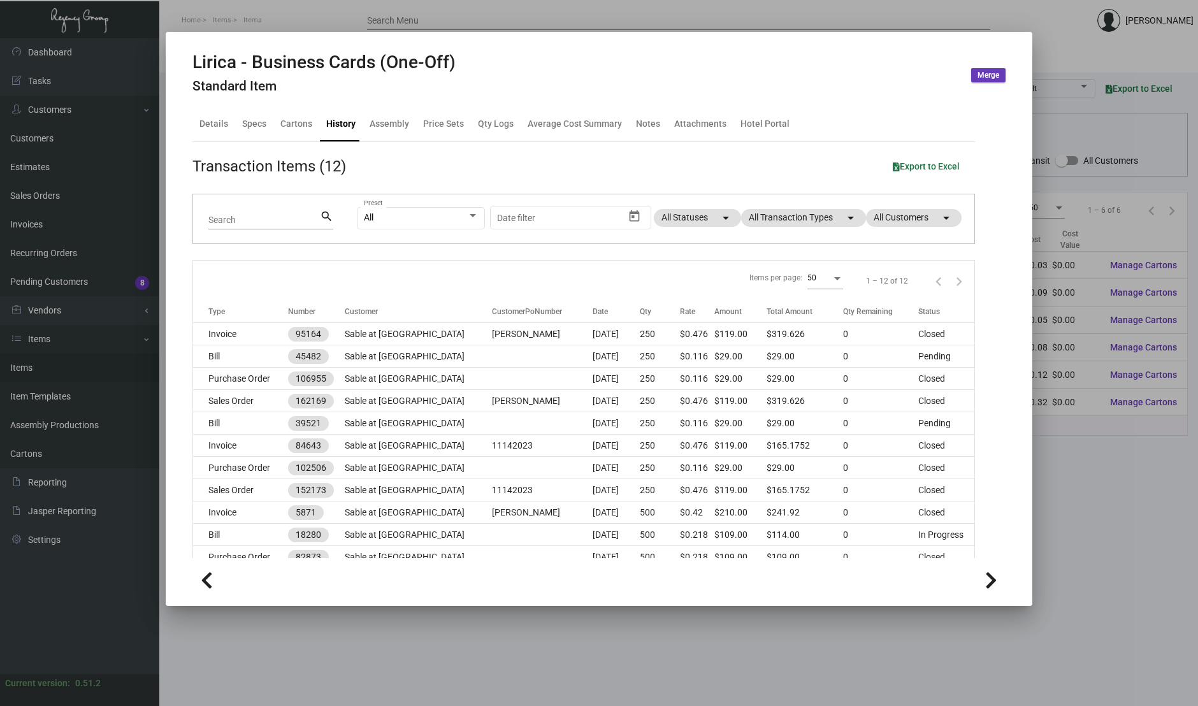
click at [335, 649] on div at bounding box center [599, 353] width 1198 height 706
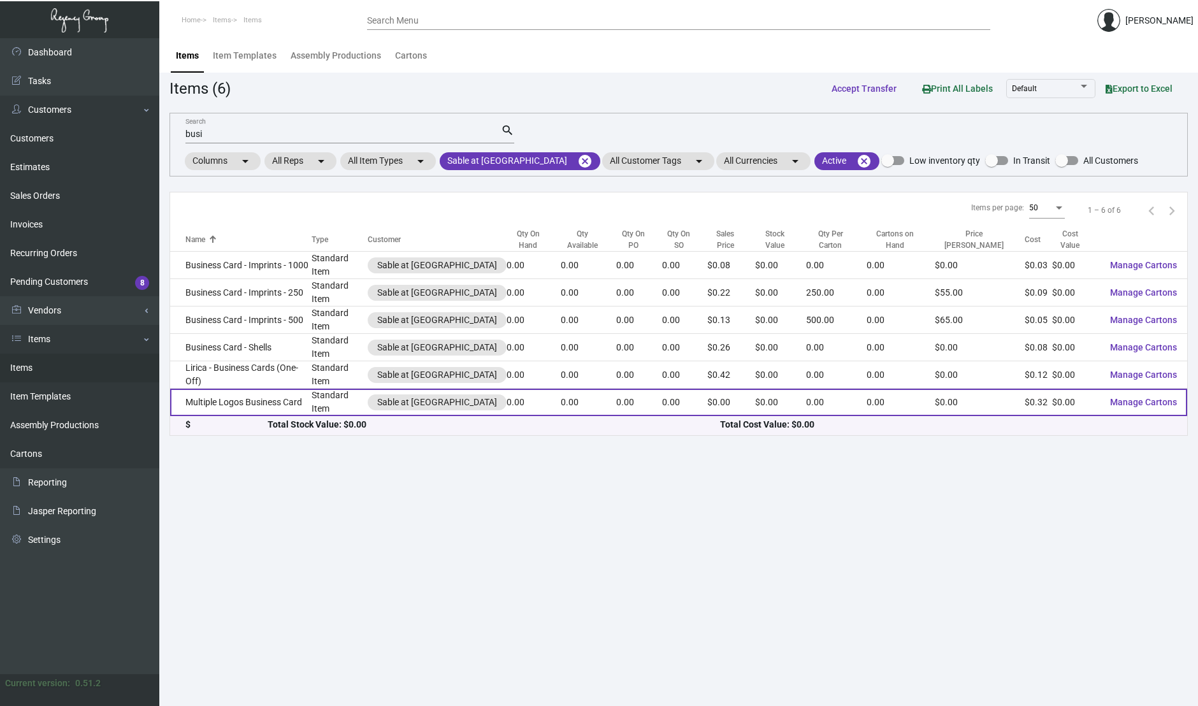
click at [285, 389] on td "Multiple Logos Business Card" at bounding box center [240, 402] width 141 height 27
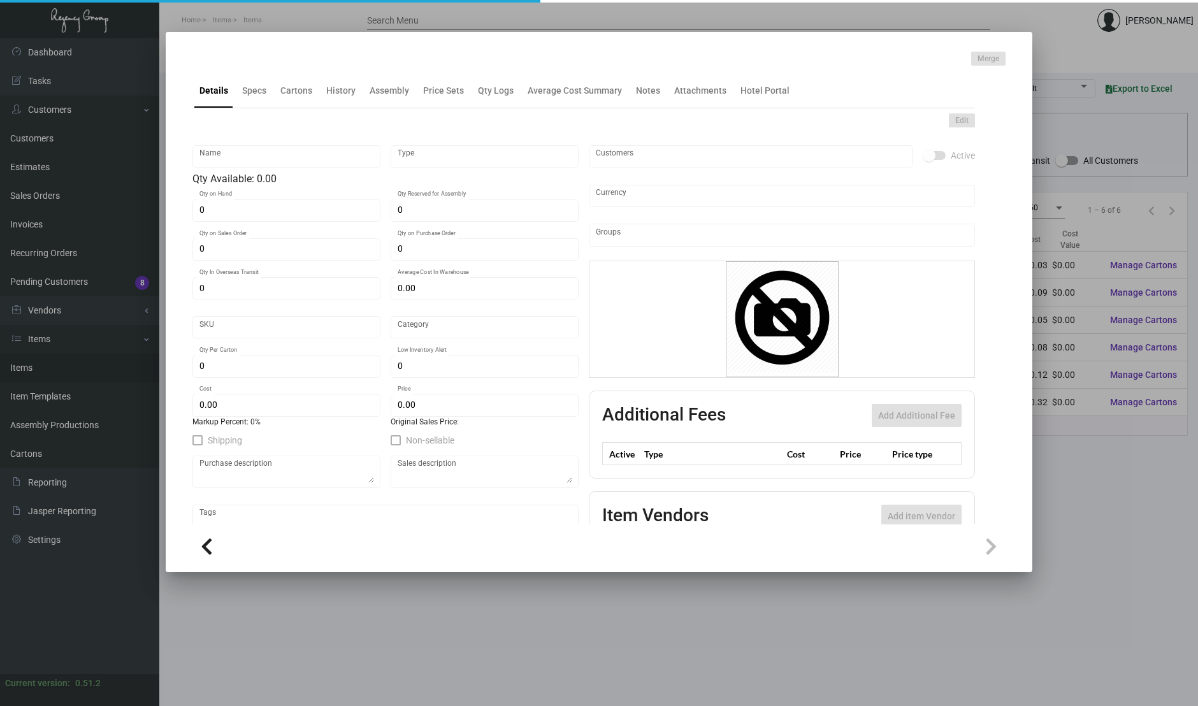
type input "Multiple Logos Business Card"
type input "Standard Item"
type input "$ 0.00"
type input "Standard"
type input "$ 0.316"
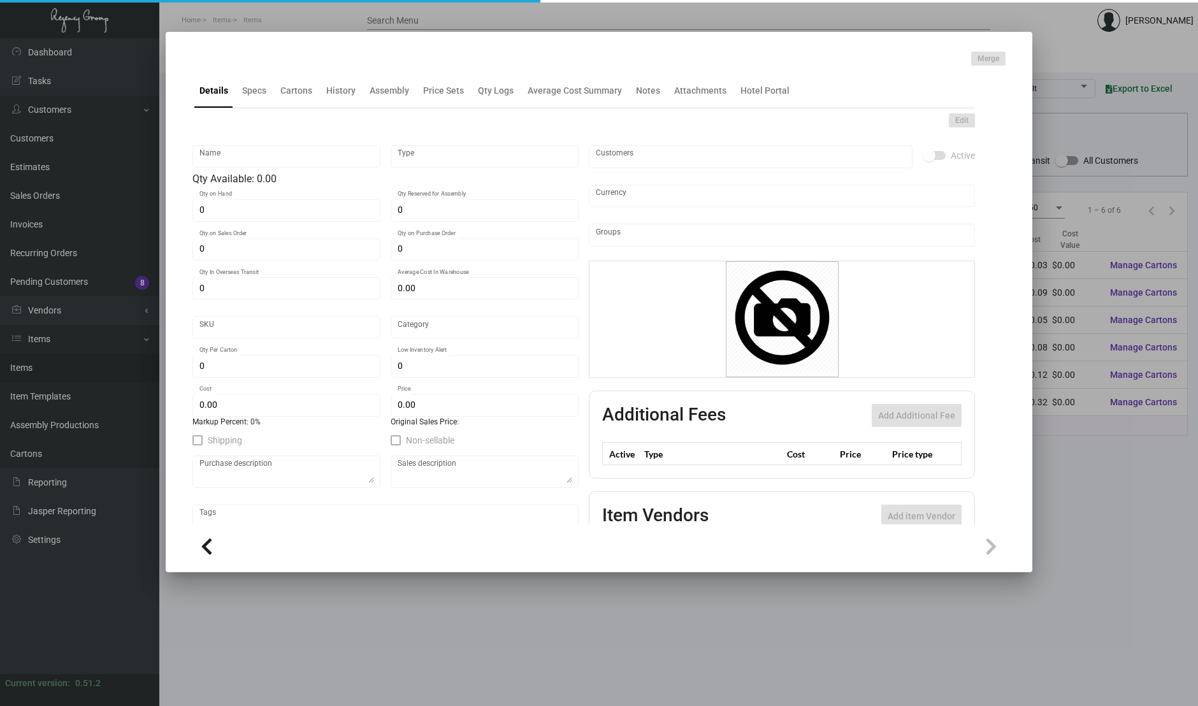
type input "$ 0.00"
checkbox input "true"
type input "United States Dollar $"
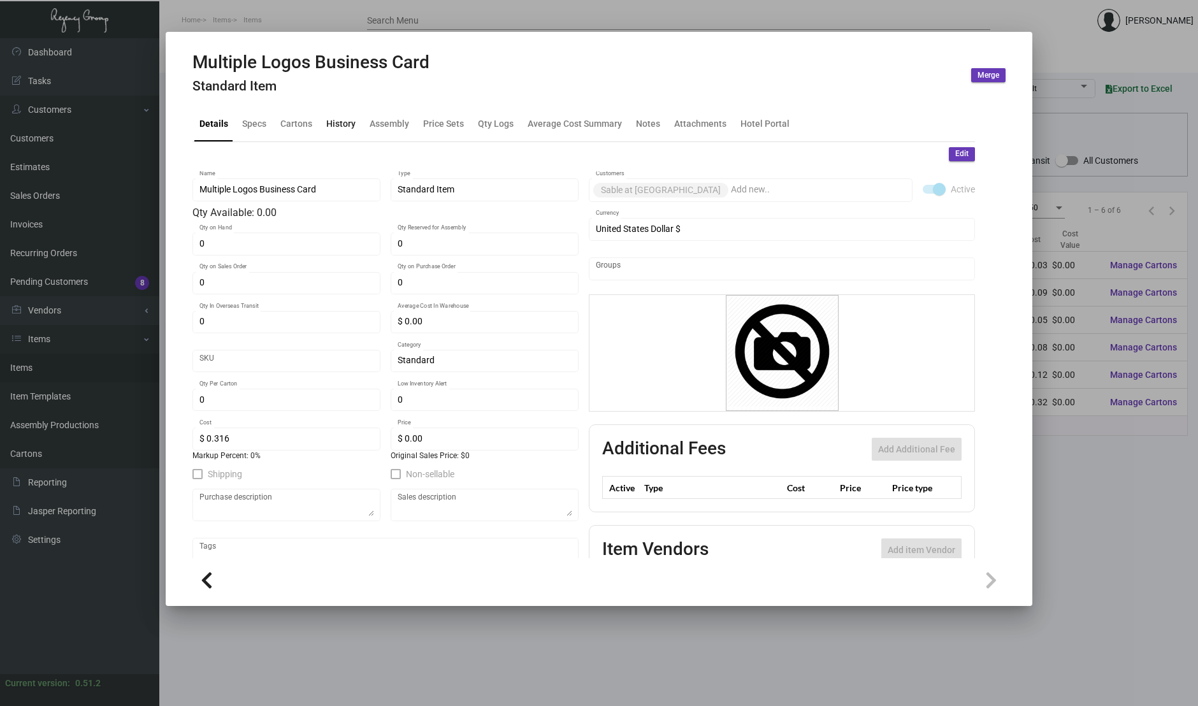
click at [339, 126] on div "History" at bounding box center [340, 123] width 29 height 13
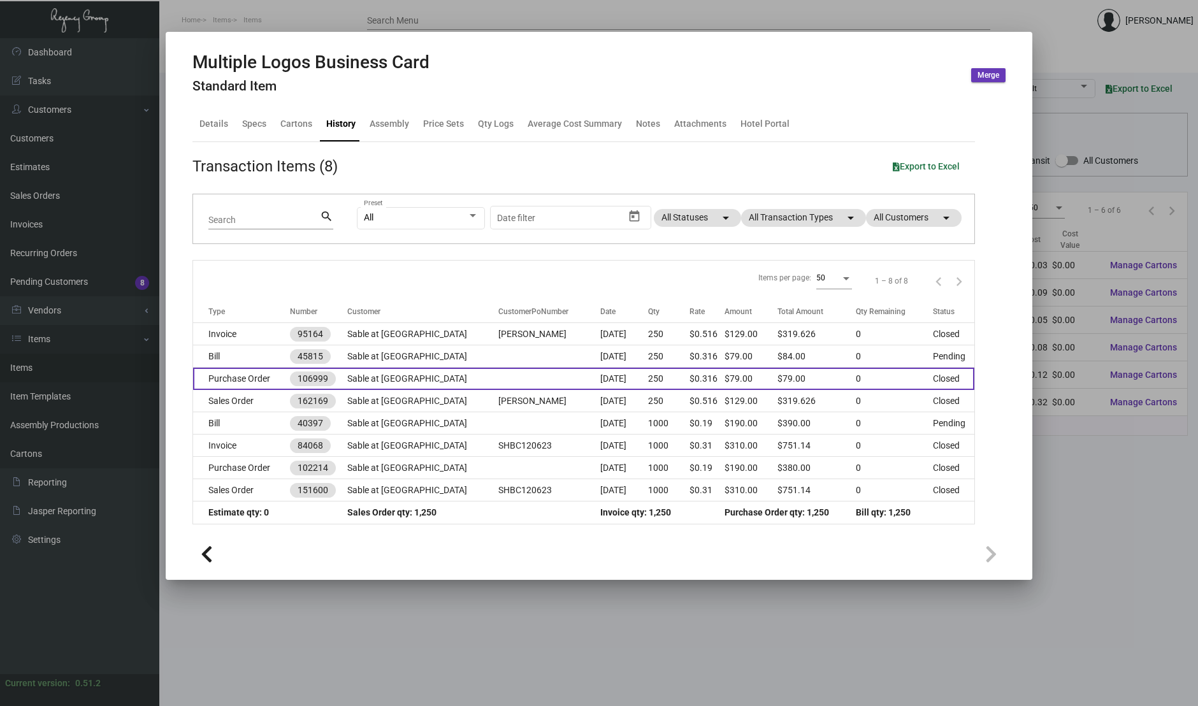
click at [498, 381] on td at bounding box center [549, 379] width 103 height 22
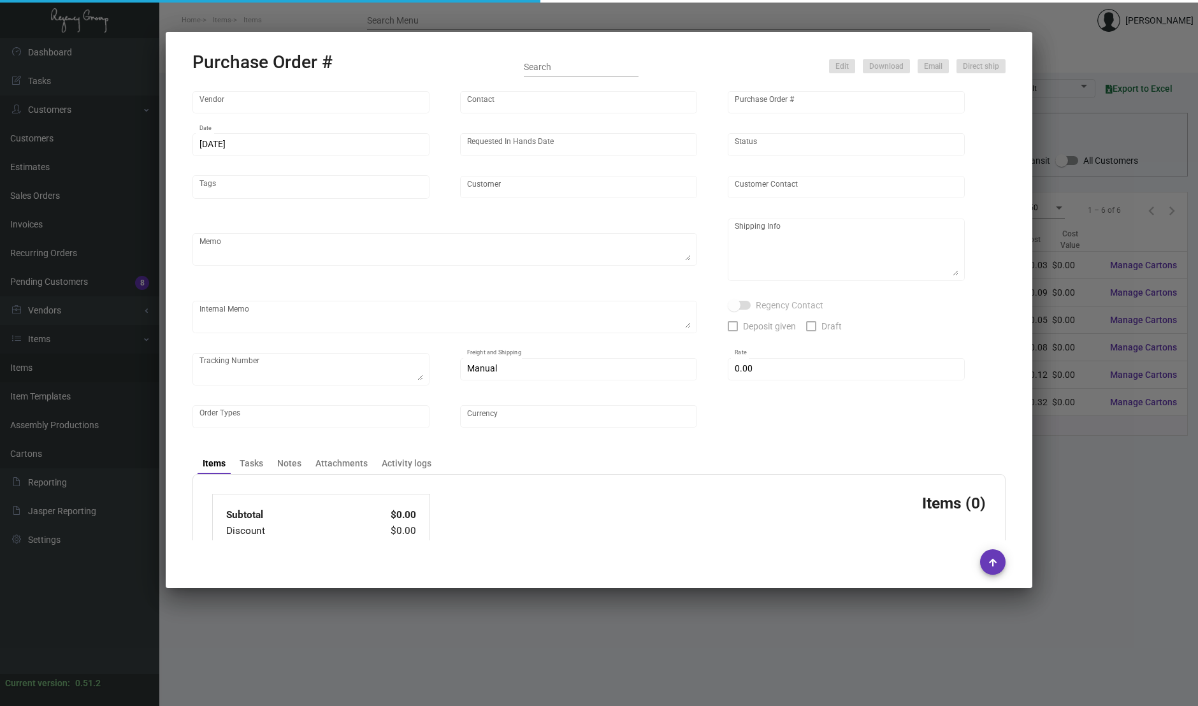
type input "[PERSON_NAME] Printing"
type input "[PERSON_NAME]"
type input "106999"
type input "[DATE]"
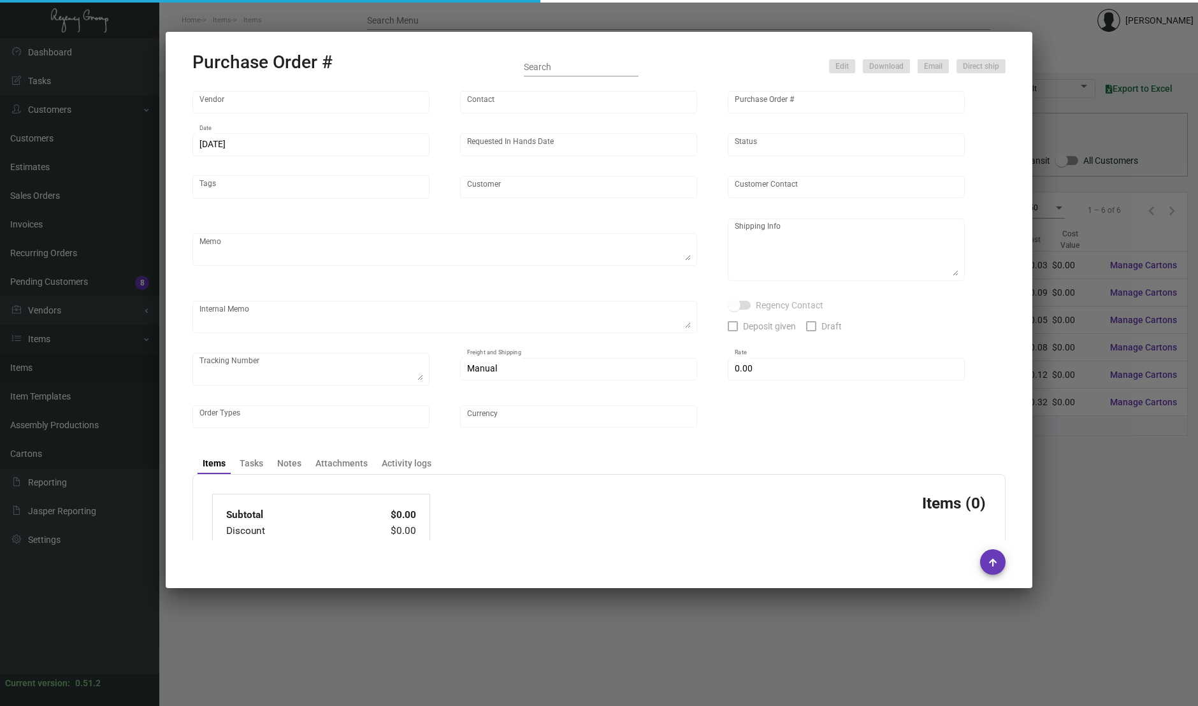
type input "Sable at [GEOGRAPHIC_DATA]"
type input "[PERSON_NAME]"
type textarea "Please rush the production of this order.When ready to ship, contact: [EMAIL_AD…"
type textarea "Sable at [GEOGRAPHIC_DATA] - [PERSON_NAME] [STREET_ADDRESS]"
type input "$ 0.00"
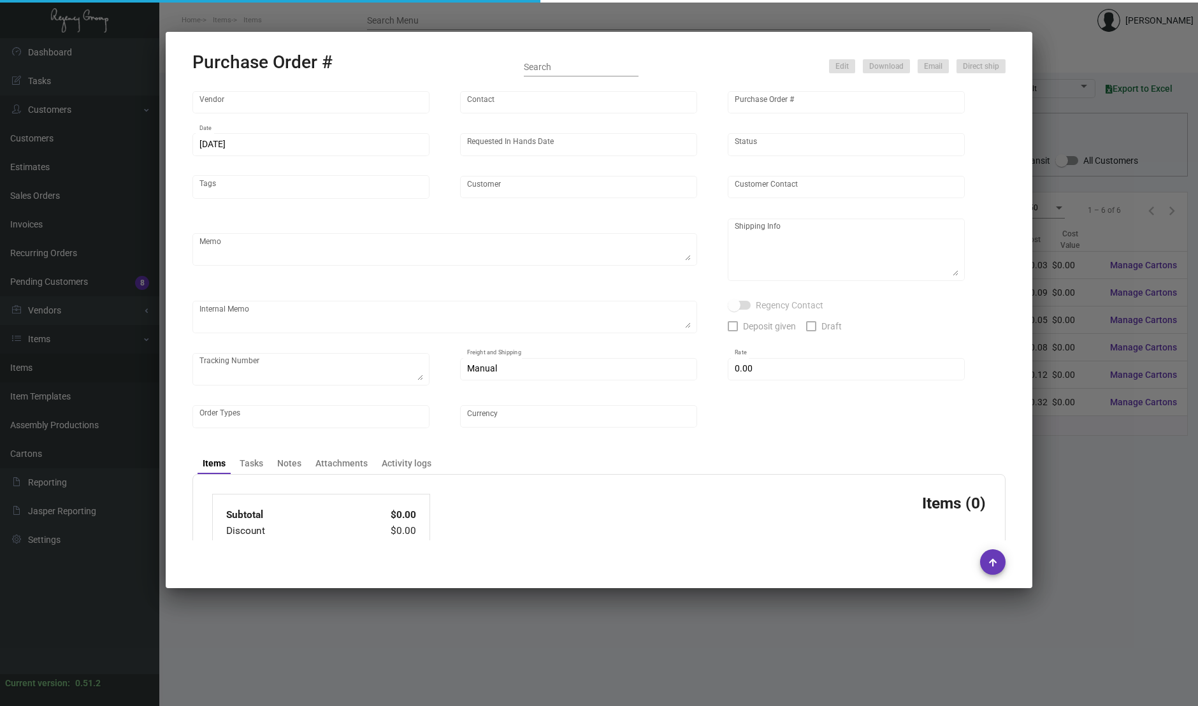
type input "United States Dollar $"
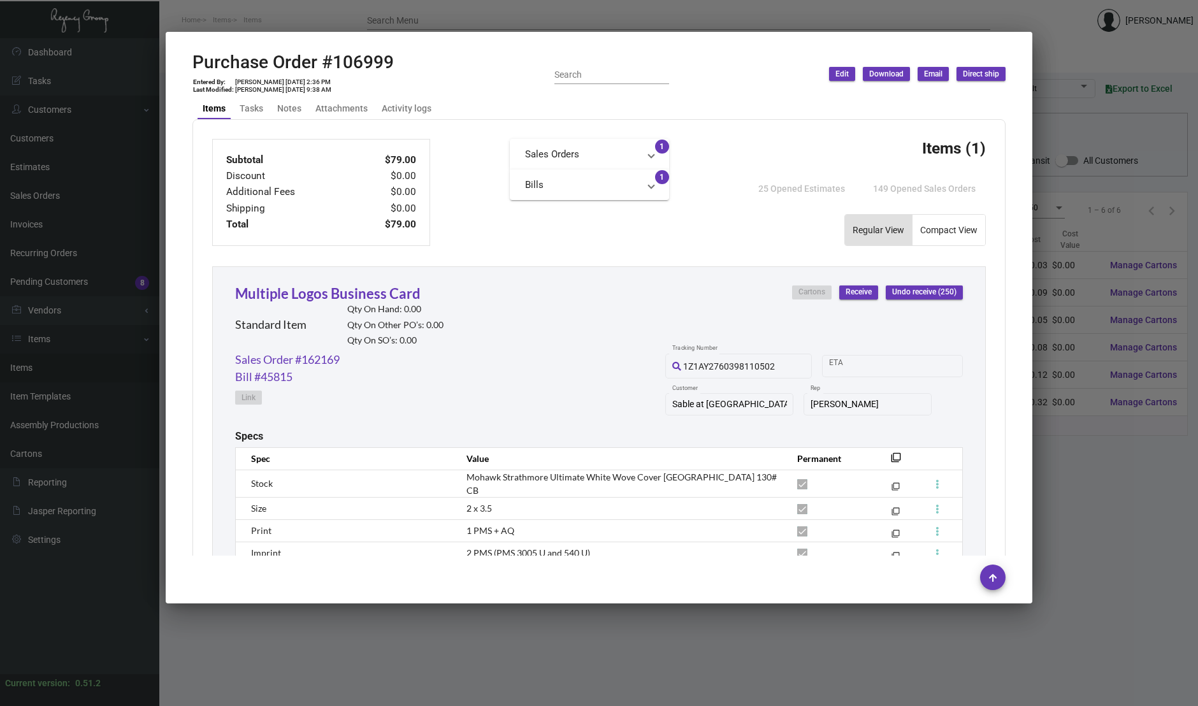
scroll to position [571, 0]
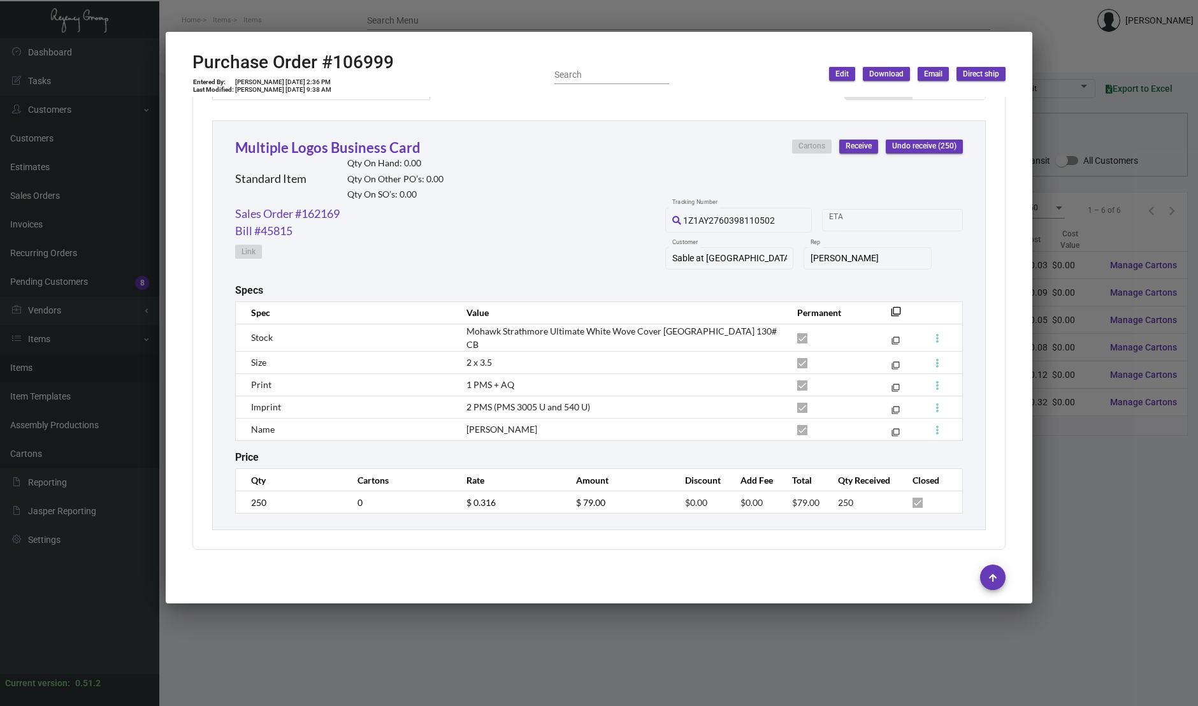
click at [491, 641] on div at bounding box center [599, 353] width 1198 height 706
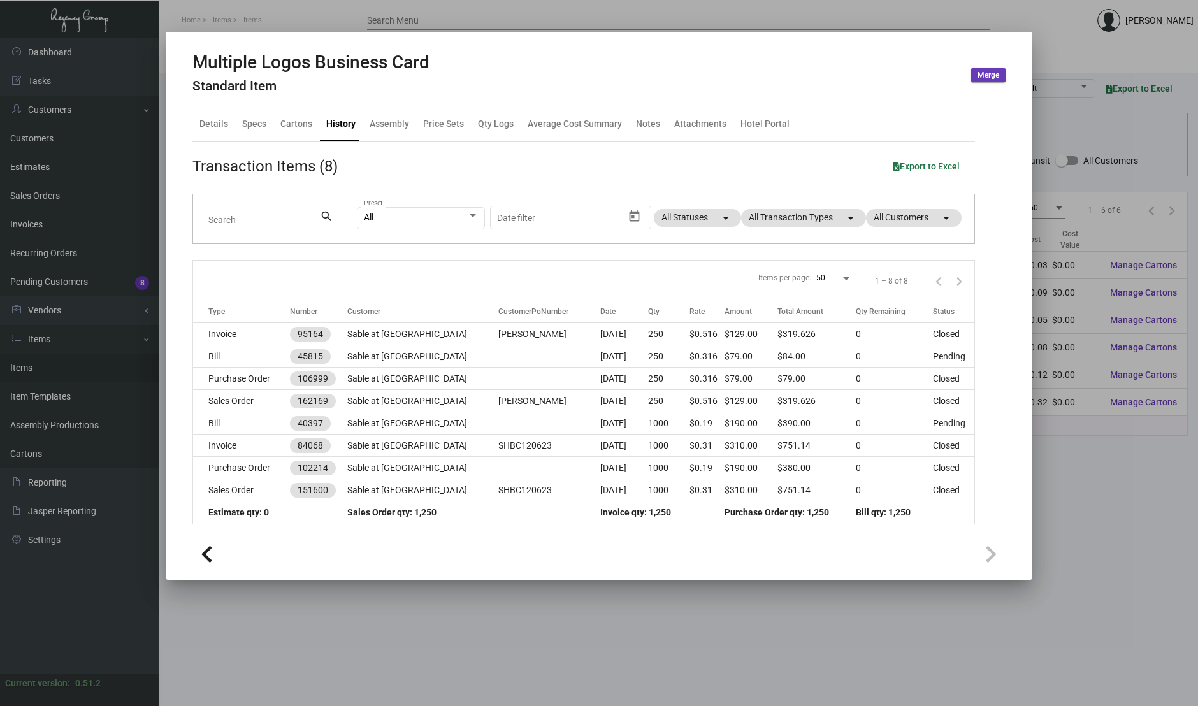
click at [475, 680] on div at bounding box center [599, 353] width 1198 height 706
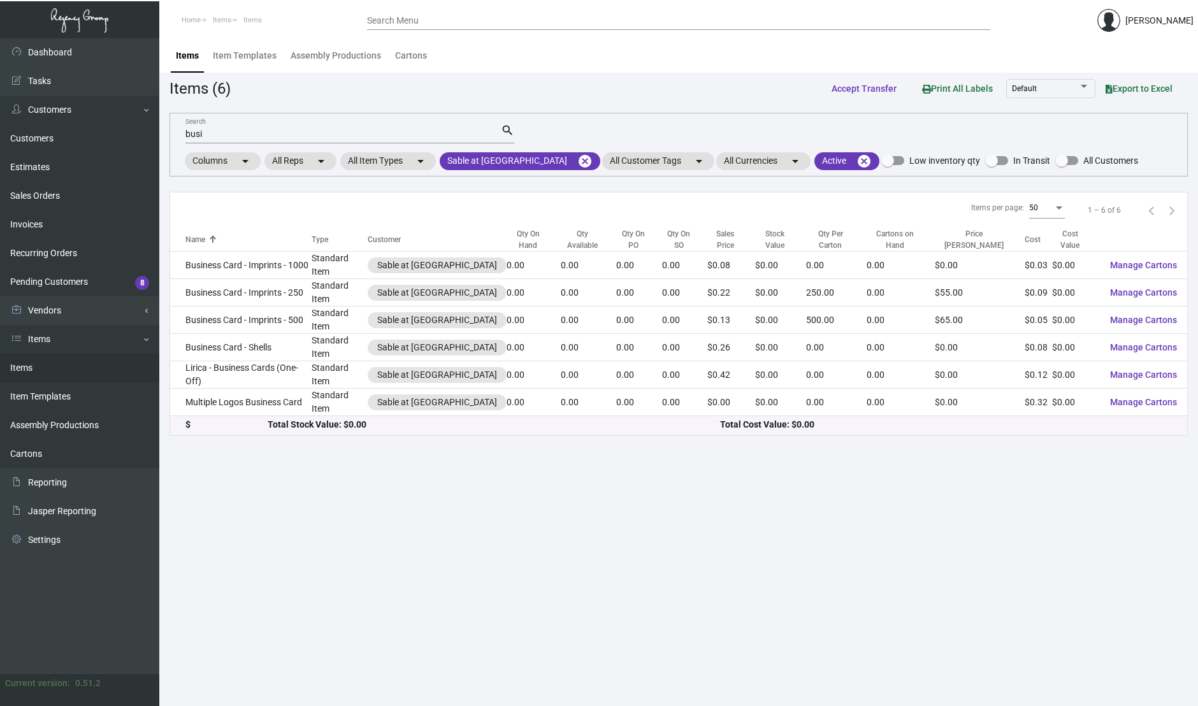
click at [1116, 535] on main "Items Item Templates Assembly Productions Cartons Items (6) Accept Transfer Pri…" at bounding box center [678, 372] width 1038 height 668
click at [935, 543] on main "Items Item Templates Assembly Productions Cartons Items (6) Accept Transfer Pri…" at bounding box center [678, 372] width 1038 height 668
